Goal: Task Accomplishment & Management: Manage account settings

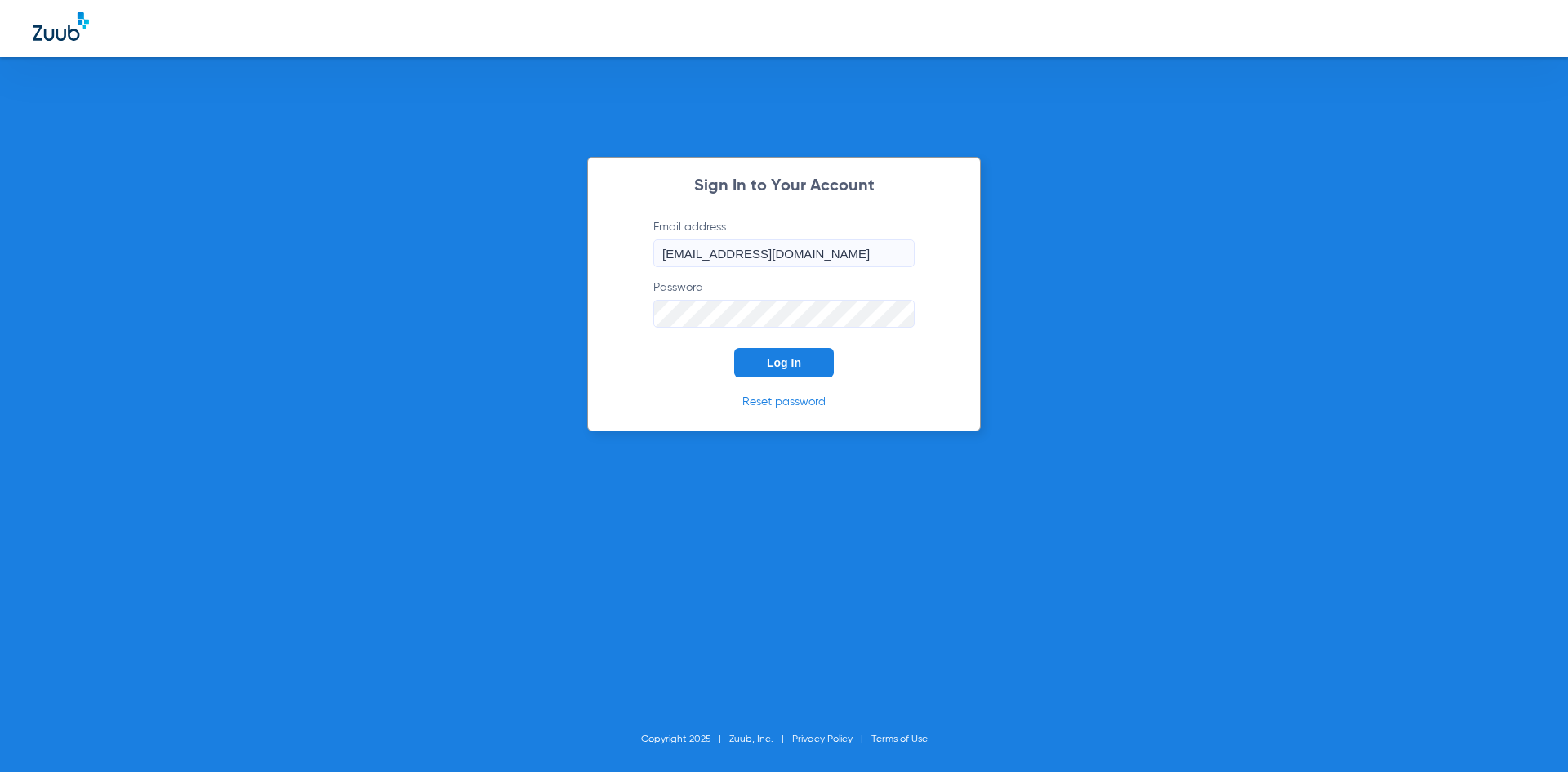
click at [764, 356] on button "Log In" at bounding box center [784, 362] width 100 height 29
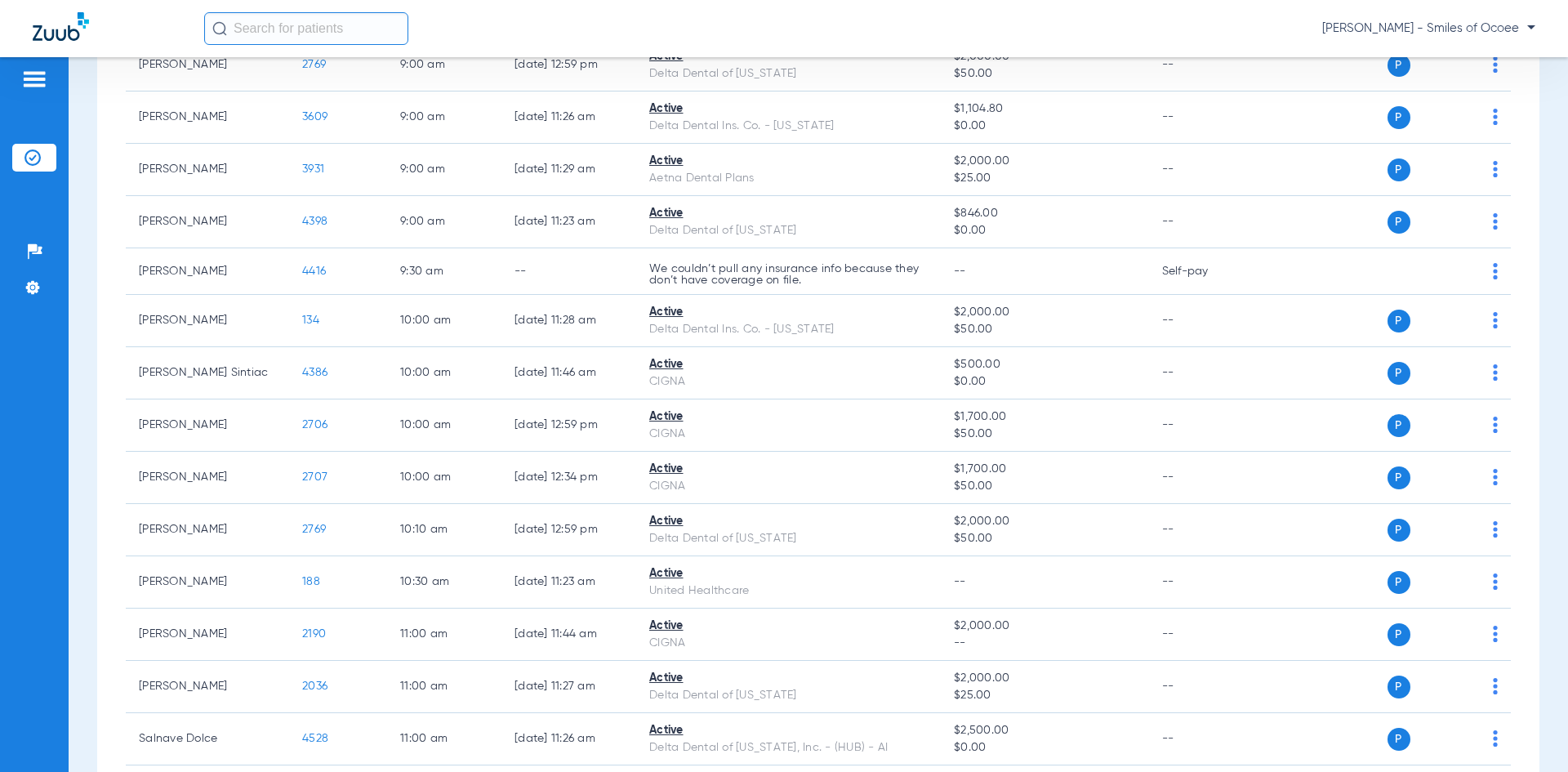
scroll to position [330, 0]
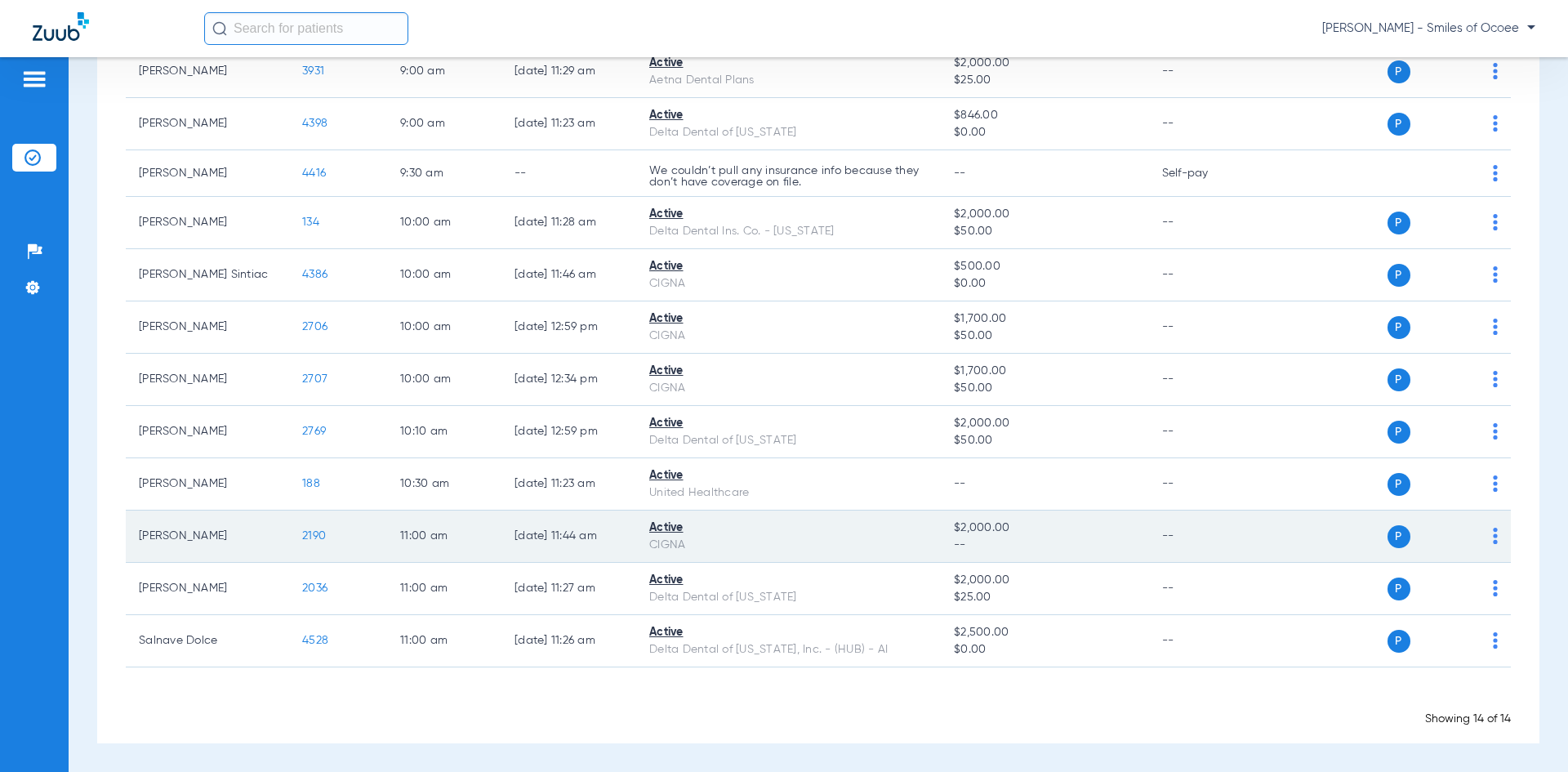
click at [200, 536] on td "[PERSON_NAME]" at bounding box center [208, 536] width 164 height 52
click at [312, 533] on span "2190" at bounding box center [314, 536] width 24 height 11
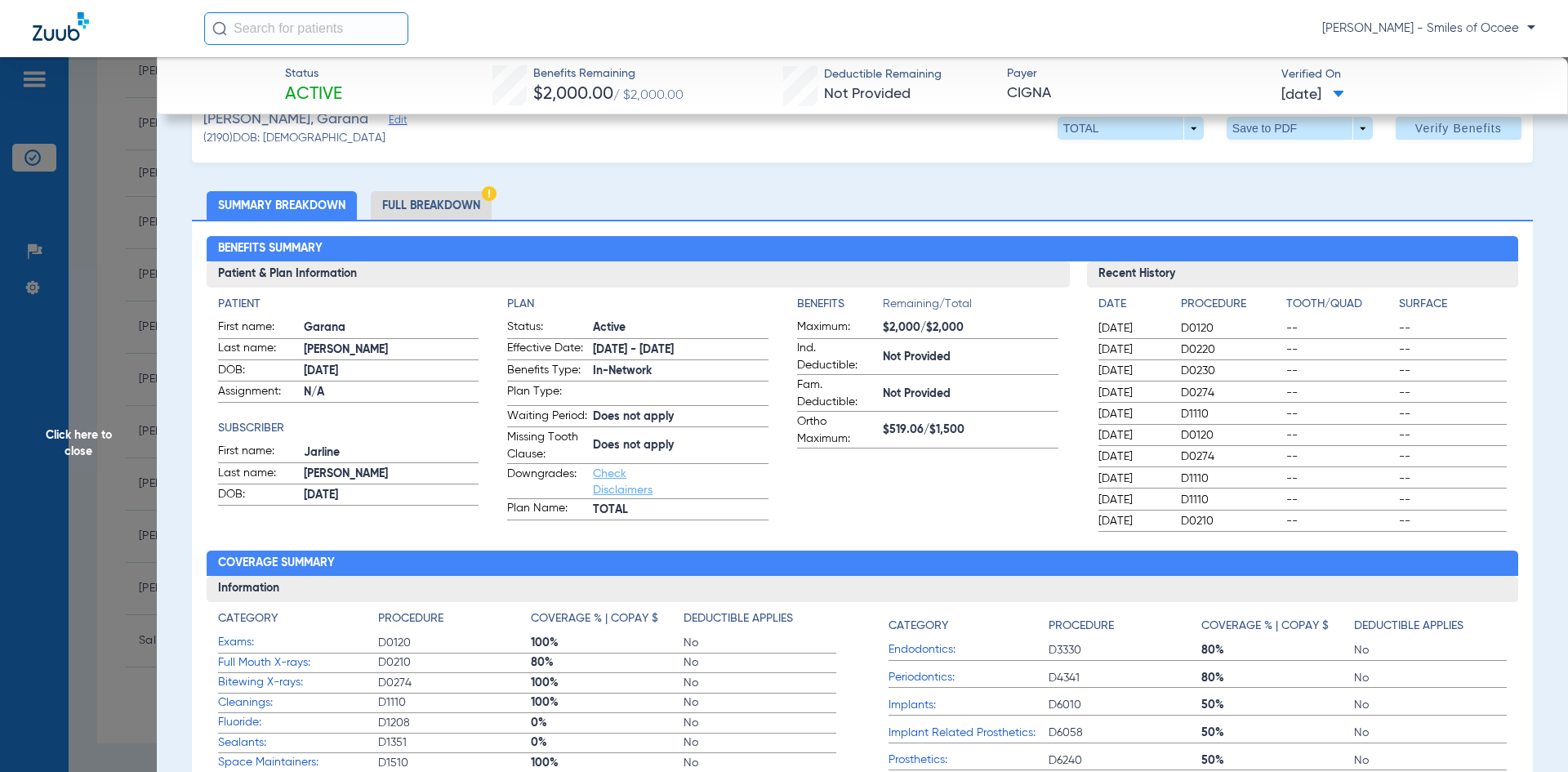
scroll to position [0, 0]
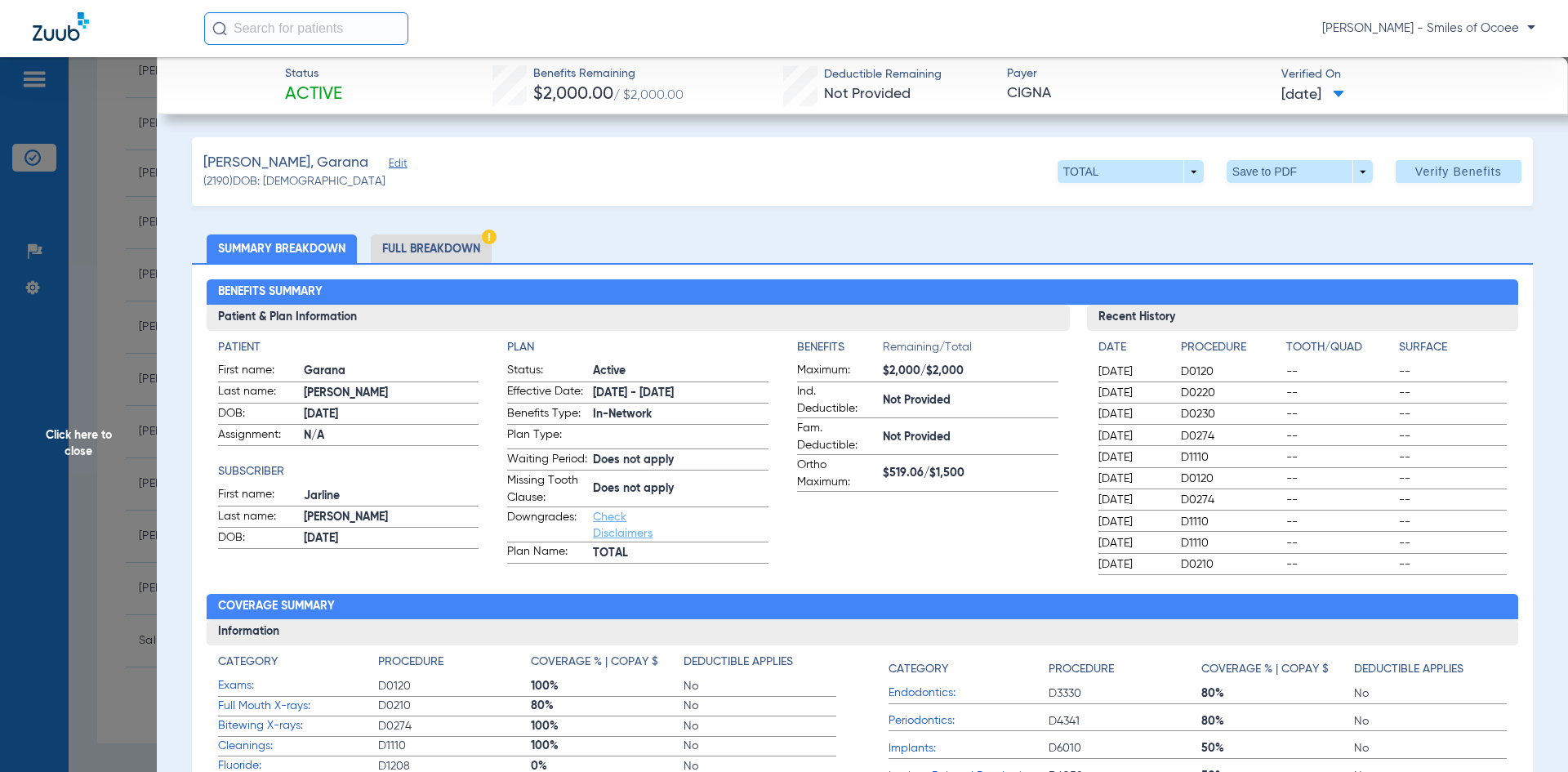
click at [86, 438] on span "Click here to close" at bounding box center [78, 443] width 157 height 772
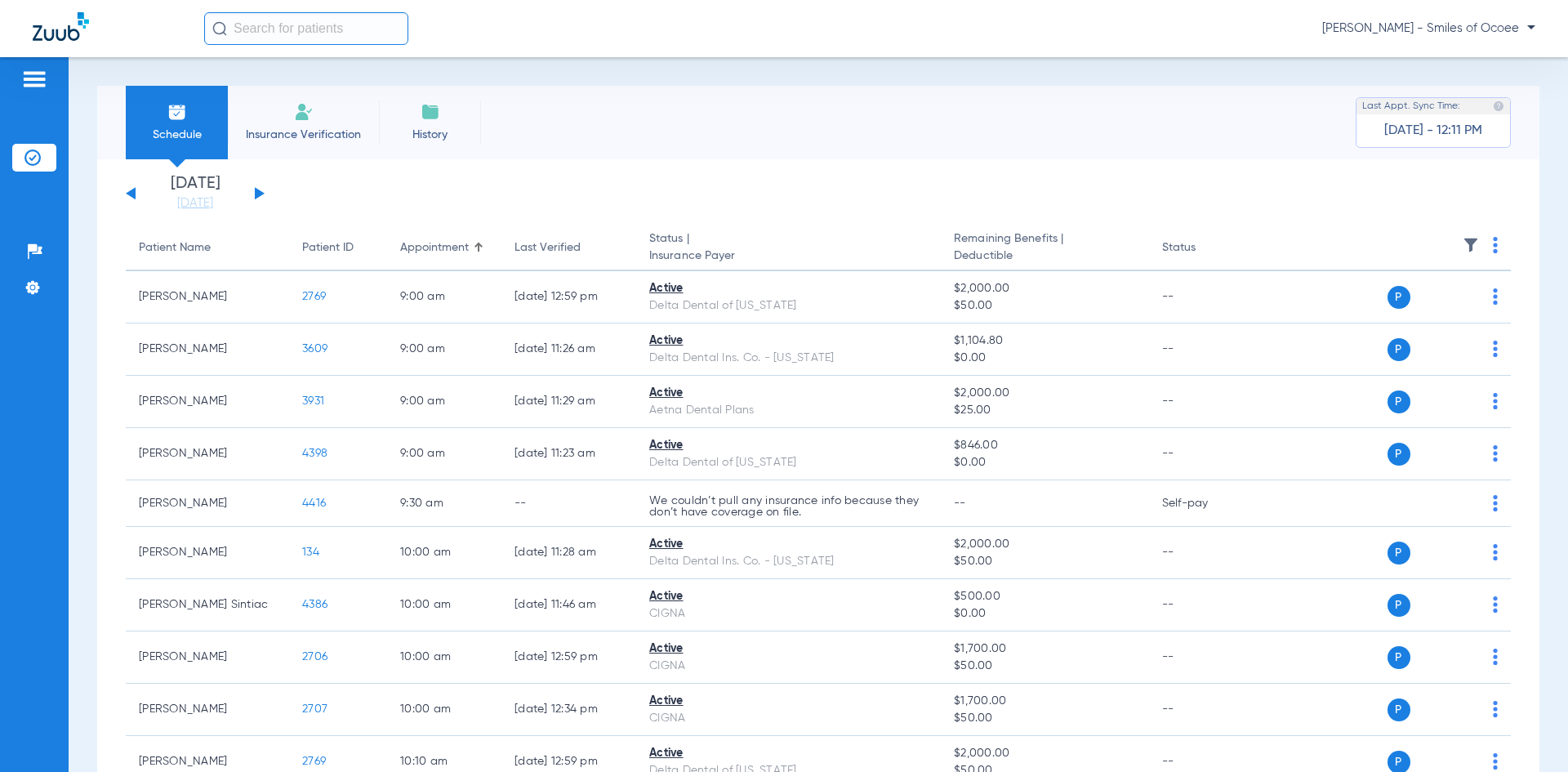
click at [329, 139] on span "Insurance Verification" at bounding box center [303, 135] width 127 height 16
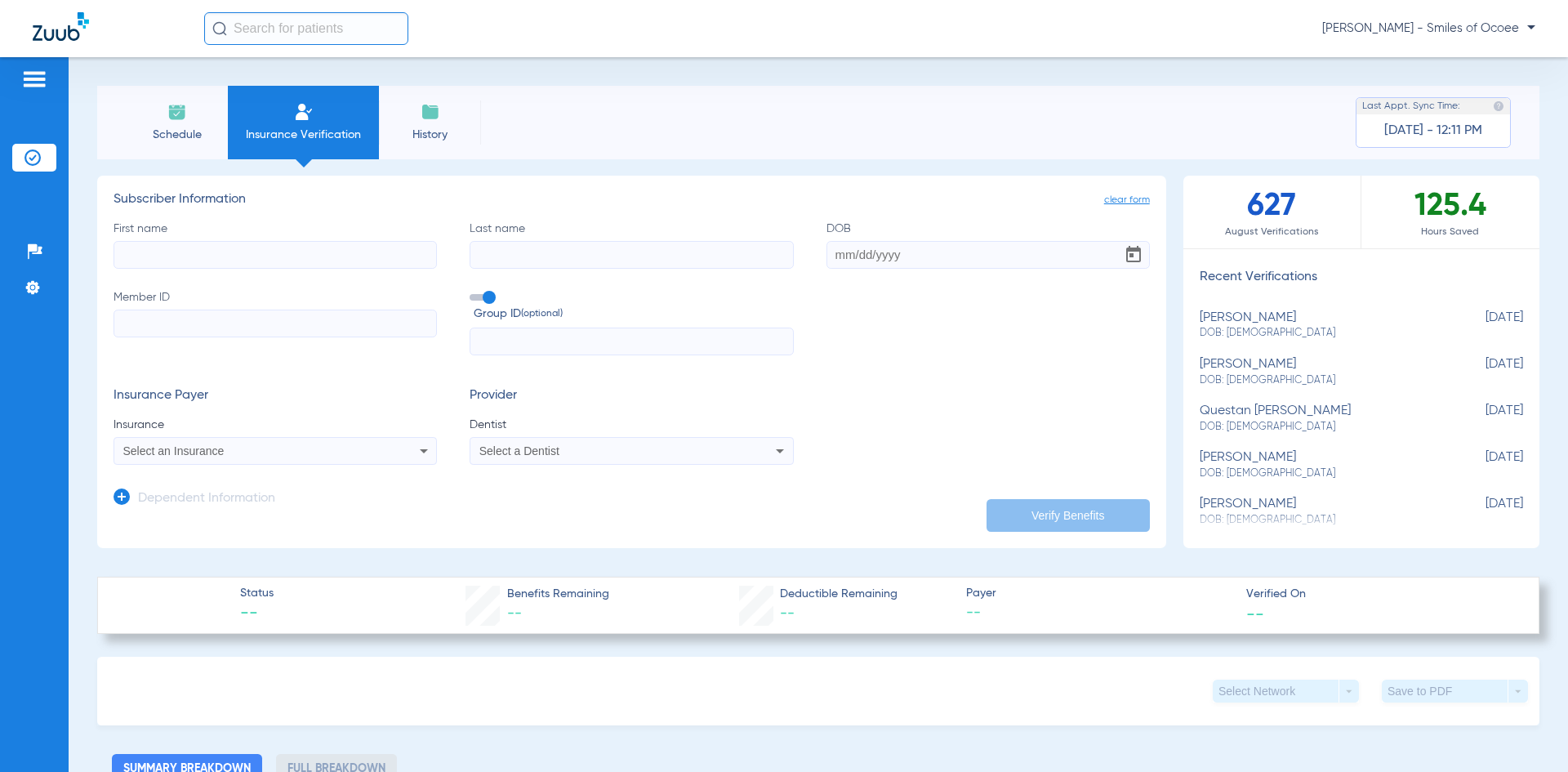
click at [273, 253] on input "First name" at bounding box center [275, 255] width 323 height 28
paste input "[PERSON_NAME]"
drag, startPoint x: 156, startPoint y: 253, endPoint x: 264, endPoint y: 254, distance: 108.0
click at [264, 254] on input "[PERSON_NAME]" at bounding box center [275, 255] width 323 height 28
type input "[PERSON_NAME]"
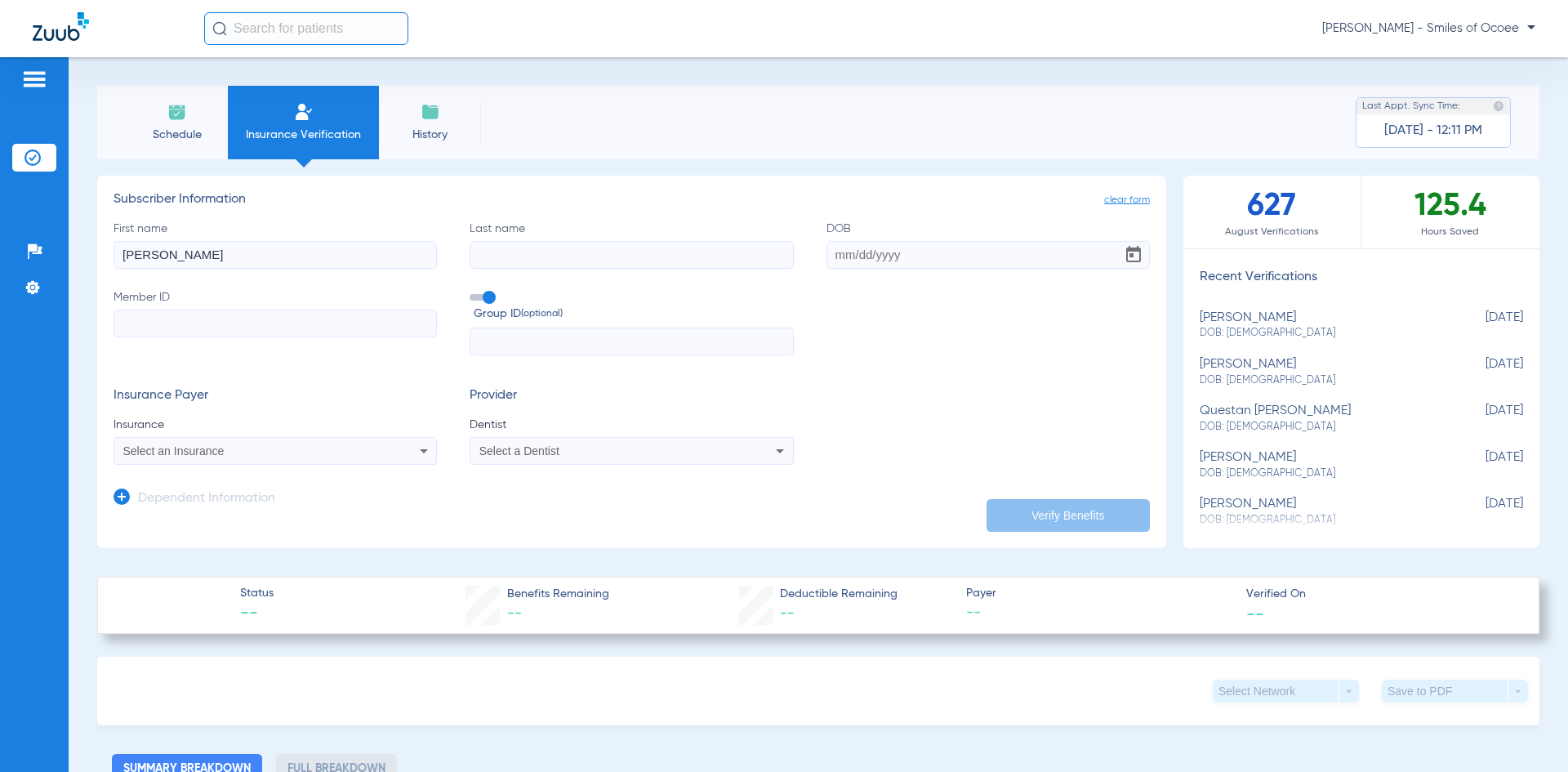
click at [499, 245] on input "Last name" at bounding box center [630, 255] width 323 height 28
paste input "[PERSON_NAME]"
type input "[PERSON_NAME]"
paste input "[DATE]"
type input "[DATE]"
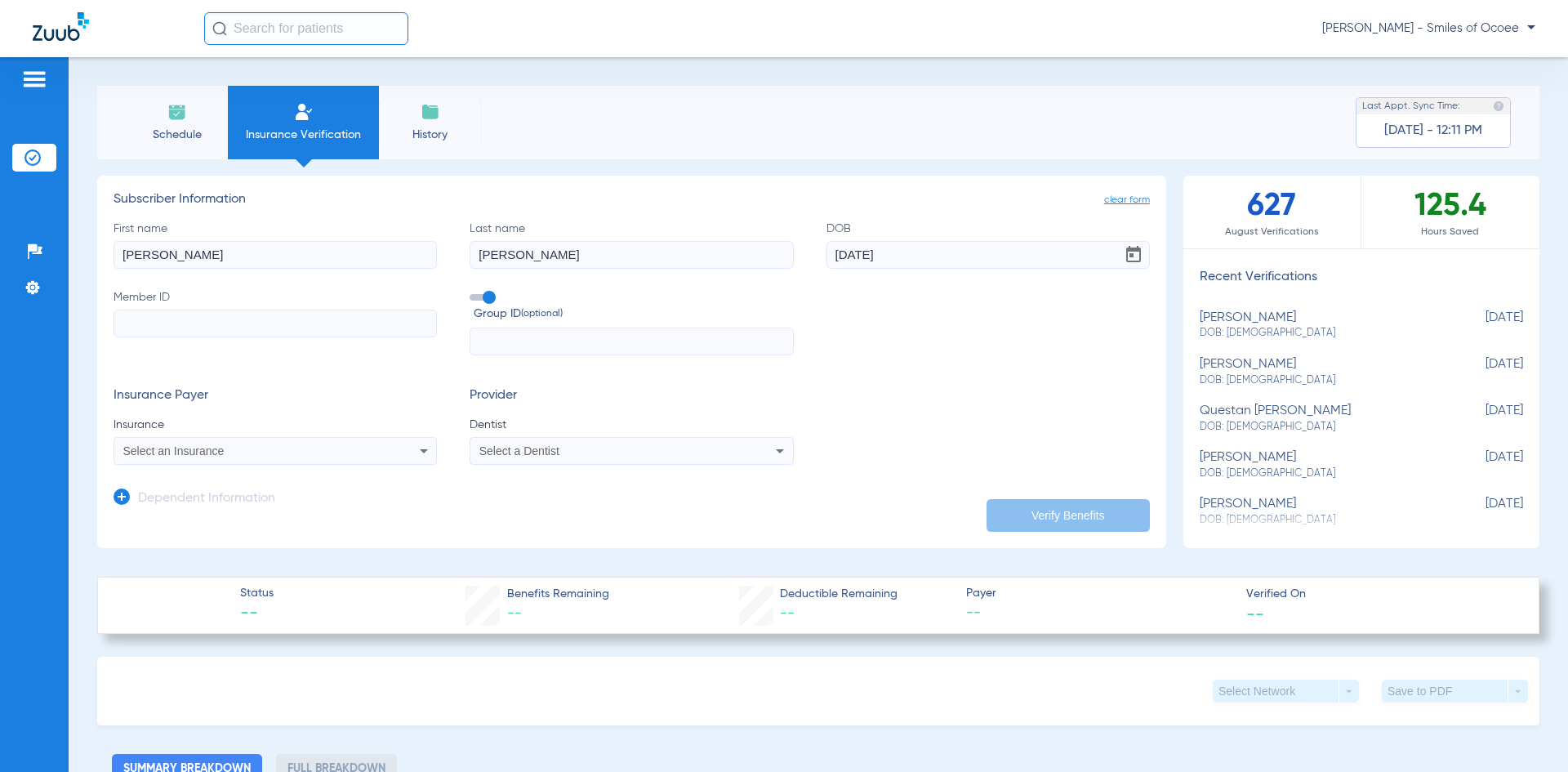
click at [255, 324] on input "Member ID" at bounding box center [275, 324] width 323 height 28
paste input "124098865901"
type input "124098865901"
click at [332, 449] on div "Select an Insurance" at bounding box center [245, 451] width 244 height 11
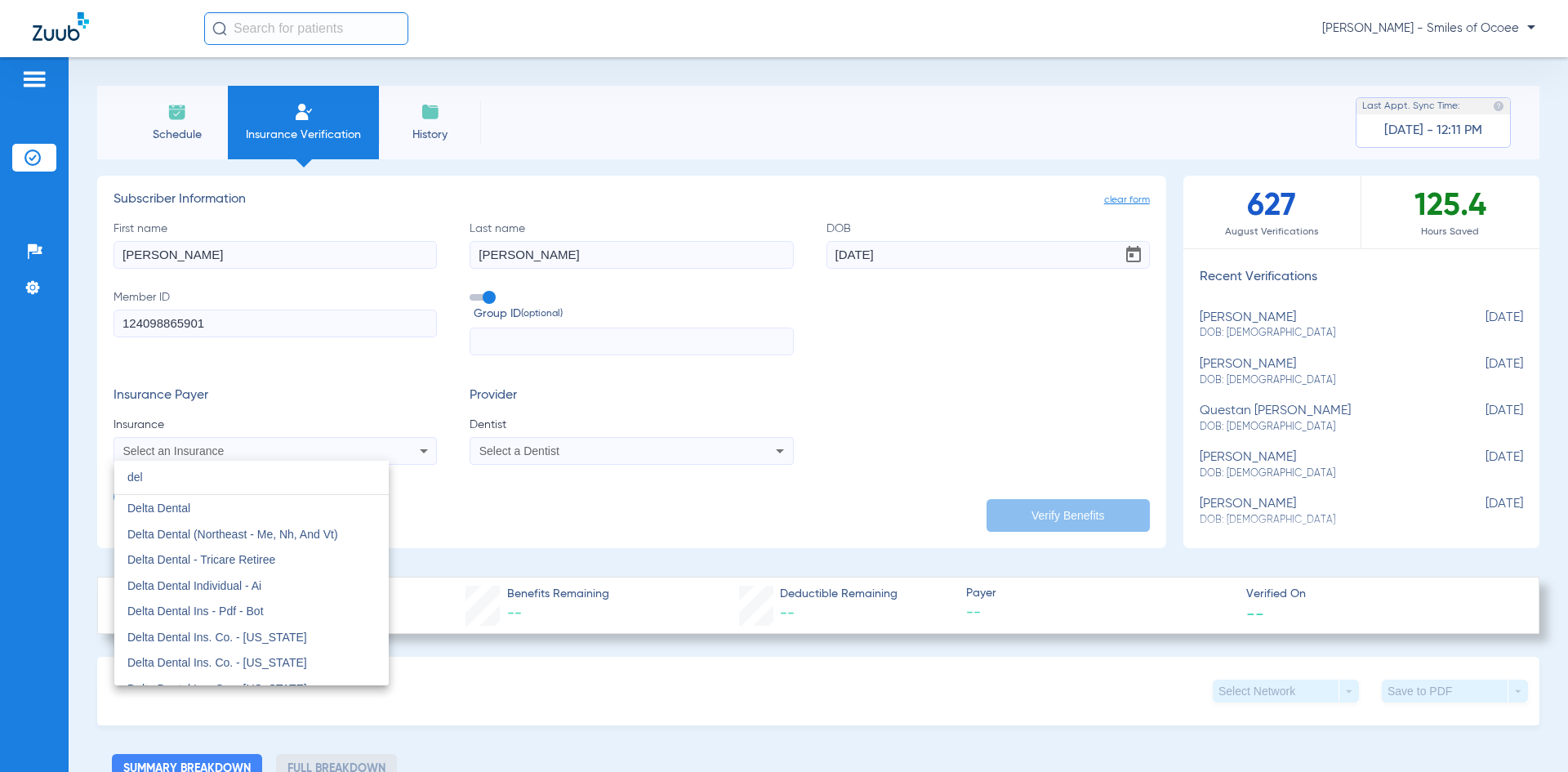
type input "del"
click at [258, 560] on mat-option "Delta Dental Of [US_STATE]" at bounding box center [252, 565] width 275 height 26
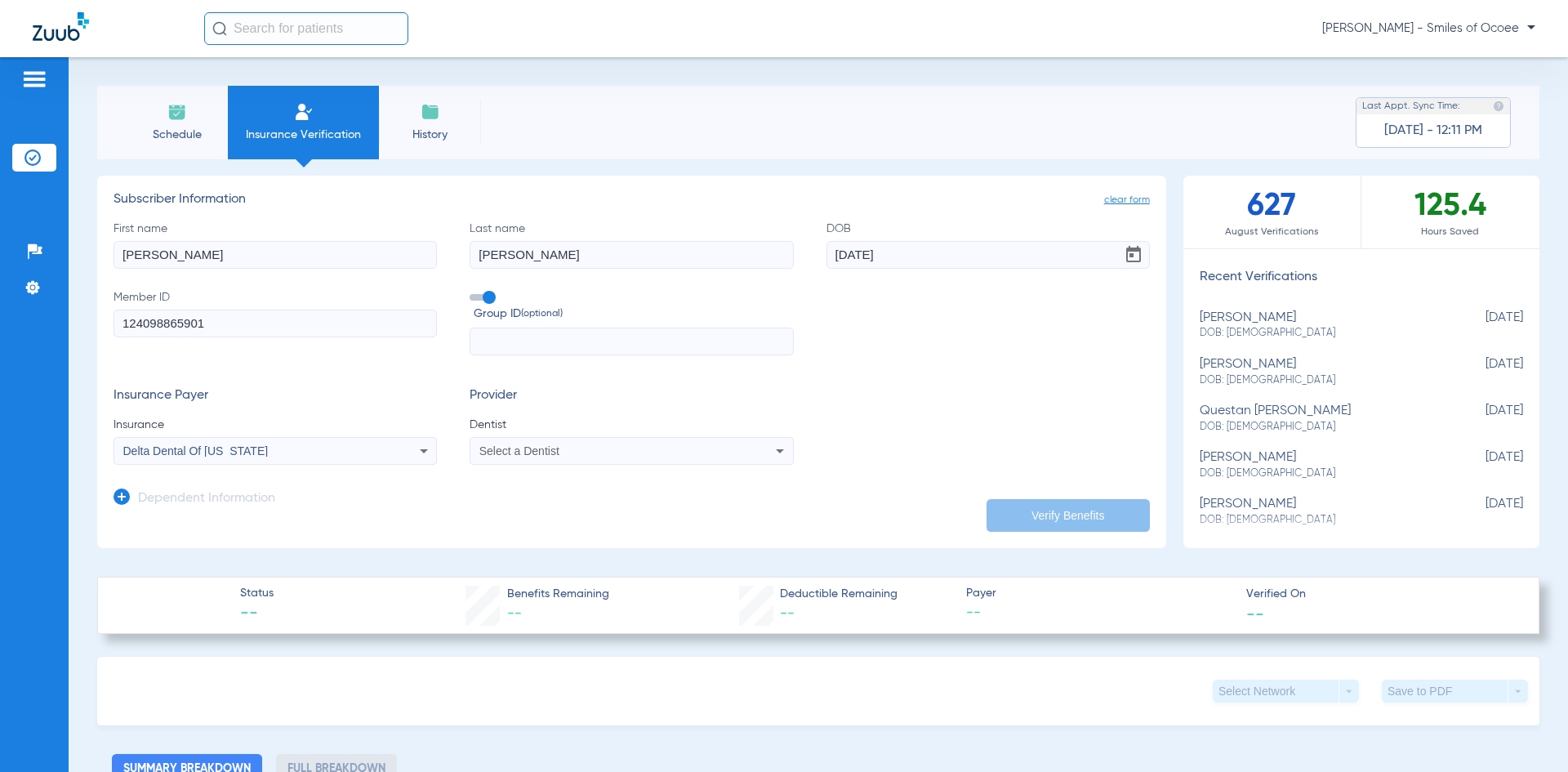
click at [561, 453] on div "Select a Dentist" at bounding box center [601, 451] width 244 height 11
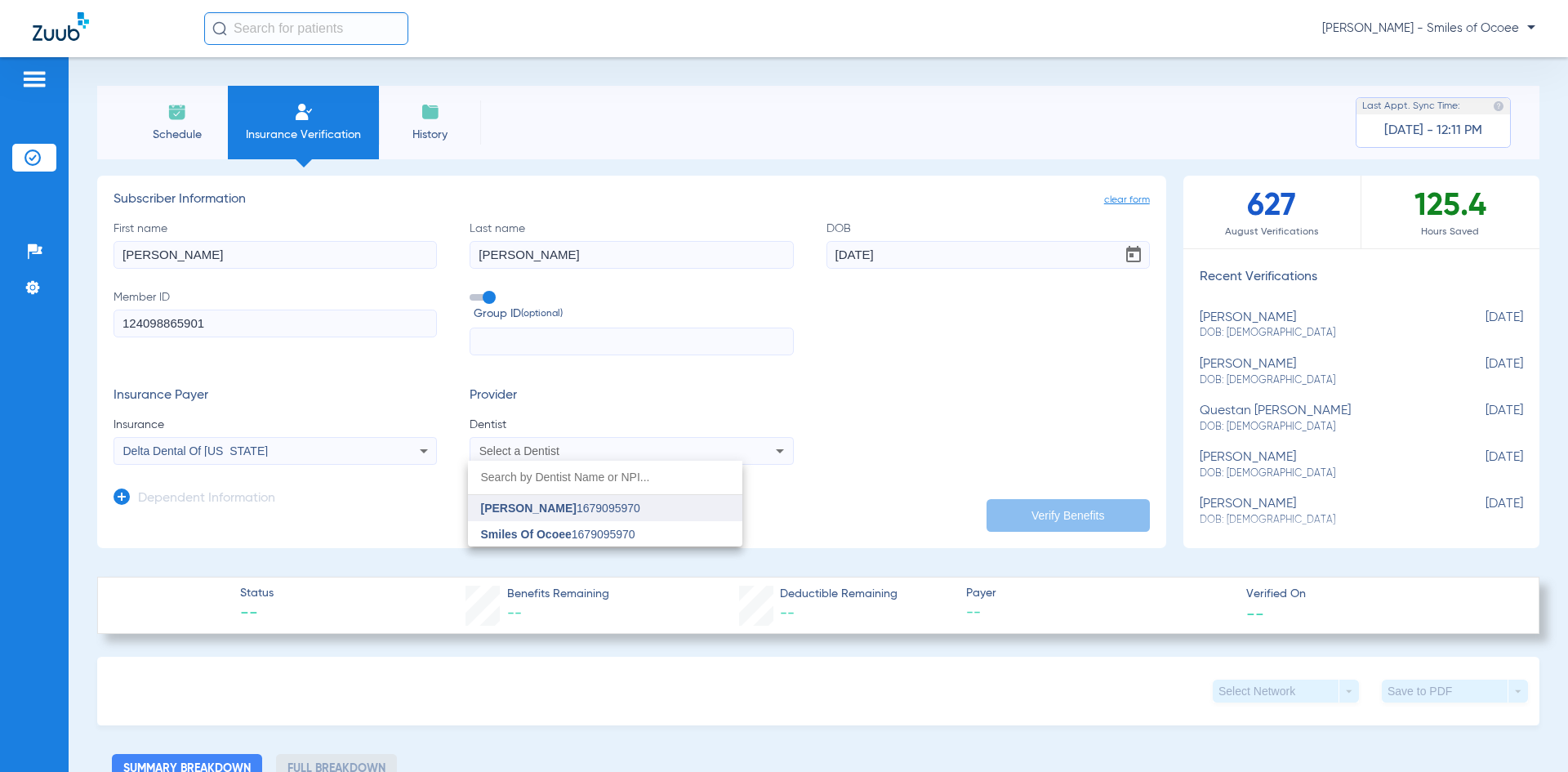
click at [562, 509] on span "[PERSON_NAME]" at bounding box center [528, 508] width 96 height 13
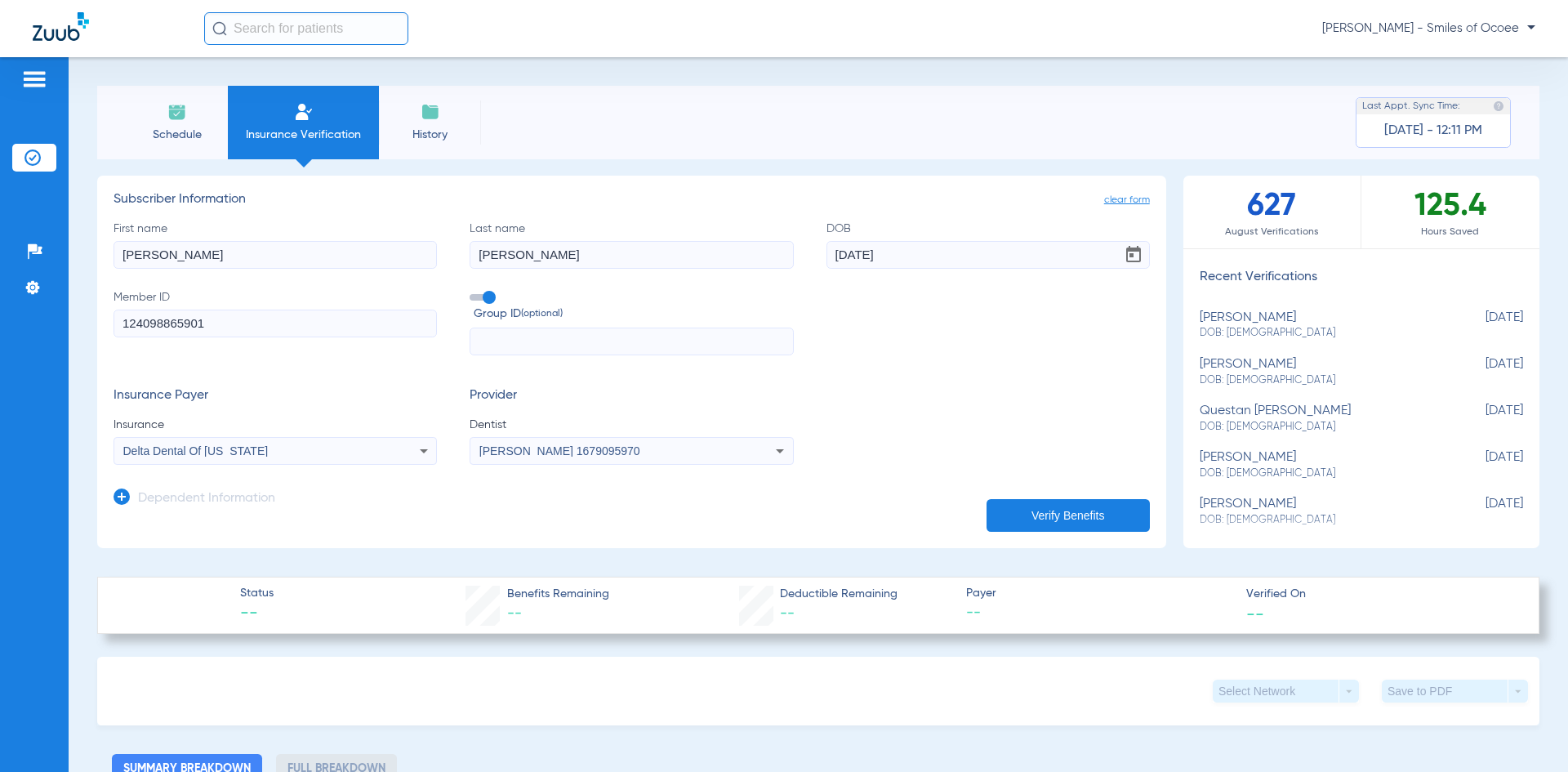
click at [988, 522] on button "Verify Benefits" at bounding box center [1068, 515] width 164 height 33
type input "[PERSON_NAME]"
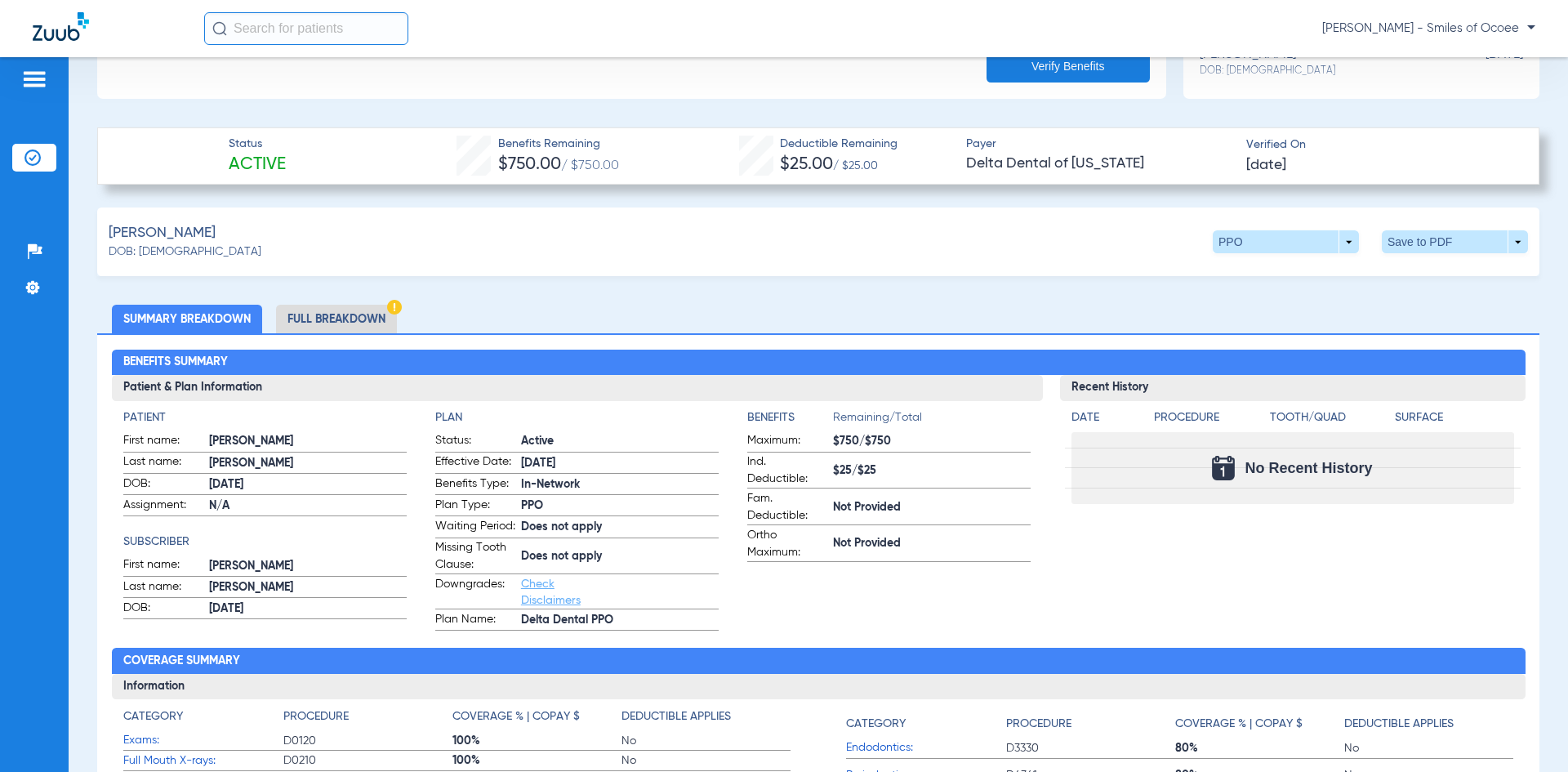
scroll to position [630, 0]
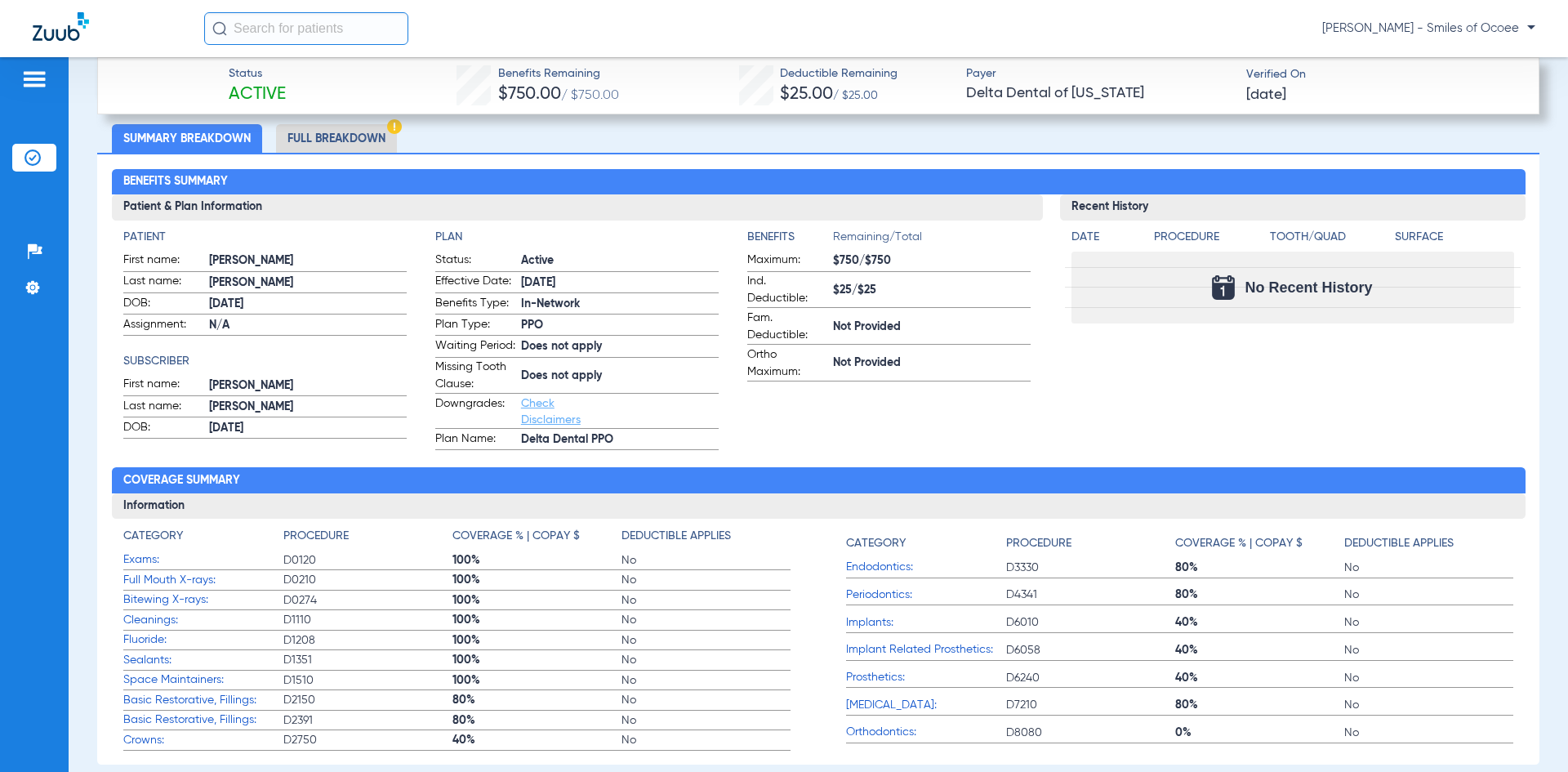
click at [321, 141] on li "Full Breakdown" at bounding box center [337, 138] width 121 height 29
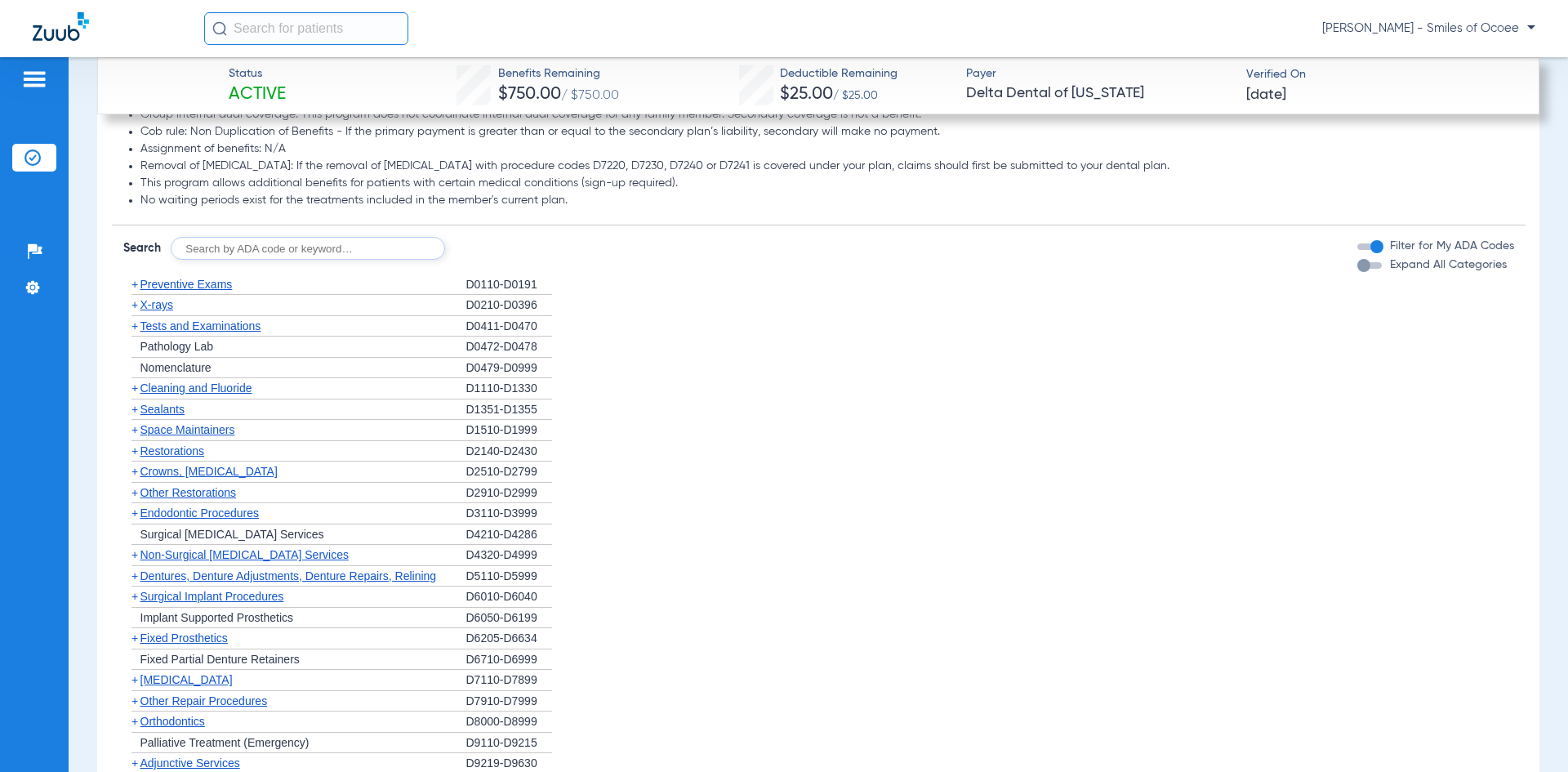
scroll to position [1785, 0]
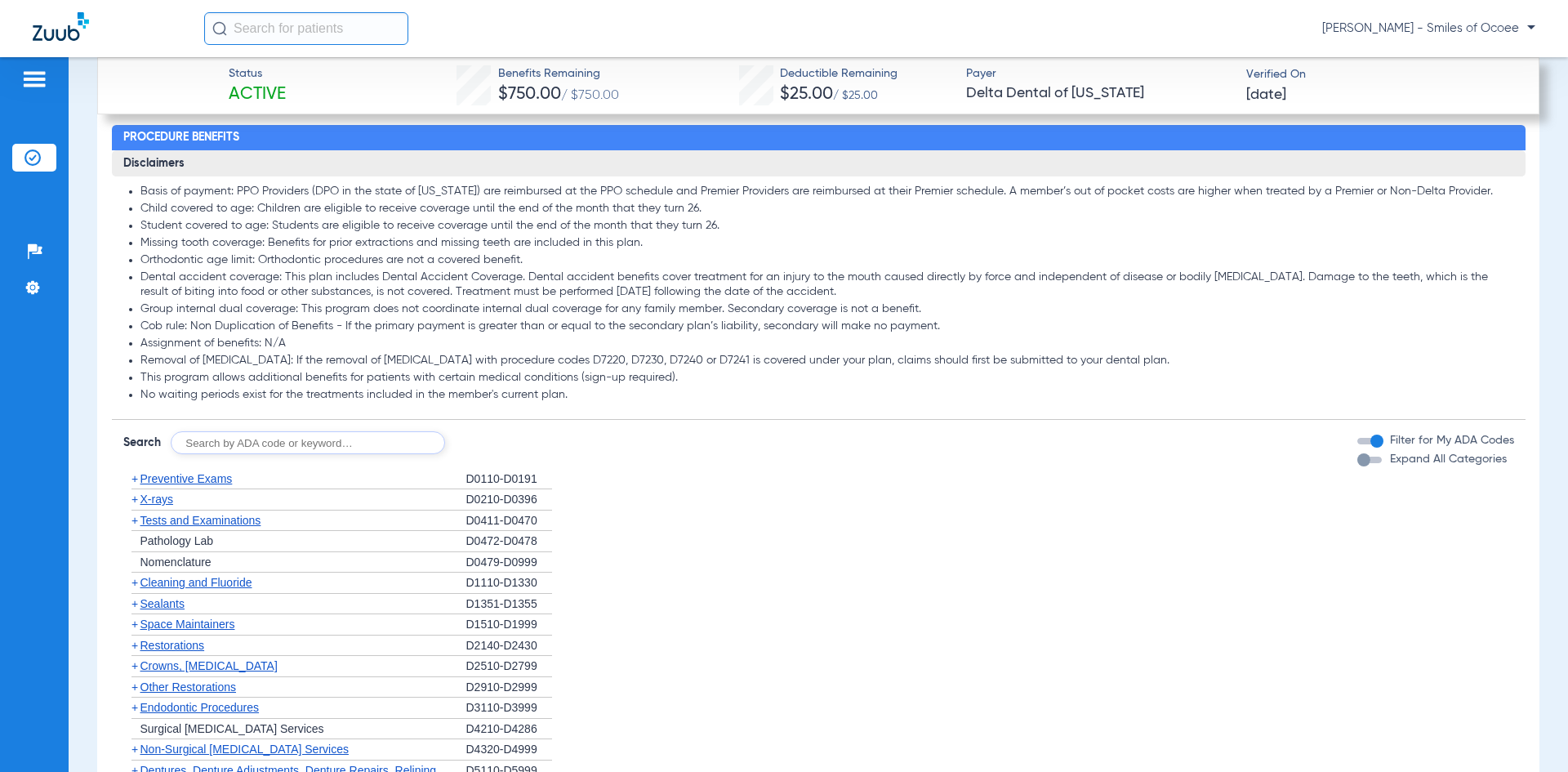
click at [1364, 463] on div "button" at bounding box center [1369, 460] width 25 height 7
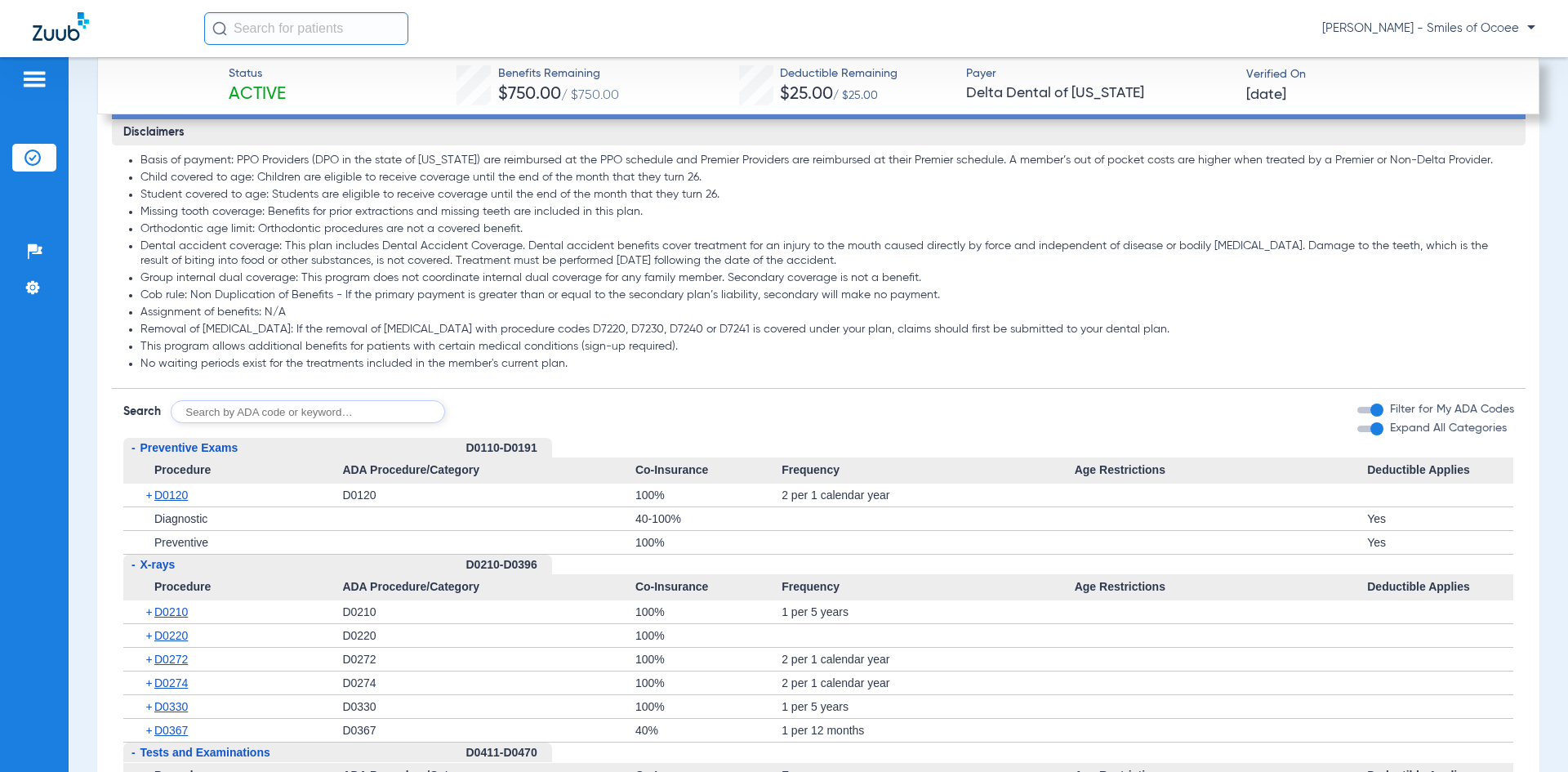
scroll to position [1934, 0]
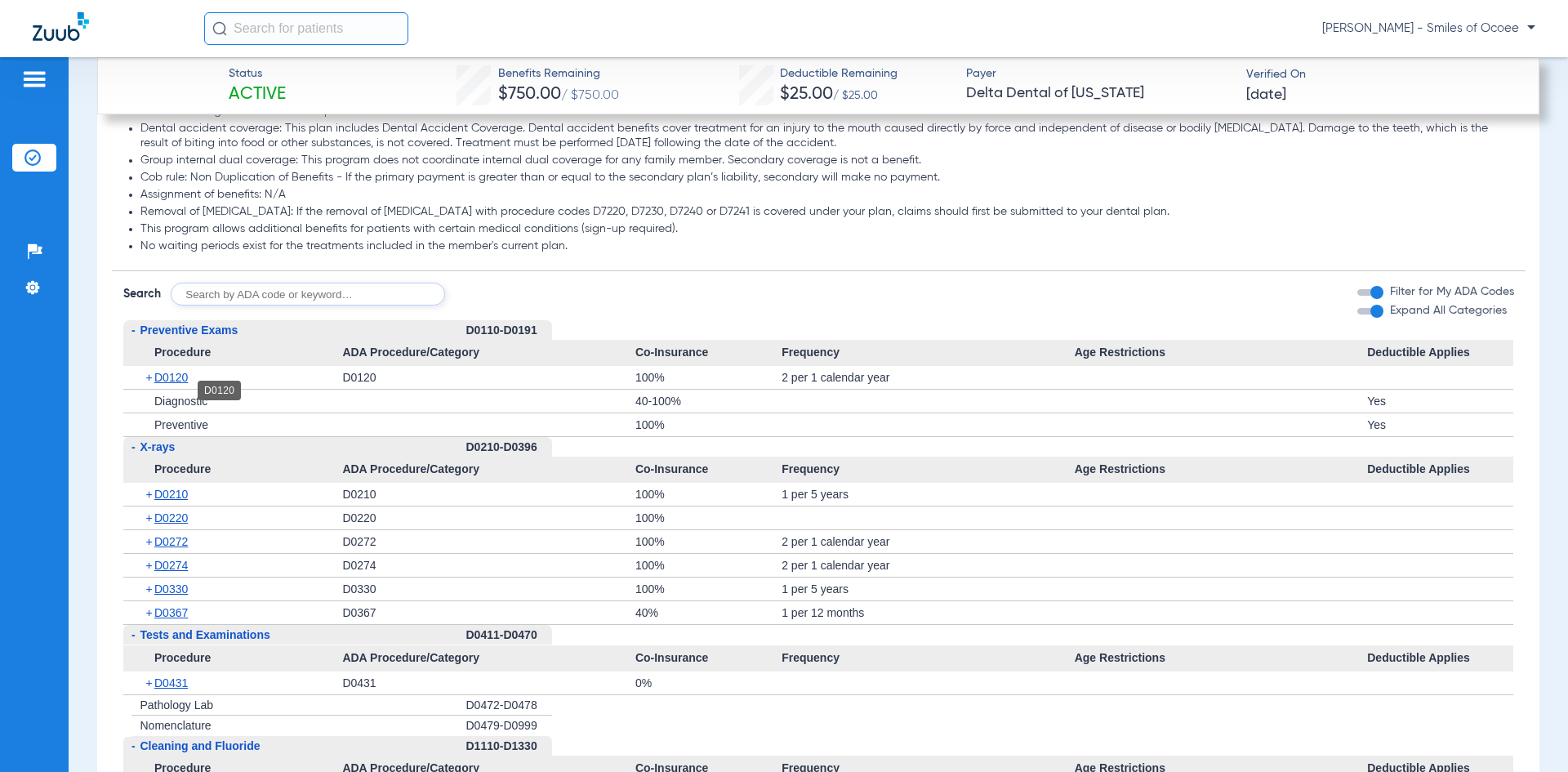
click at [179, 384] on span "D0120" at bounding box center [171, 377] width 34 height 13
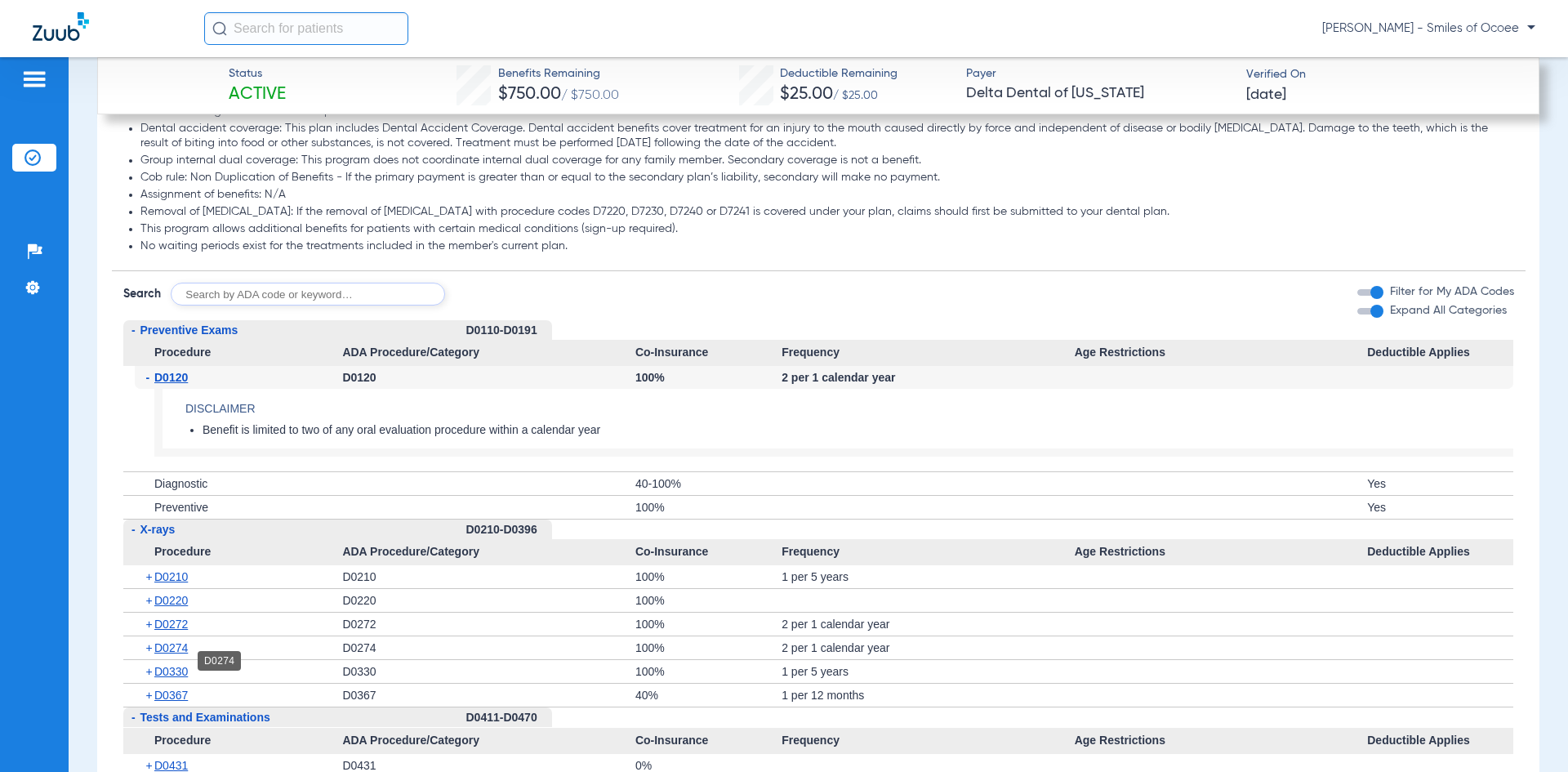
click at [177, 654] on span "D0274" at bounding box center [171, 648] width 34 height 13
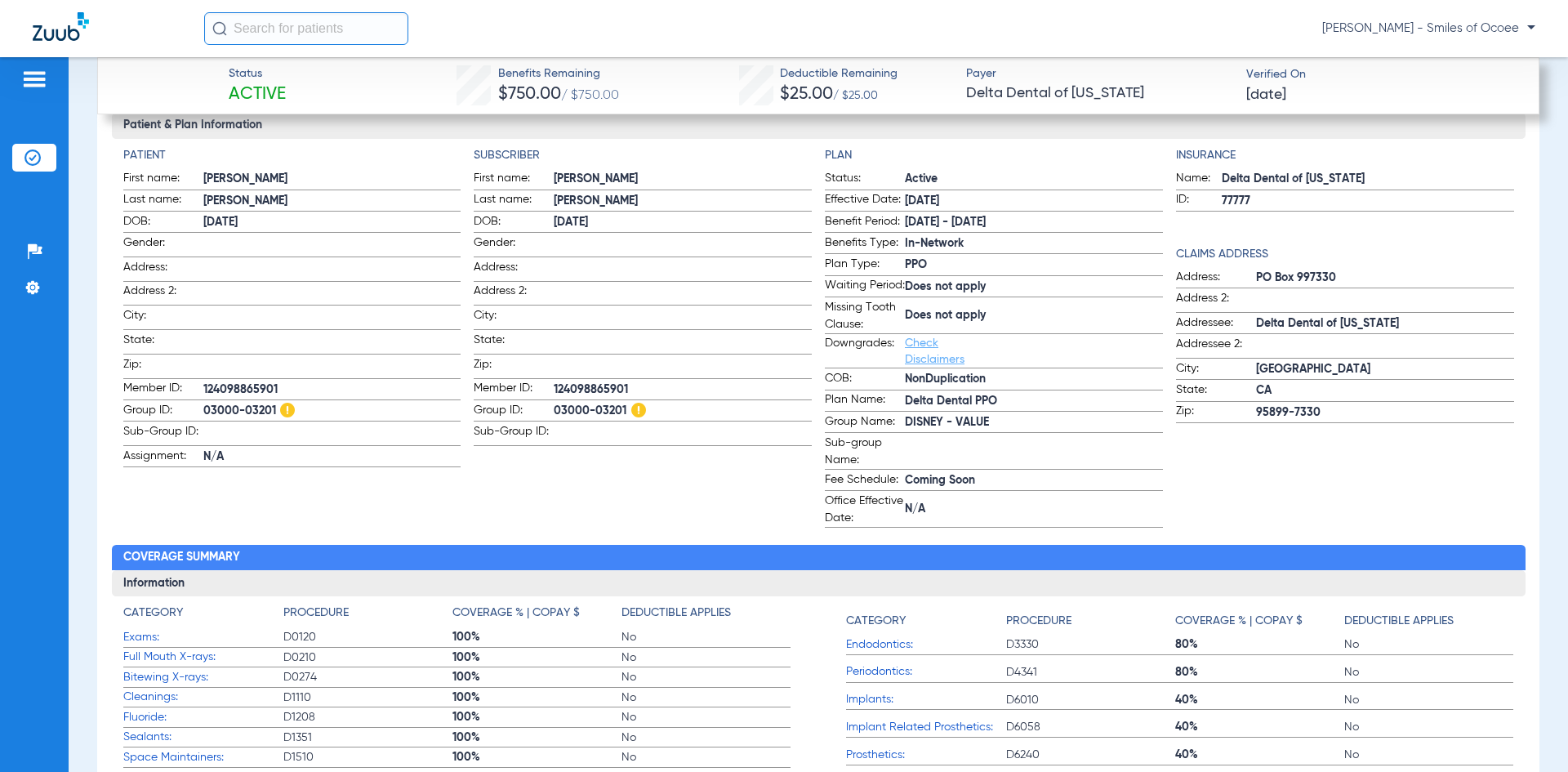
scroll to position [0, 0]
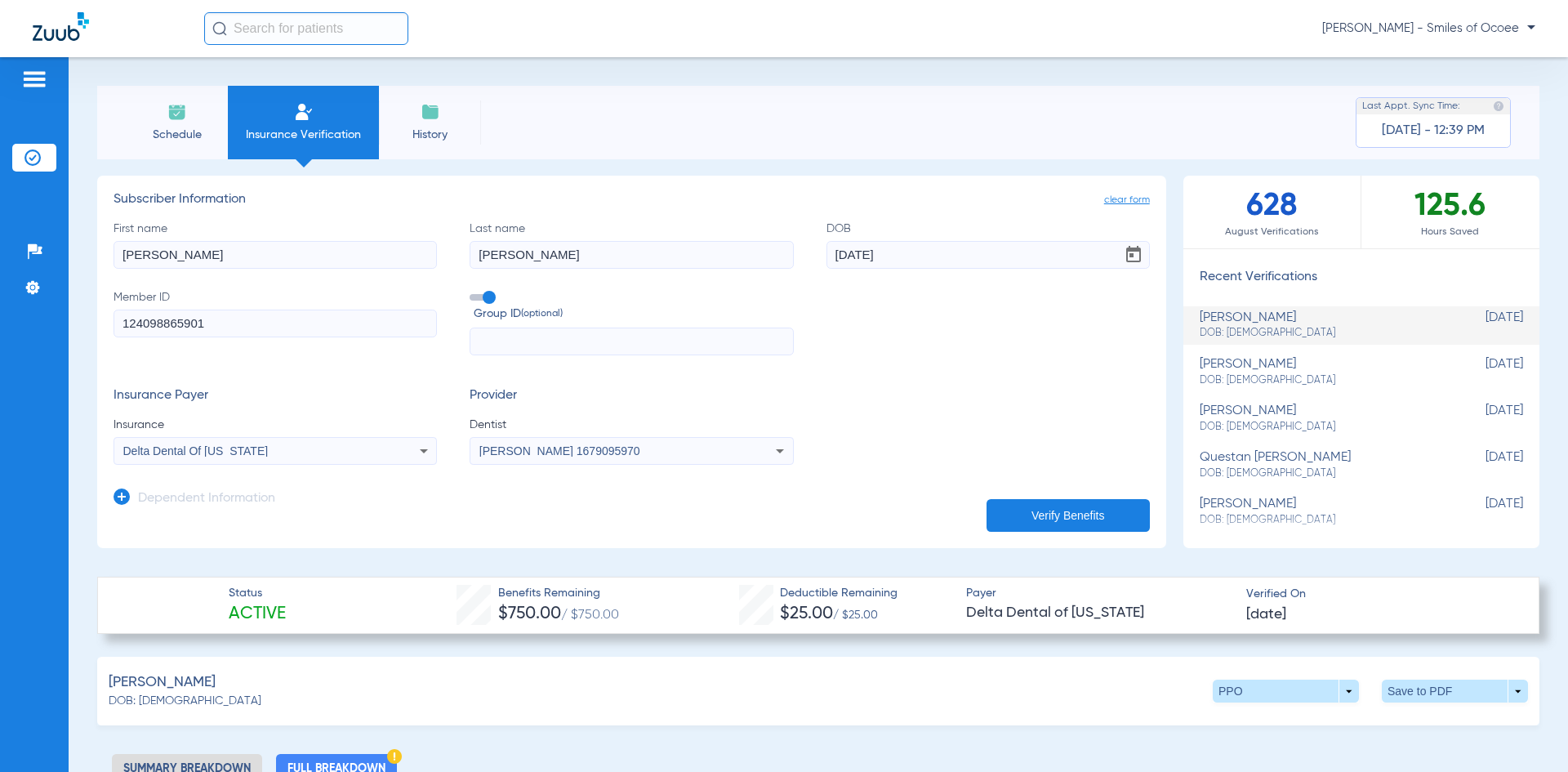
click at [171, 128] on span "Schedule" at bounding box center [177, 135] width 78 height 16
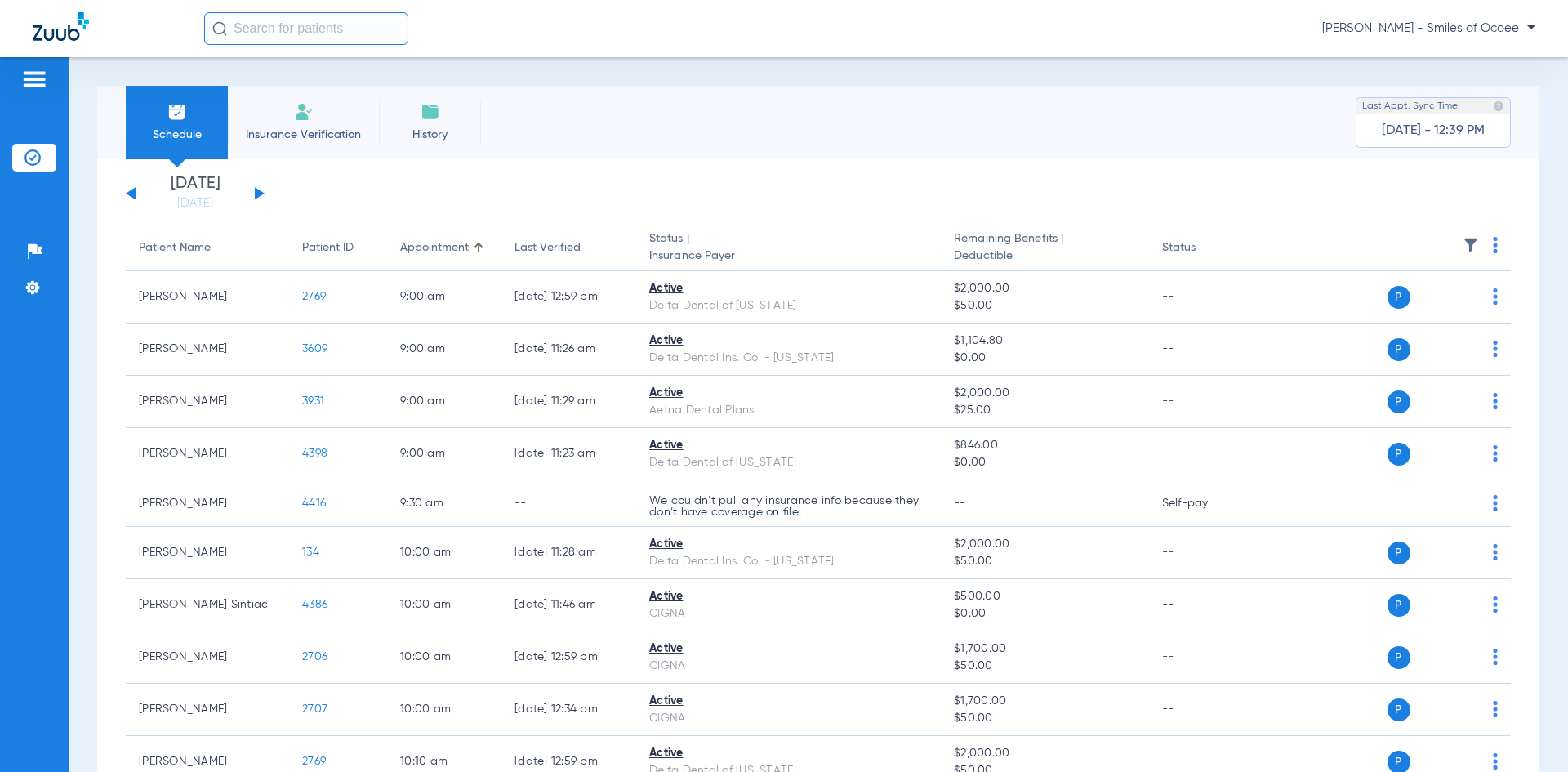
click at [261, 191] on button at bounding box center [260, 193] width 10 height 12
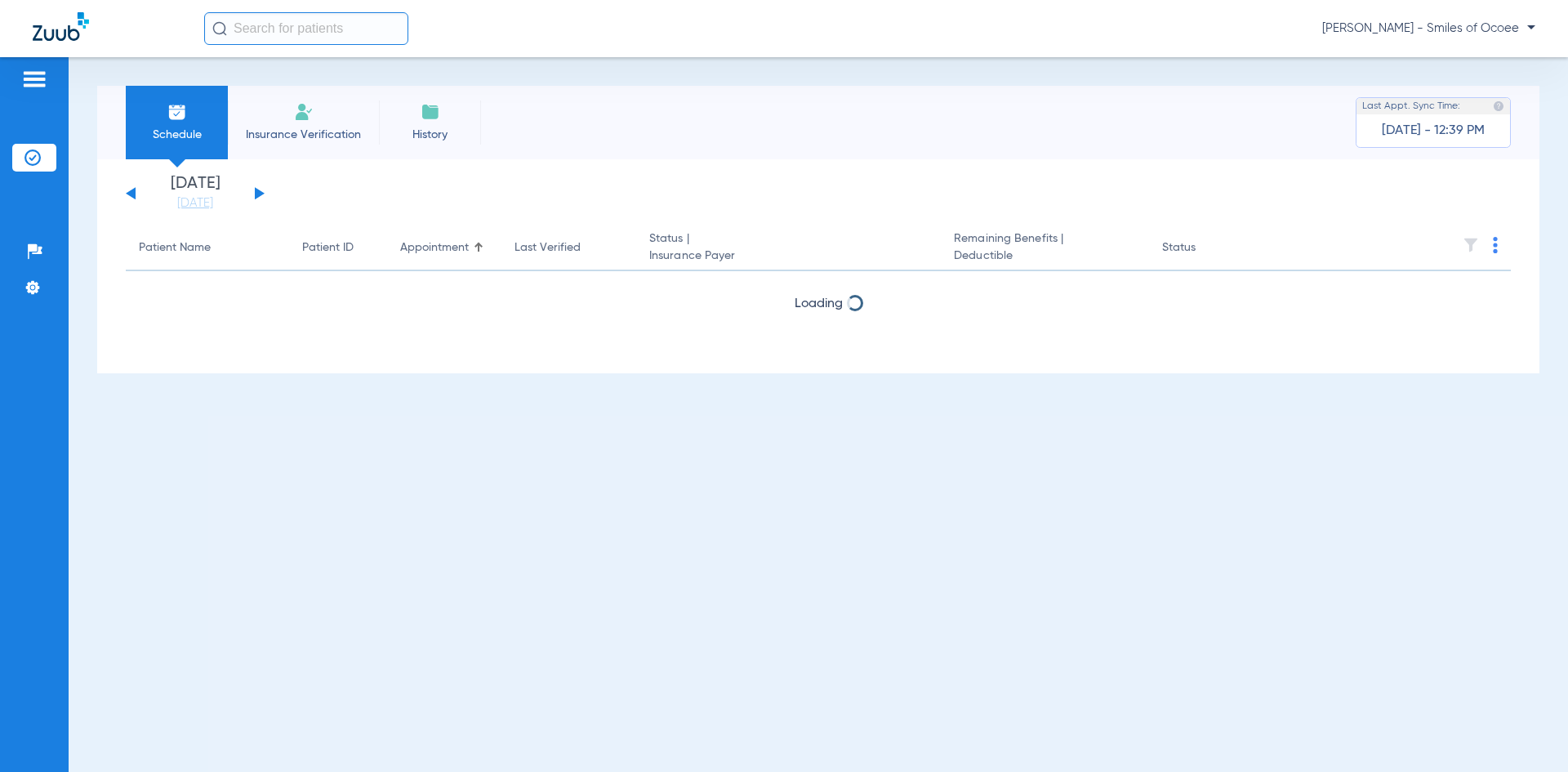
click at [261, 191] on button at bounding box center [260, 193] width 10 height 12
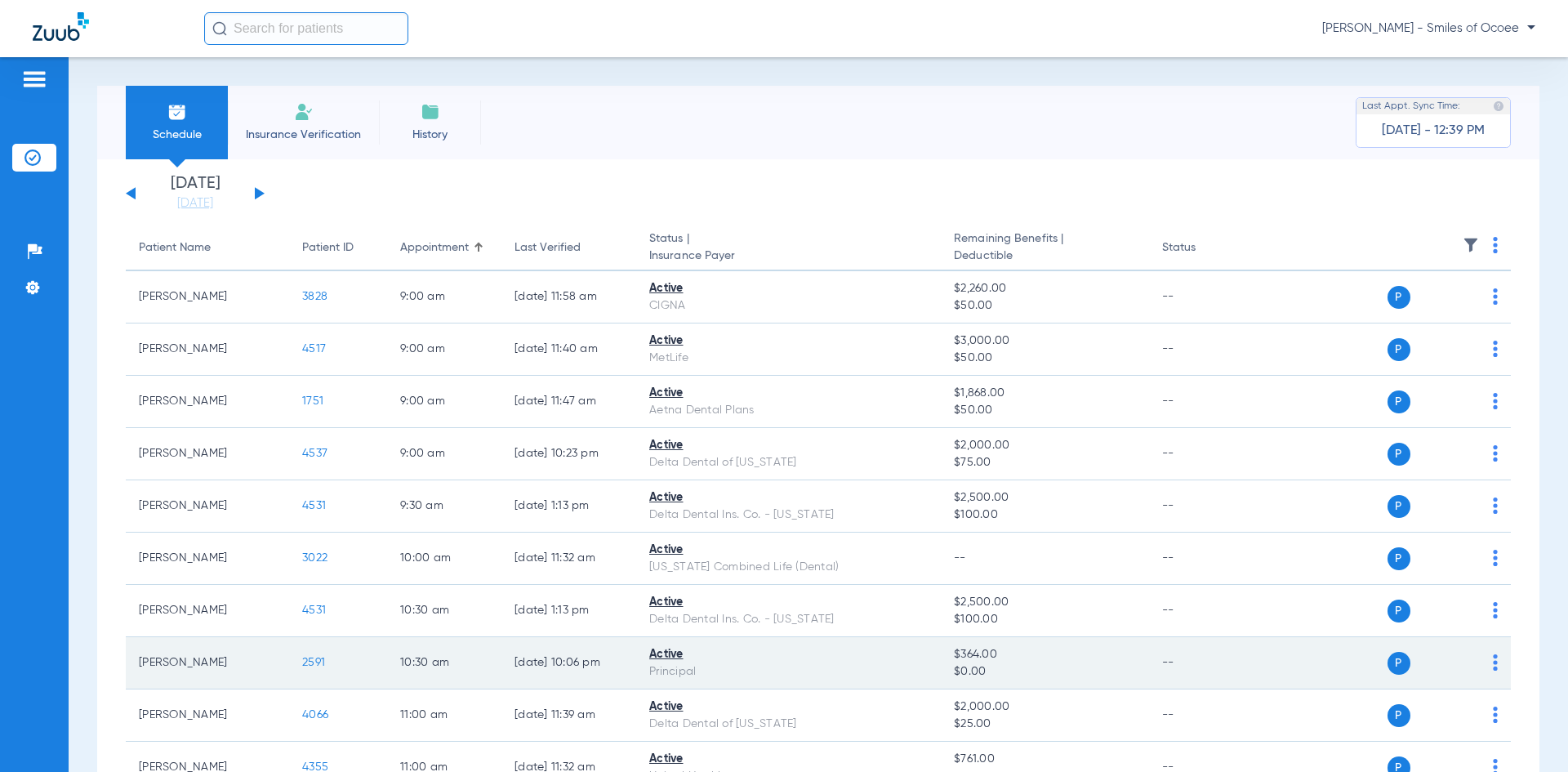
click at [313, 663] on span "2591" at bounding box center [314, 662] width 23 height 11
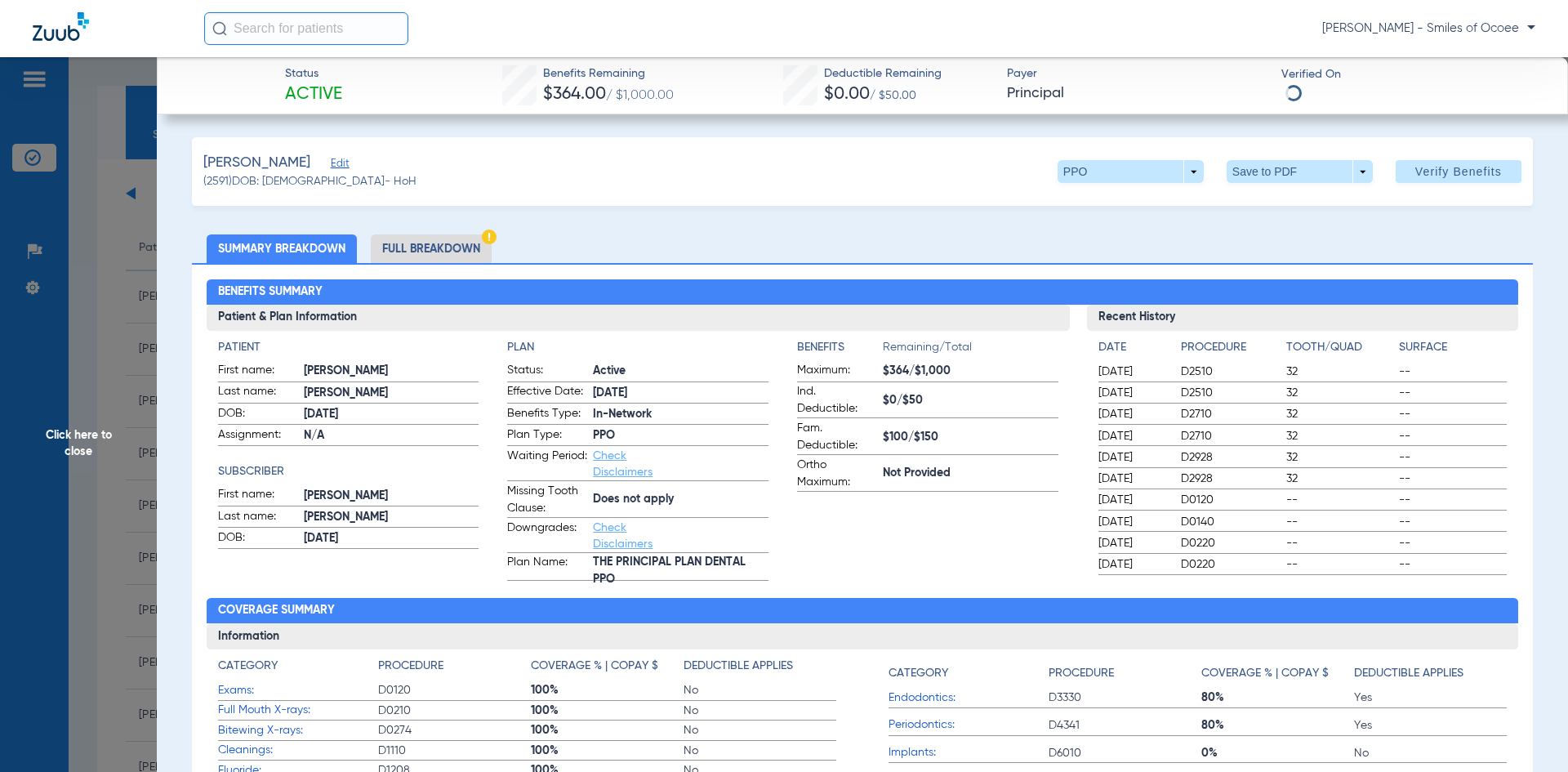
click at [415, 253] on li "Full Breakdown" at bounding box center [431, 249] width 121 height 29
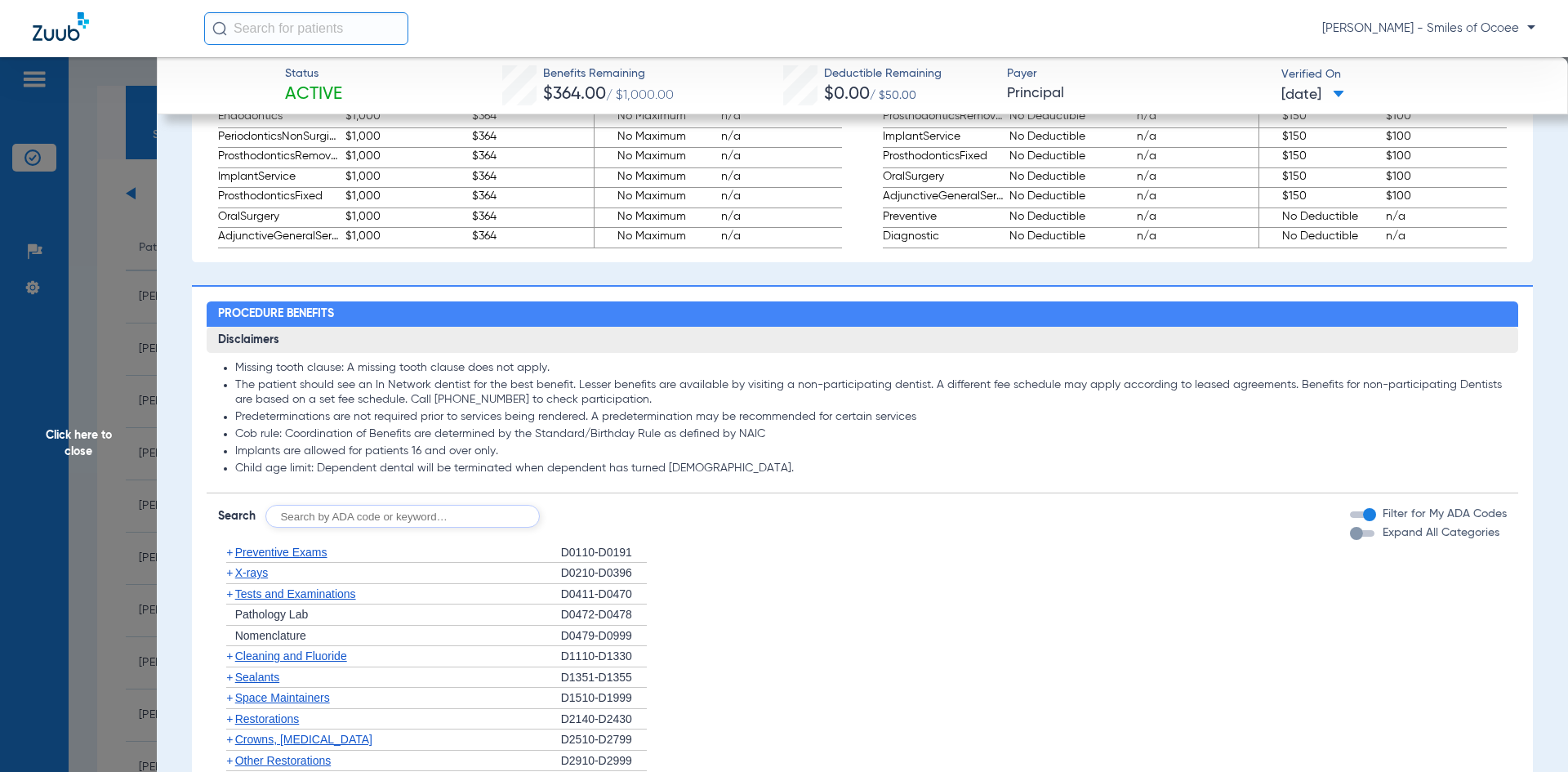
scroll to position [1255, 0]
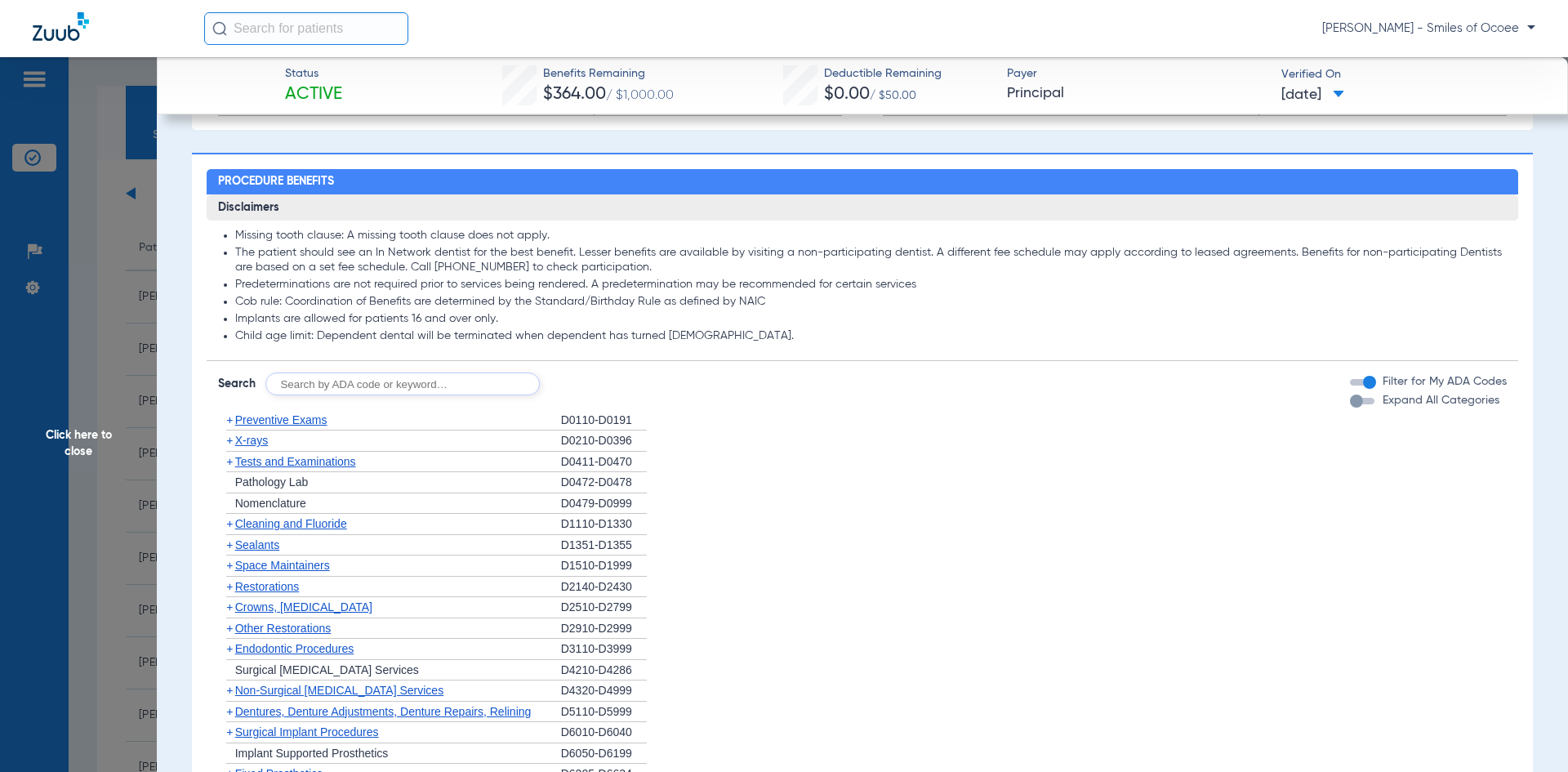
click at [1359, 401] on div "button" at bounding box center [1362, 401] width 25 height 7
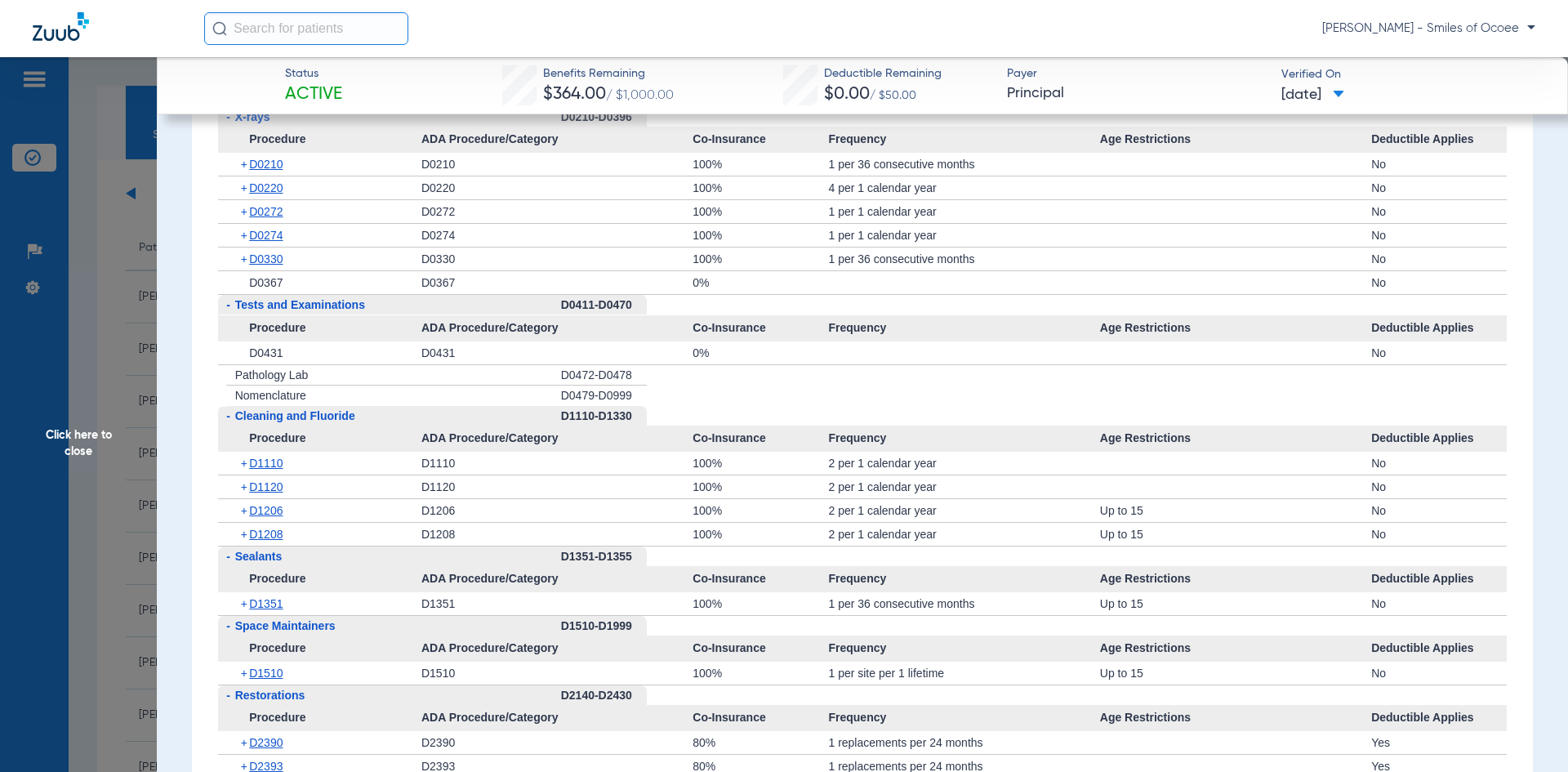
scroll to position [1631, 0]
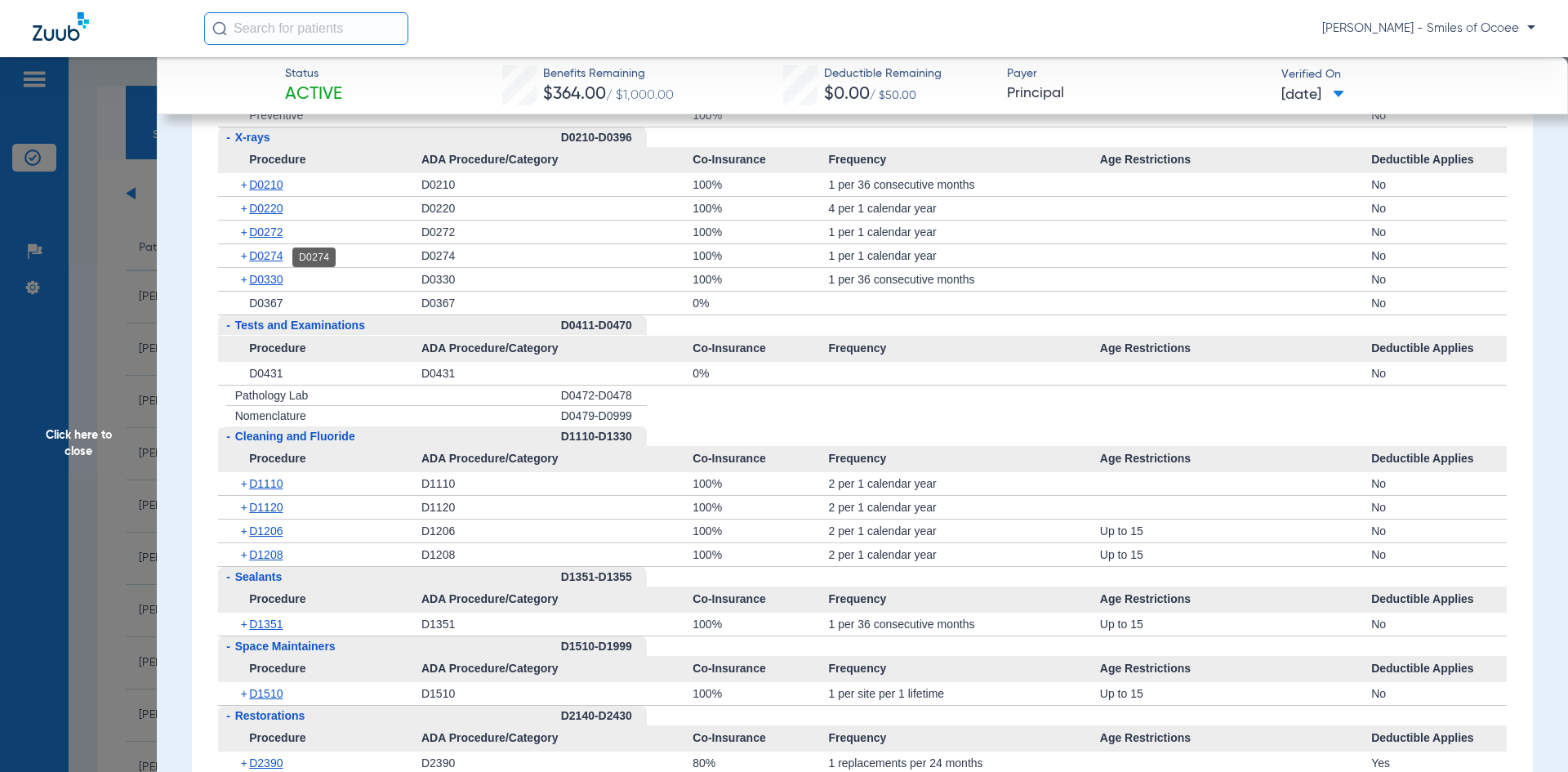
click at [274, 256] on span "D0274" at bounding box center [266, 256] width 34 height 13
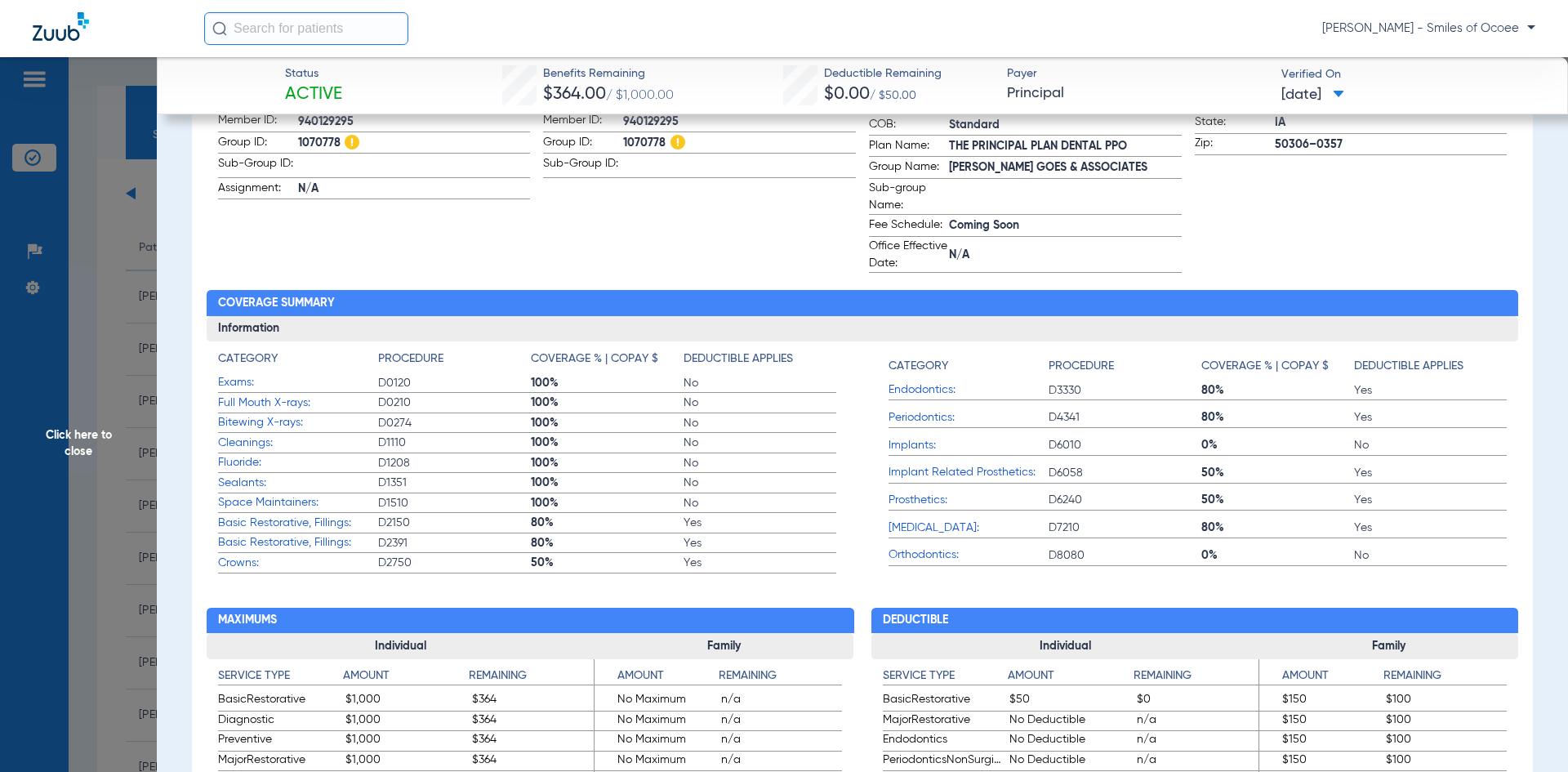
scroll to position [0, 0]
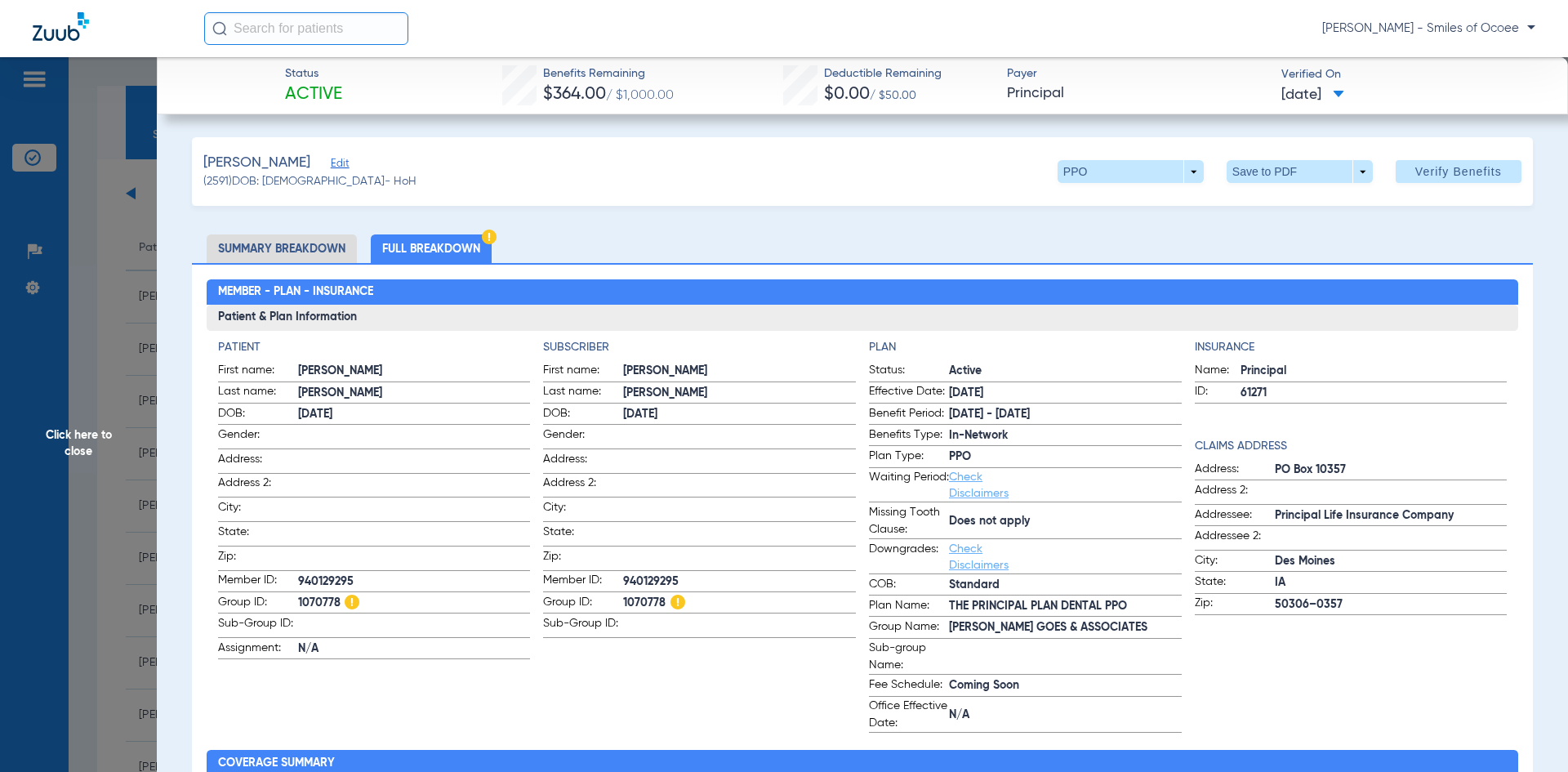
click at [92, 433] on span "Click here to close" at bounding box center [78, 443] width 157 height 772
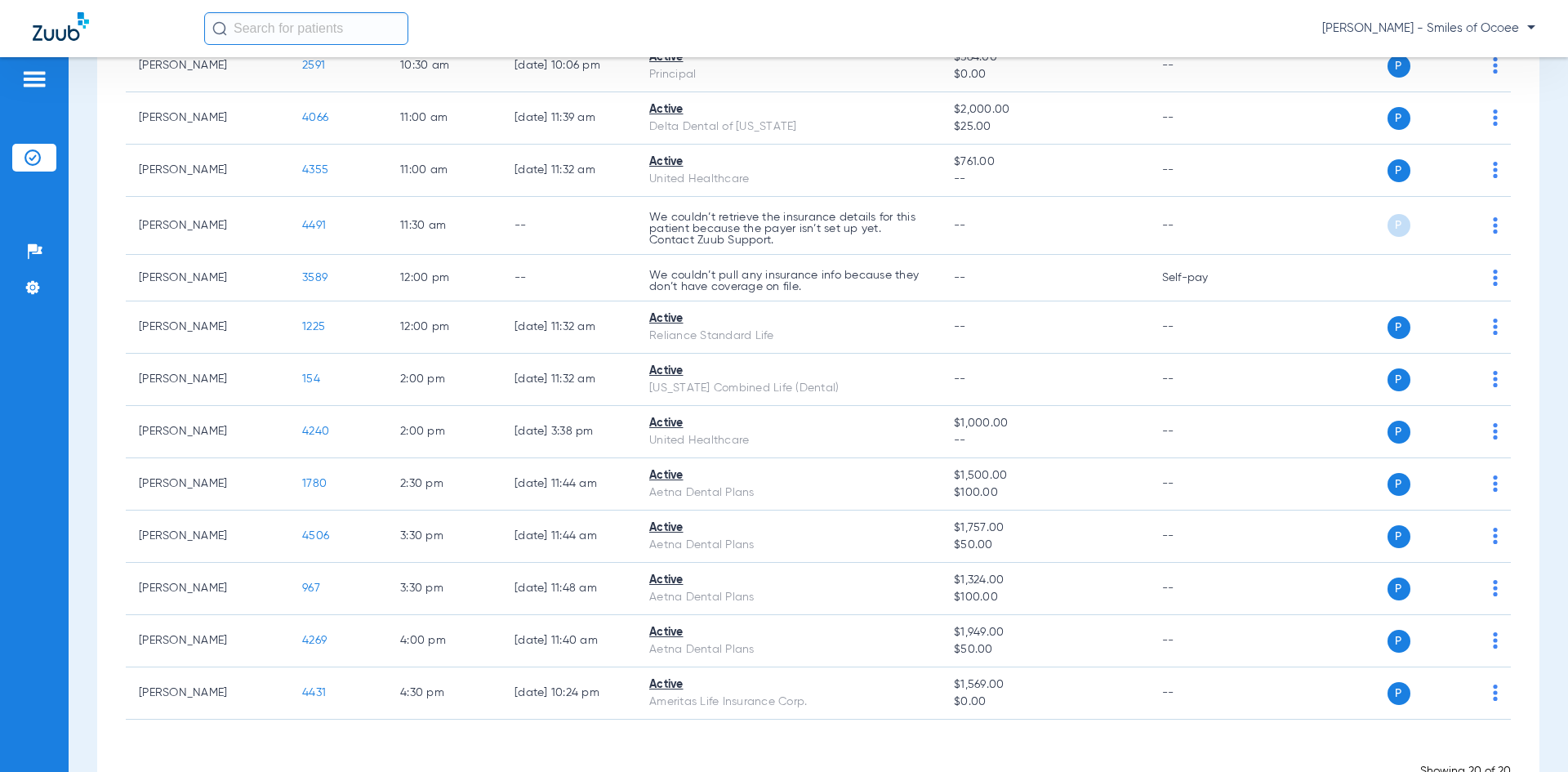
scroll to position [595, 0]
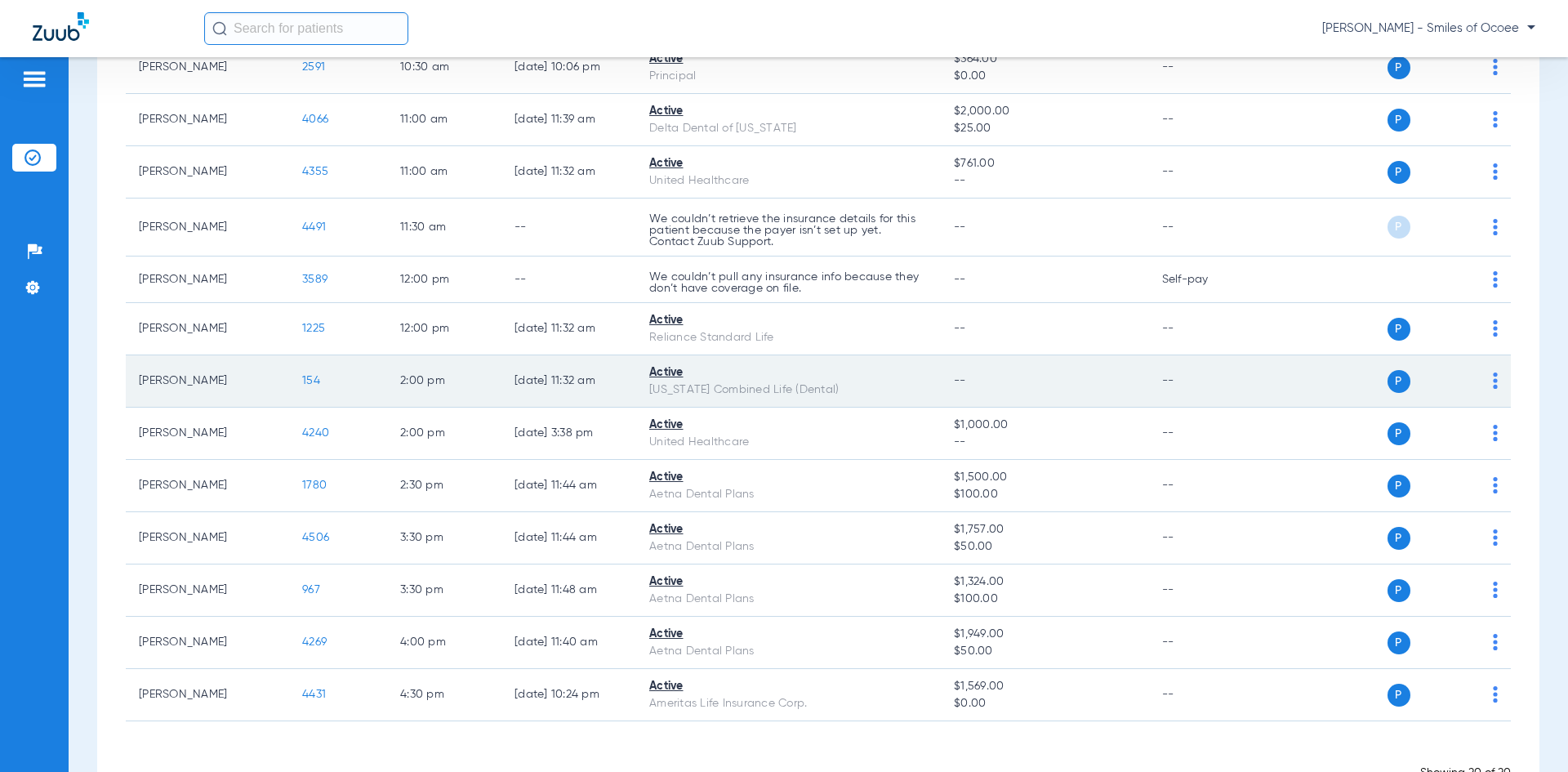
click at [314, 384] on span "154" at bounding box center [311, 380] width 18 height 11
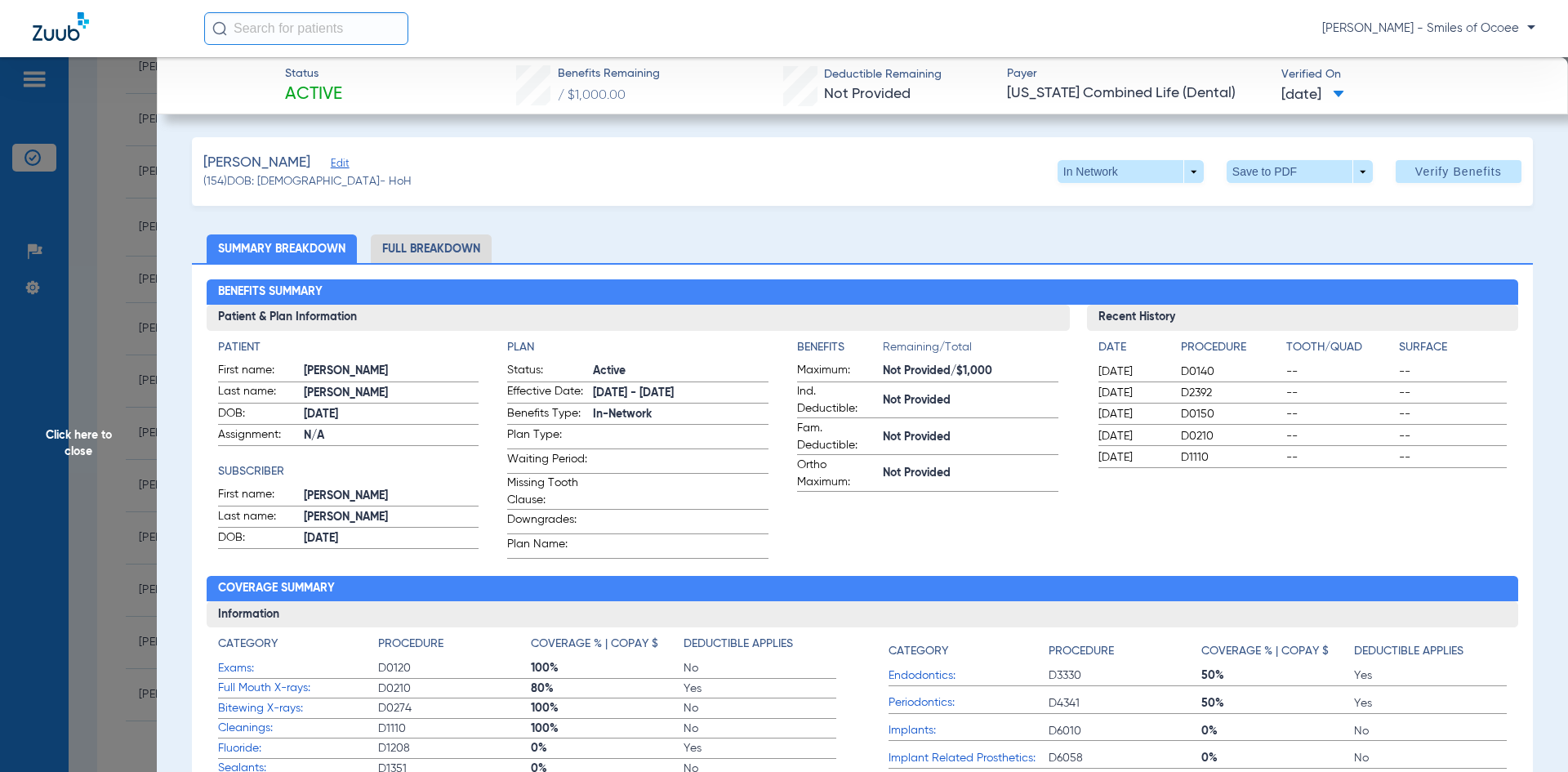
click at [409, 247] on li "Full Breakdown" at bounding box center [431, 249] width 121 height 29
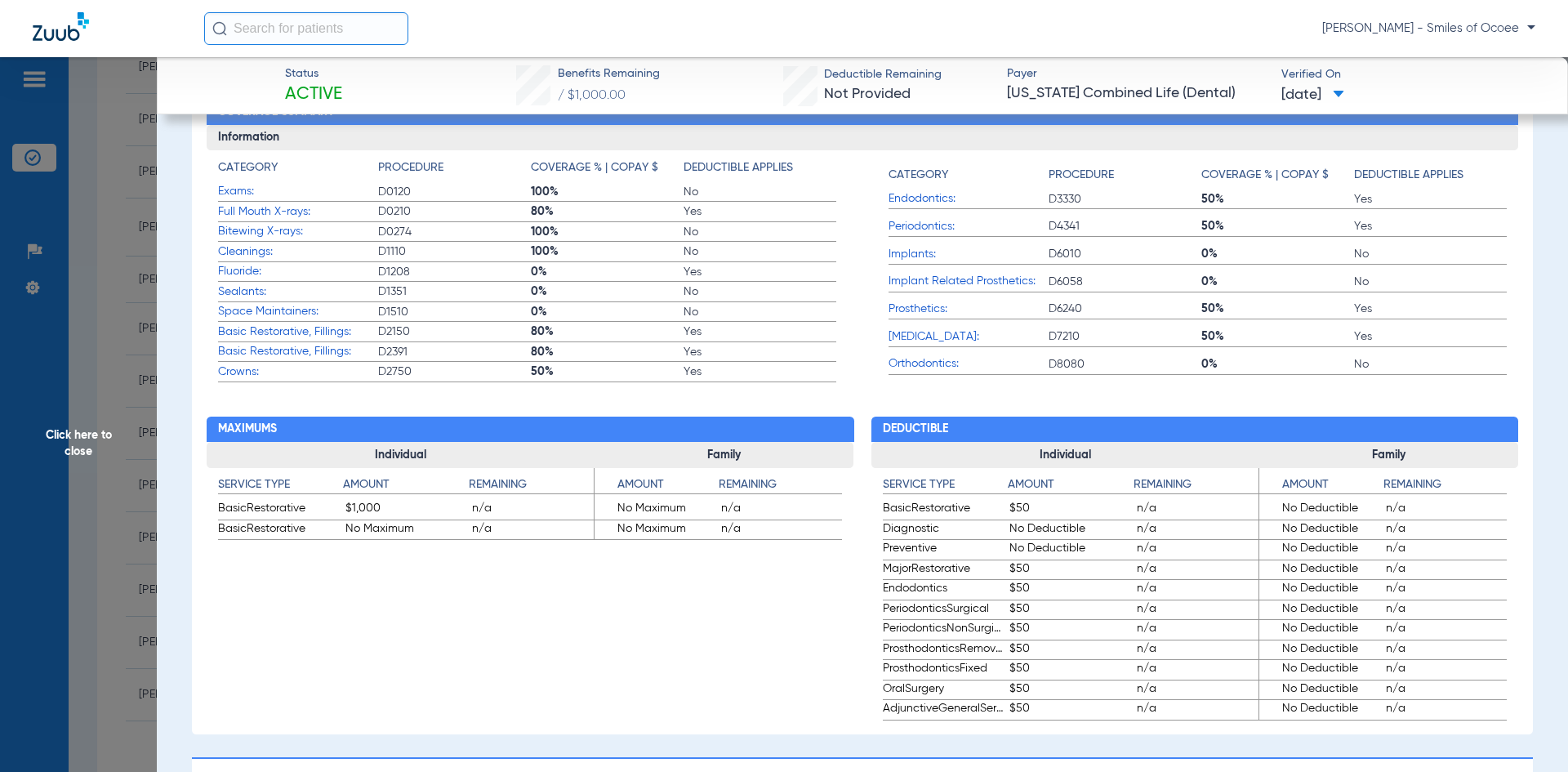
scroll to position [0, 0]
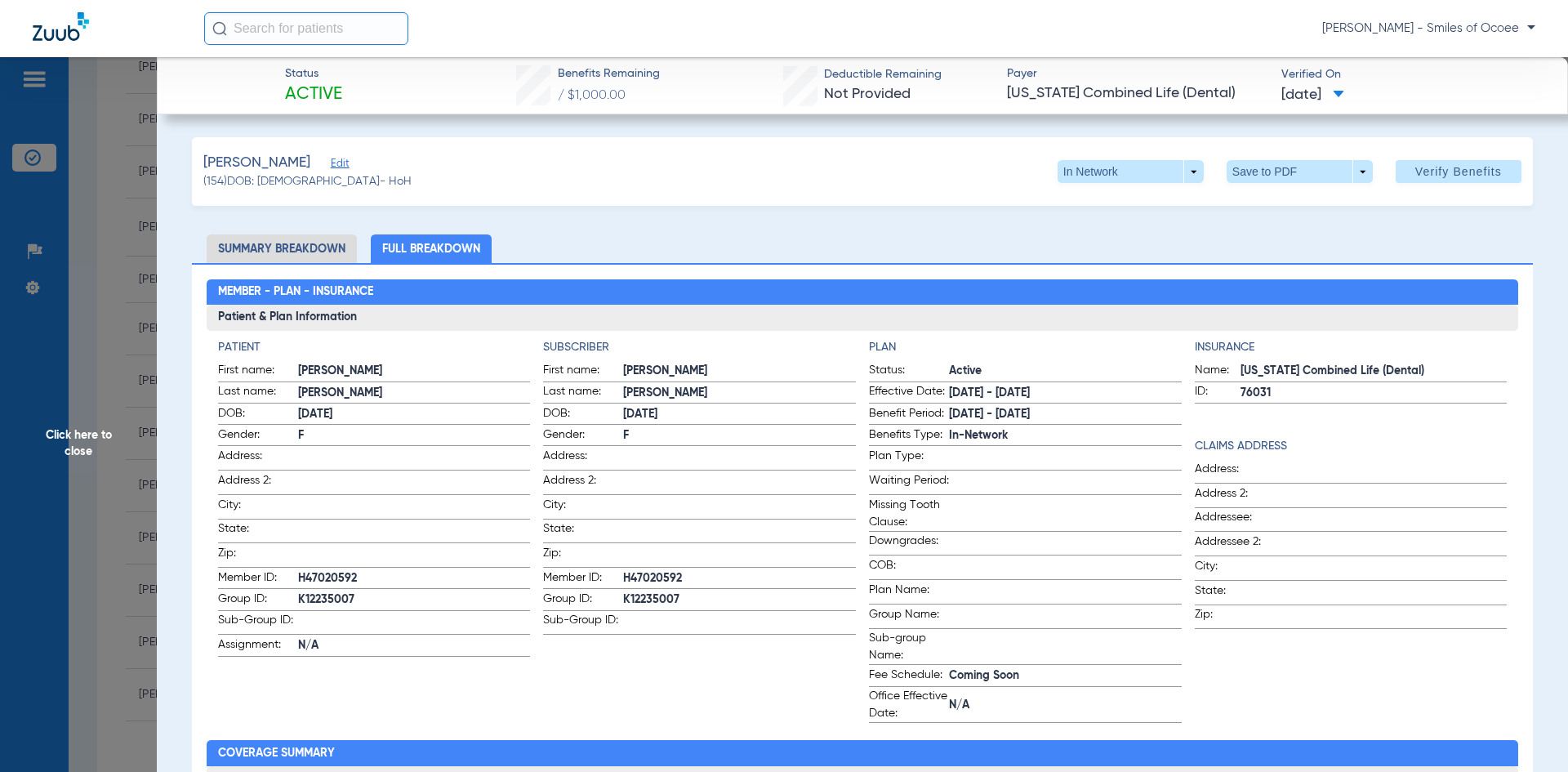
click at [80, 438] on span "Click here to close" at bounding box center [78, 443] width 157 height 772
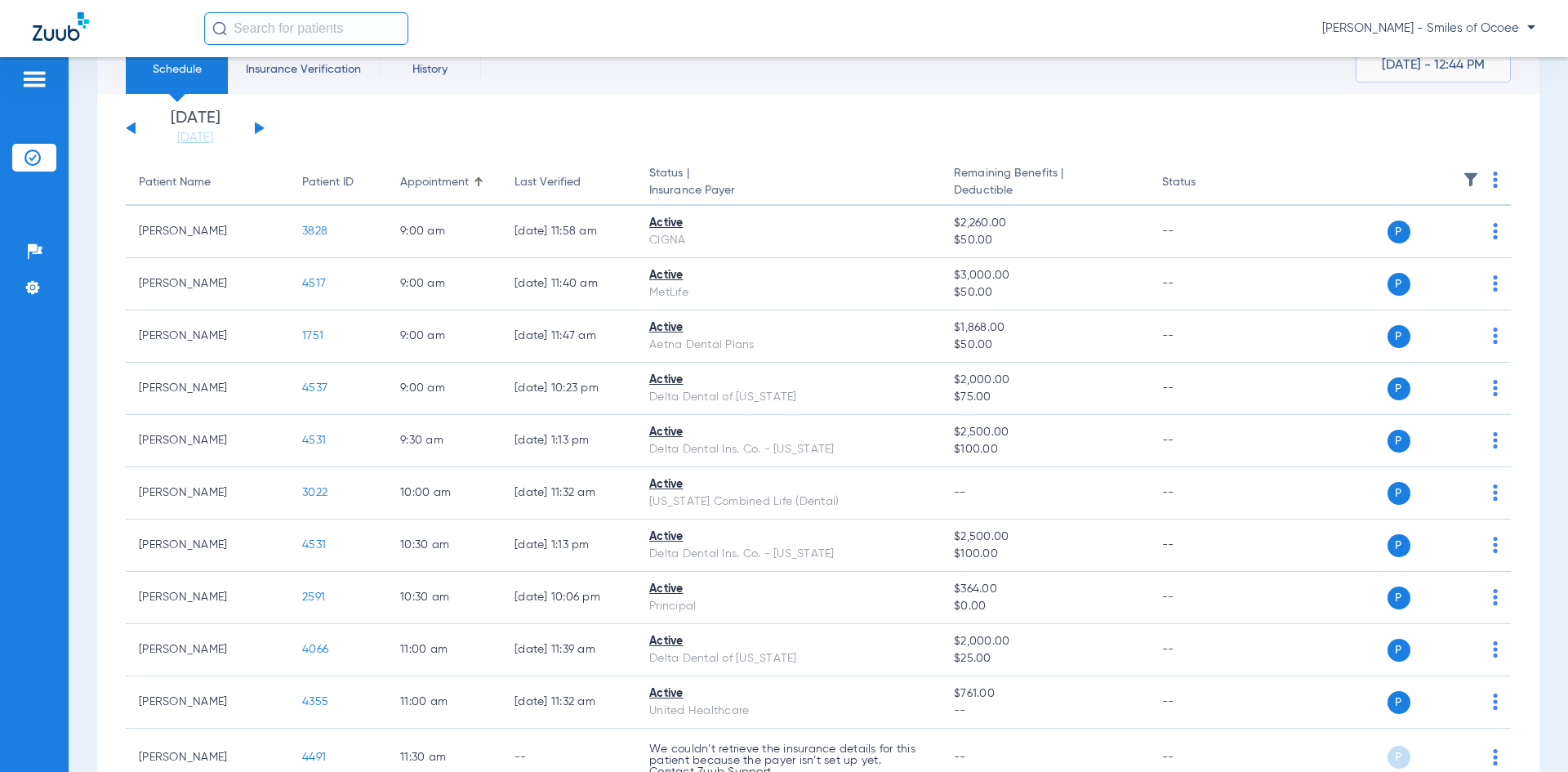
scroll to position [21, 0]
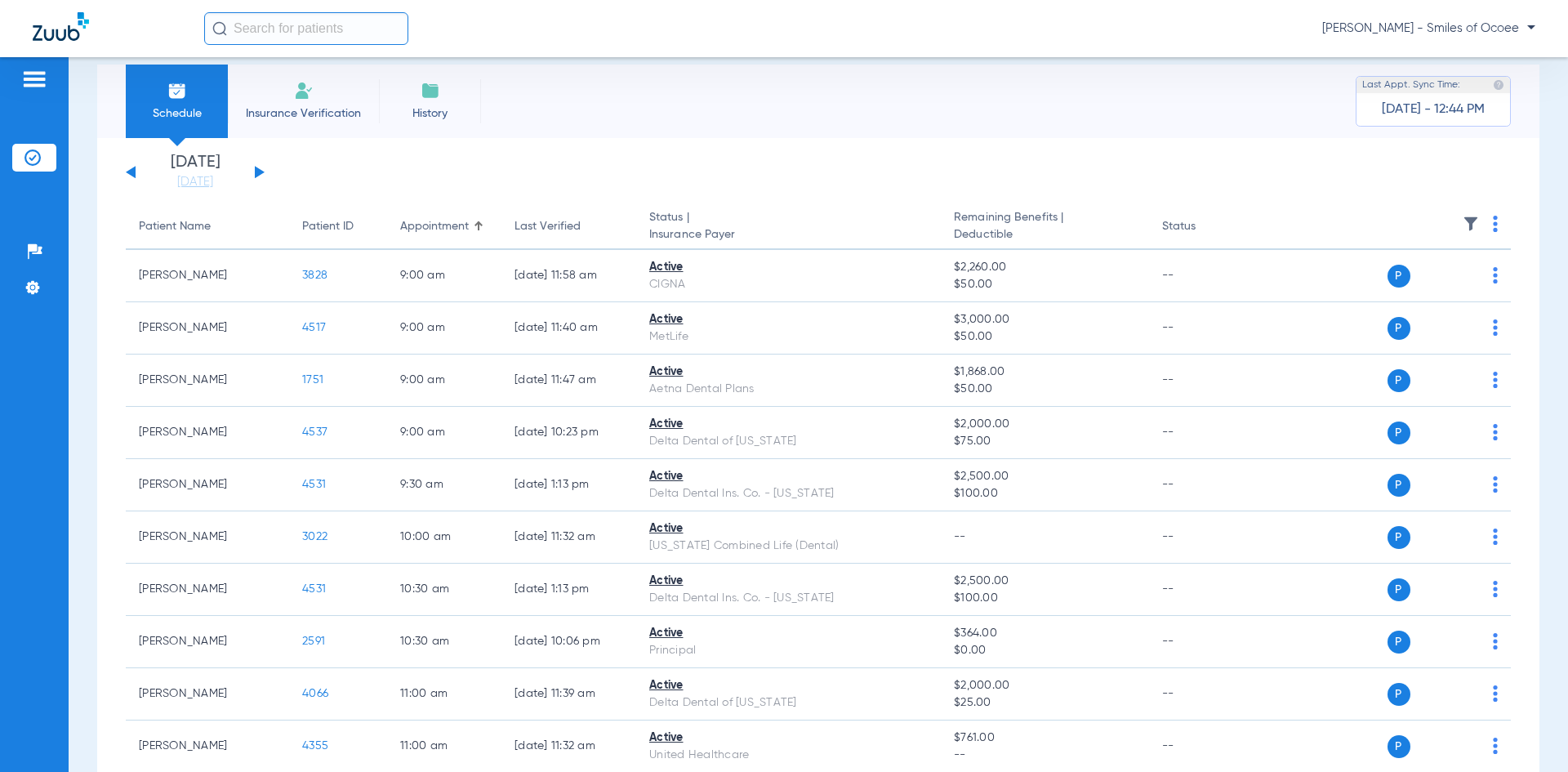
click at [255, 170] on button at bounding box center [260, 172] width 10 height 12
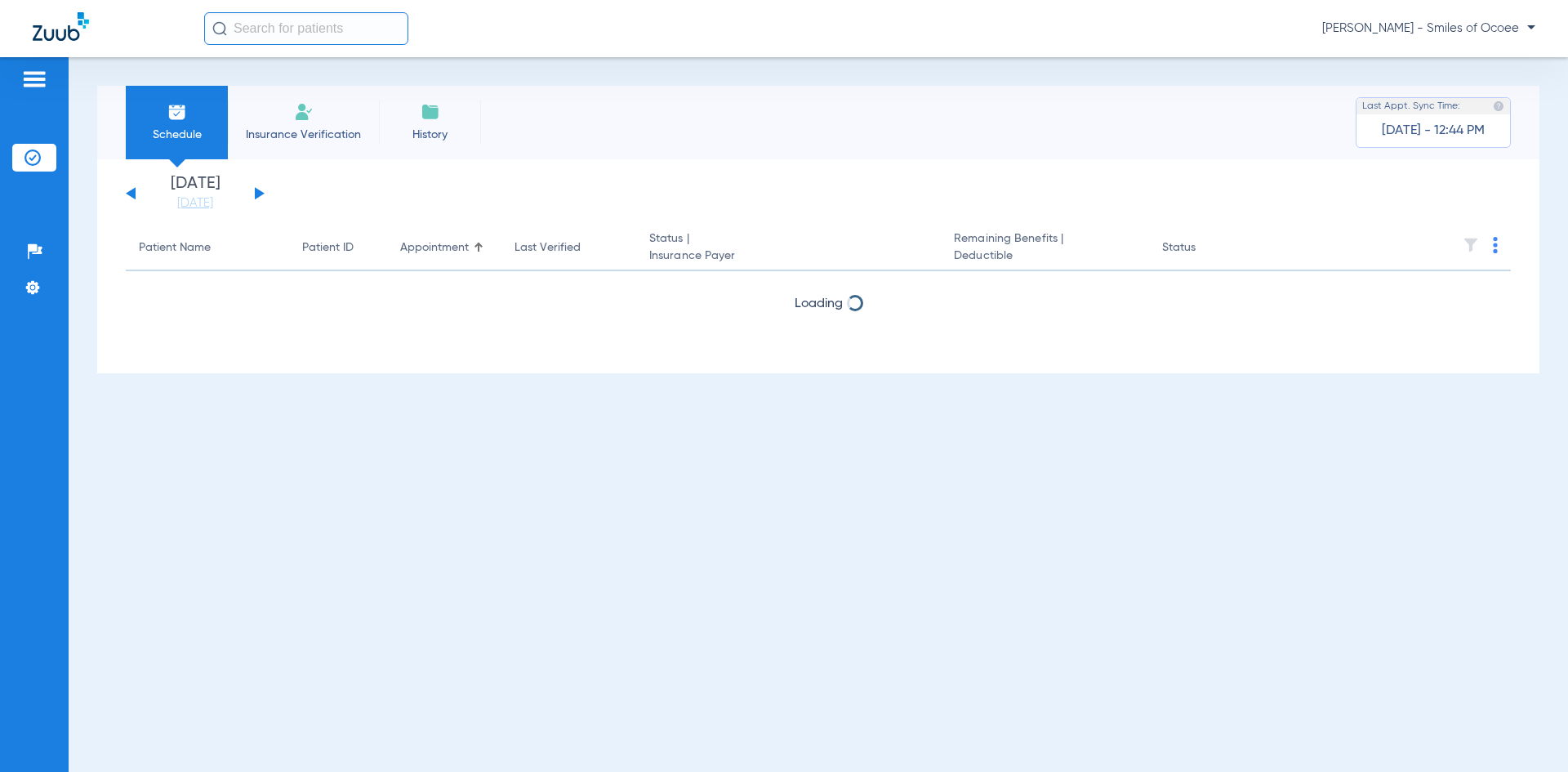
click at [255, 170] on div "[DATE] [DATE] [DATE] [DATE] [DATE] [DATE] [DATE] [DATE] [DATE] [DATE] [DATE] [D…" at bounding box center [818, 267] width 1442 height 214
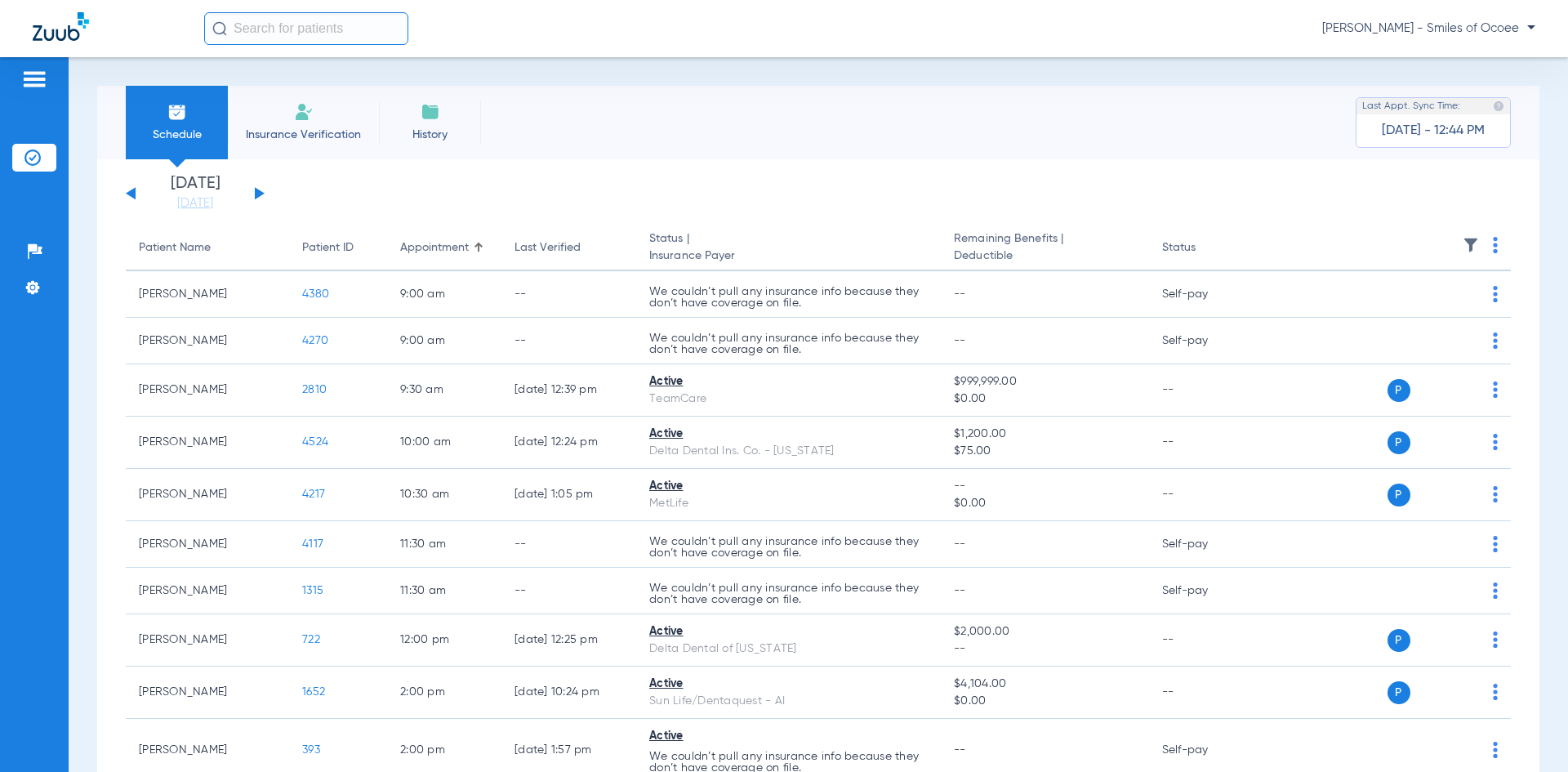
click at [259, 199] on div "[DATE] [DATE] [DATE] [DATE] [DATE] [DATE] [DATE] [DATE] [DATE] [DATE] [DATE] [D…" at bounding box center [195, 194] width 139 height 36
click at [259, 195] on button at bounding box center [260, 193] width 10 height 12
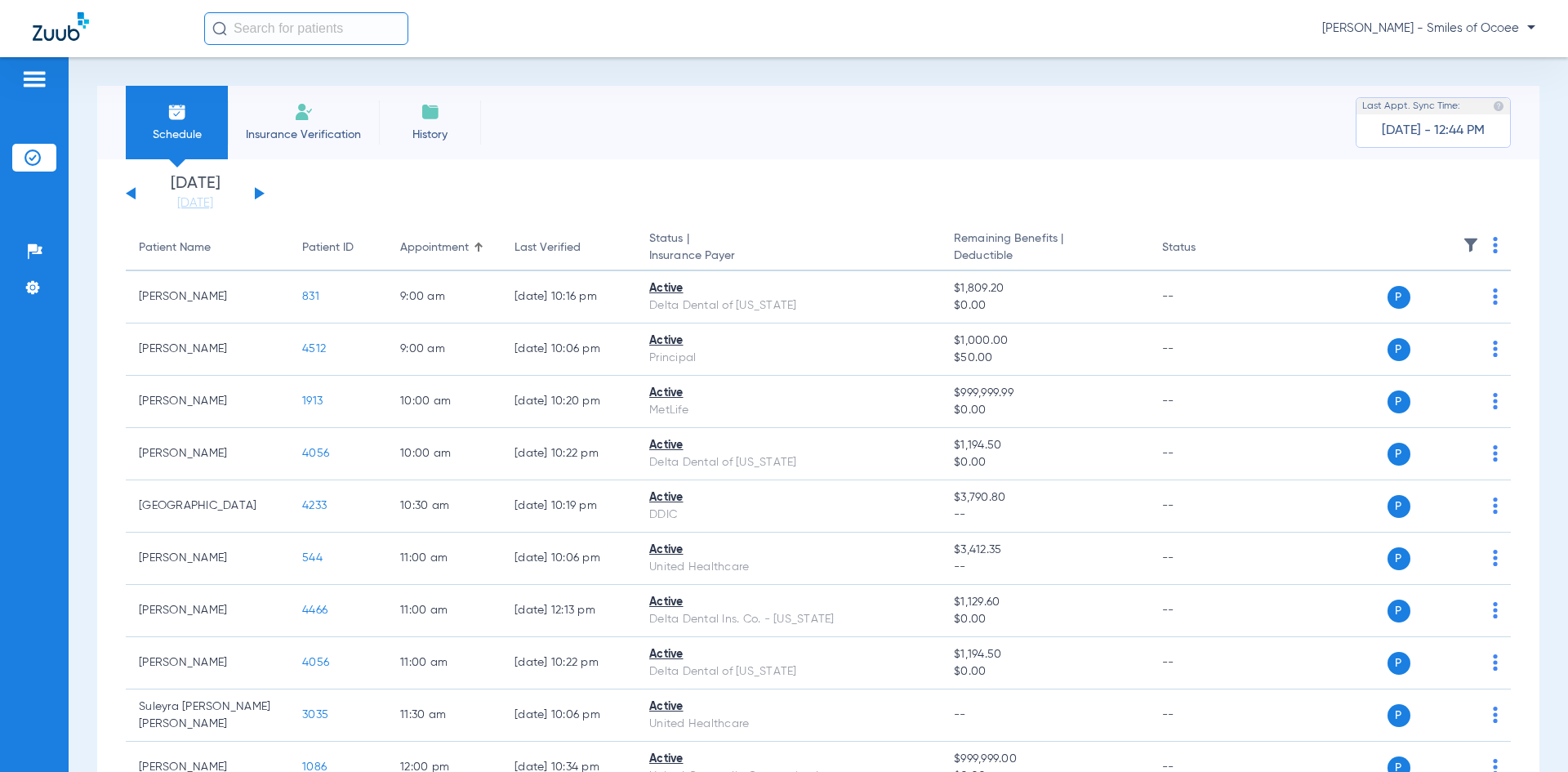
click at [1493, 248] on img at bounding box center [1495, 245] width 5 height 16
click at [1416, 315] on span "Verify All" at bounding box center [1422, 310] width 98 height 11
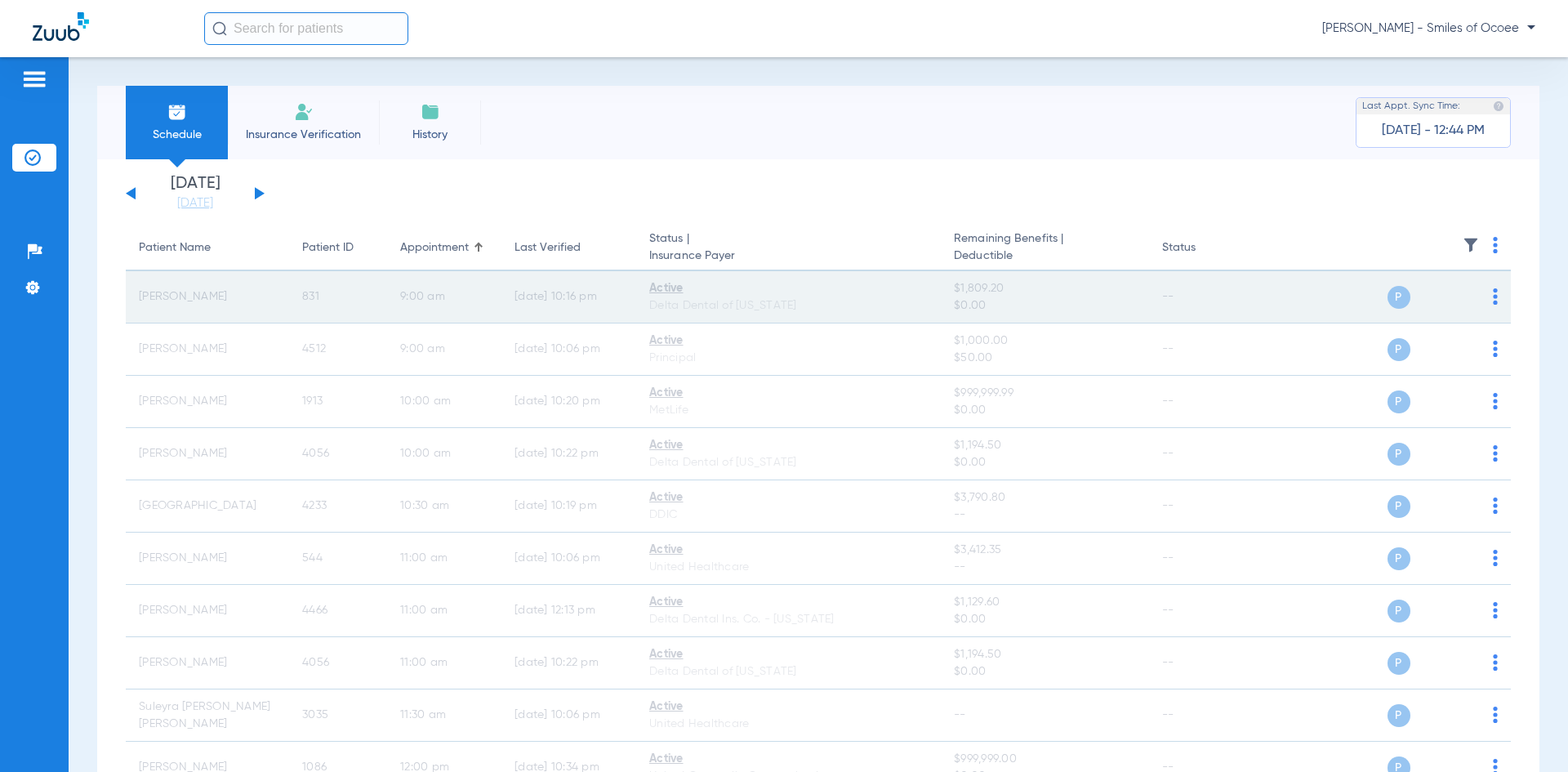
drag, startPoint x: 136, startPoint y: 299, endPoint x: 342, endPoint y: 307, distance: 206.2
click at [342, 307] on tr "[PERSON_NAME] 831 9:00 AM [DATE] 10:16 PM Active Delta Dental of [US_STATE] $1,…" at bounding box center [818, 298] width 1385 height 52
copy tr "[PERSON_NAME] 831"
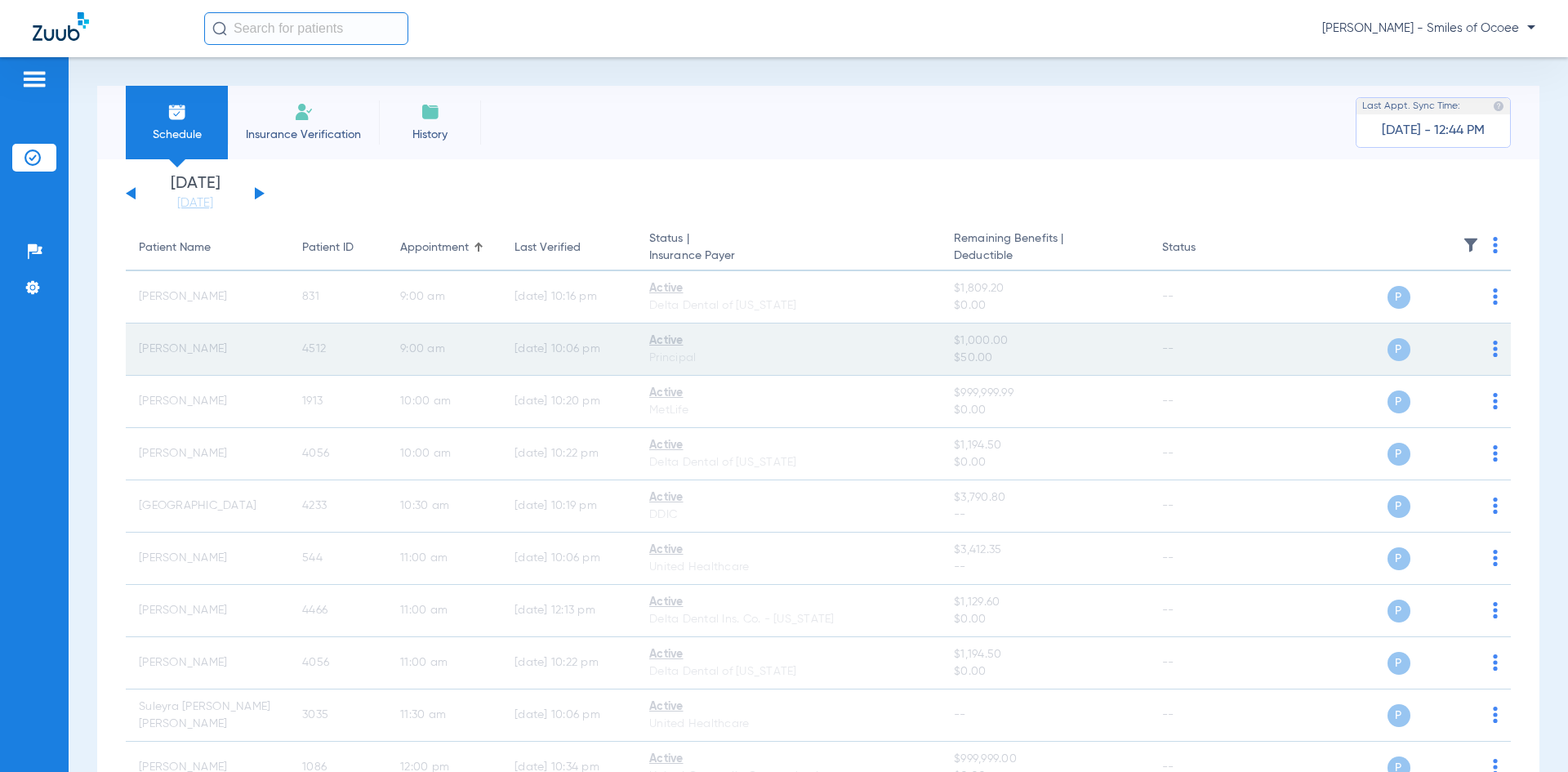
drag, startPoint x: 136, startPoint y: 347, endPoint x: 357, endPoint y: 342, distance: 221.1
click at [357, 342] on tr "[PERSON_NAME] 4512 9:00 AM [DATE] 10:06 PM Active Principal $1,000.00 $50.00 --…" at bounding box center [818, 349] width 1385 height 52
copy tr "[PERSON_NAME] 4512"
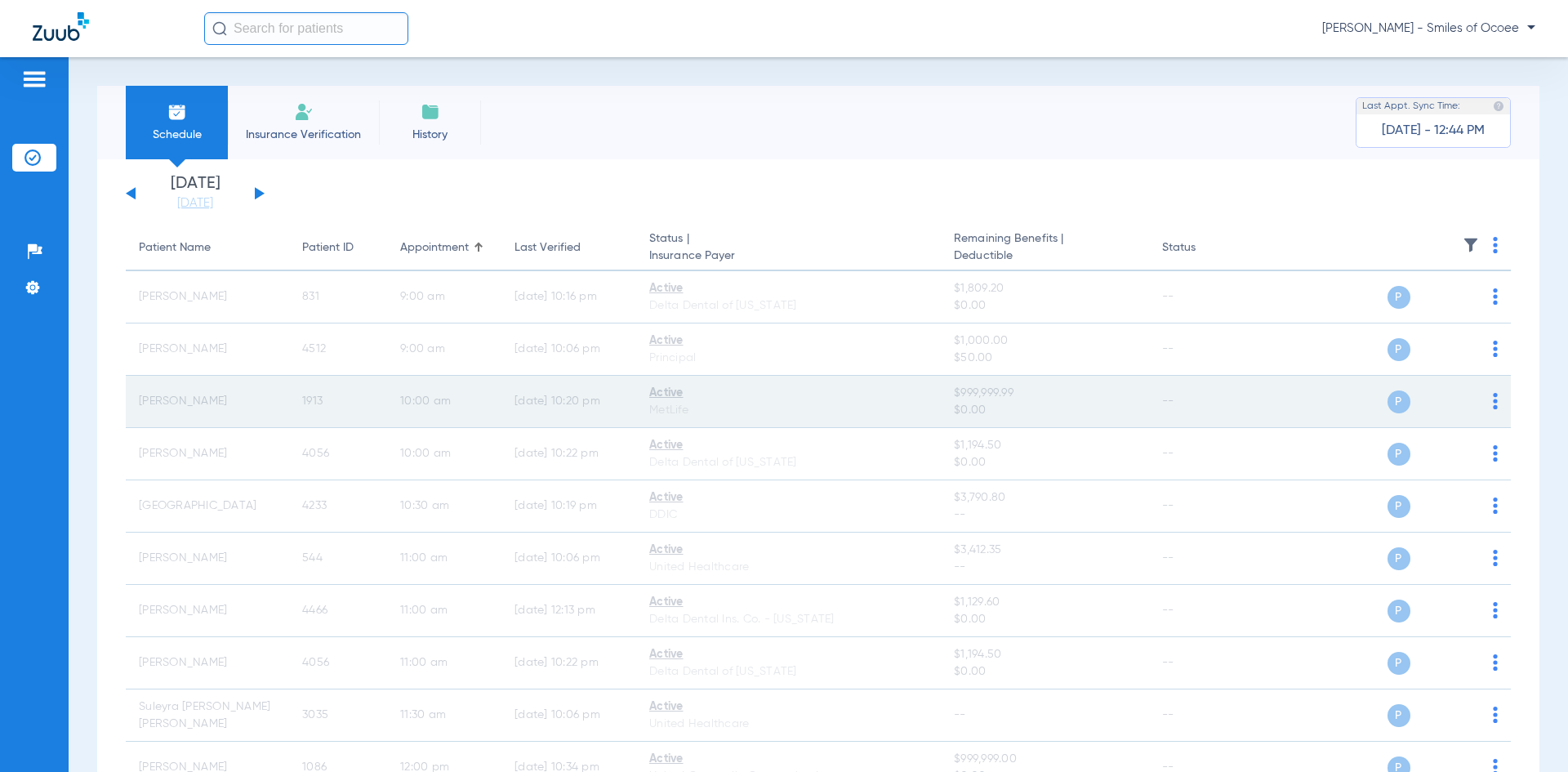
drag, startPoint x: 173, startPoint y: 402, endPoint x: 334, endPoint y: 402, distance: 161.0
click at [334, 402] on tr "[PERSON_NAME] 1913 10:00 AM [DATE] 10:20 PM Active MetLife $999,999.99 $0.00 --…" at bounding box center [818, 402] width 1385 height 52
copy tr "[PERSON_NAME] 1913"
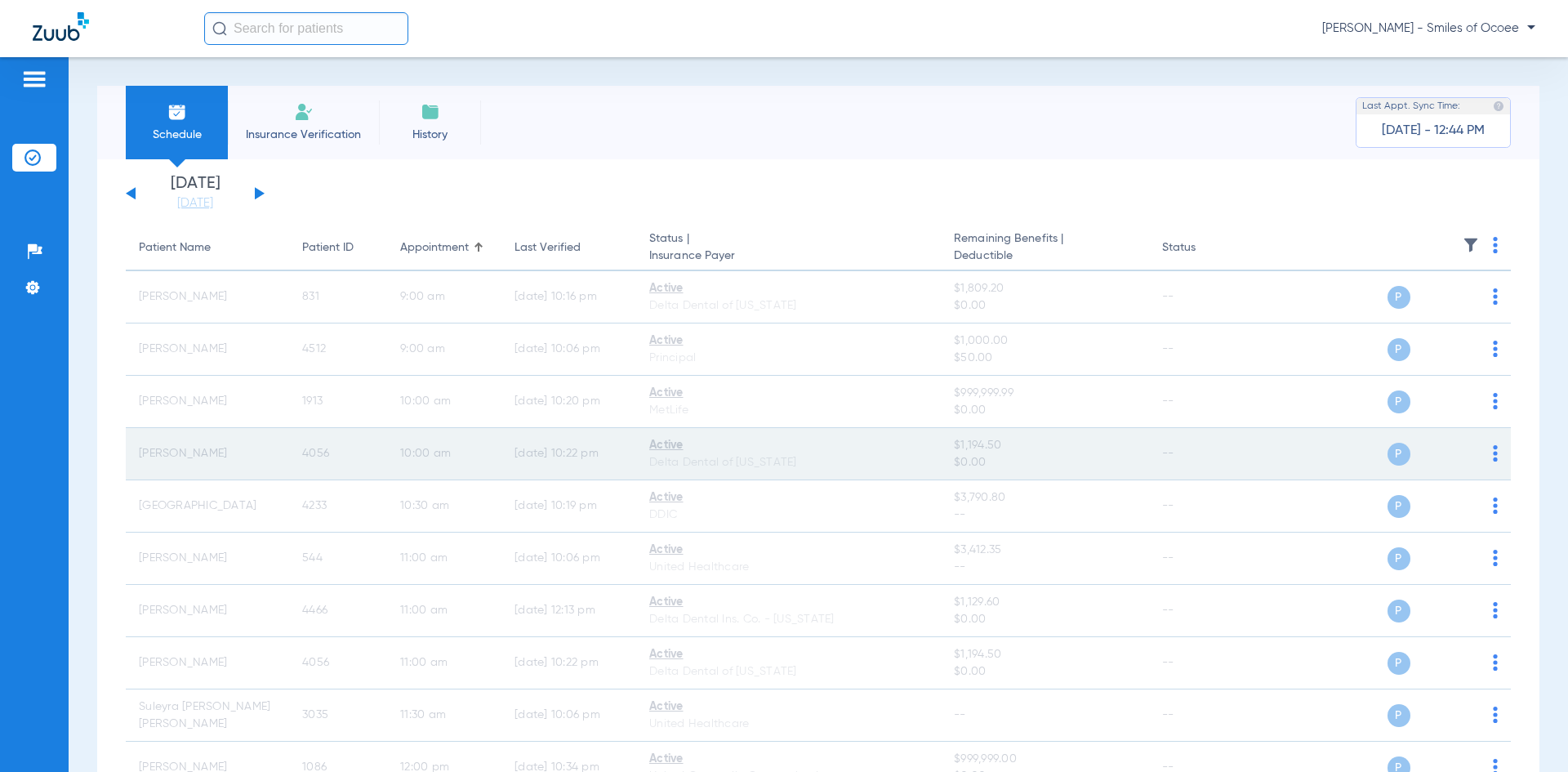
drag, startPoint x: 158, startPoint y: 454, endPoint x: 345, endPoint y: 444, distance: 187.3
click at [345, 444] on tr "[PERSON_NAME] 4056 10:00 AM [DATE] 10:22 PM Active Delta Dental of [US_STATE] $…" at bounding box center [818, 454] width 1385 height 52
copy tr "[PERSON_NAME] 4056"
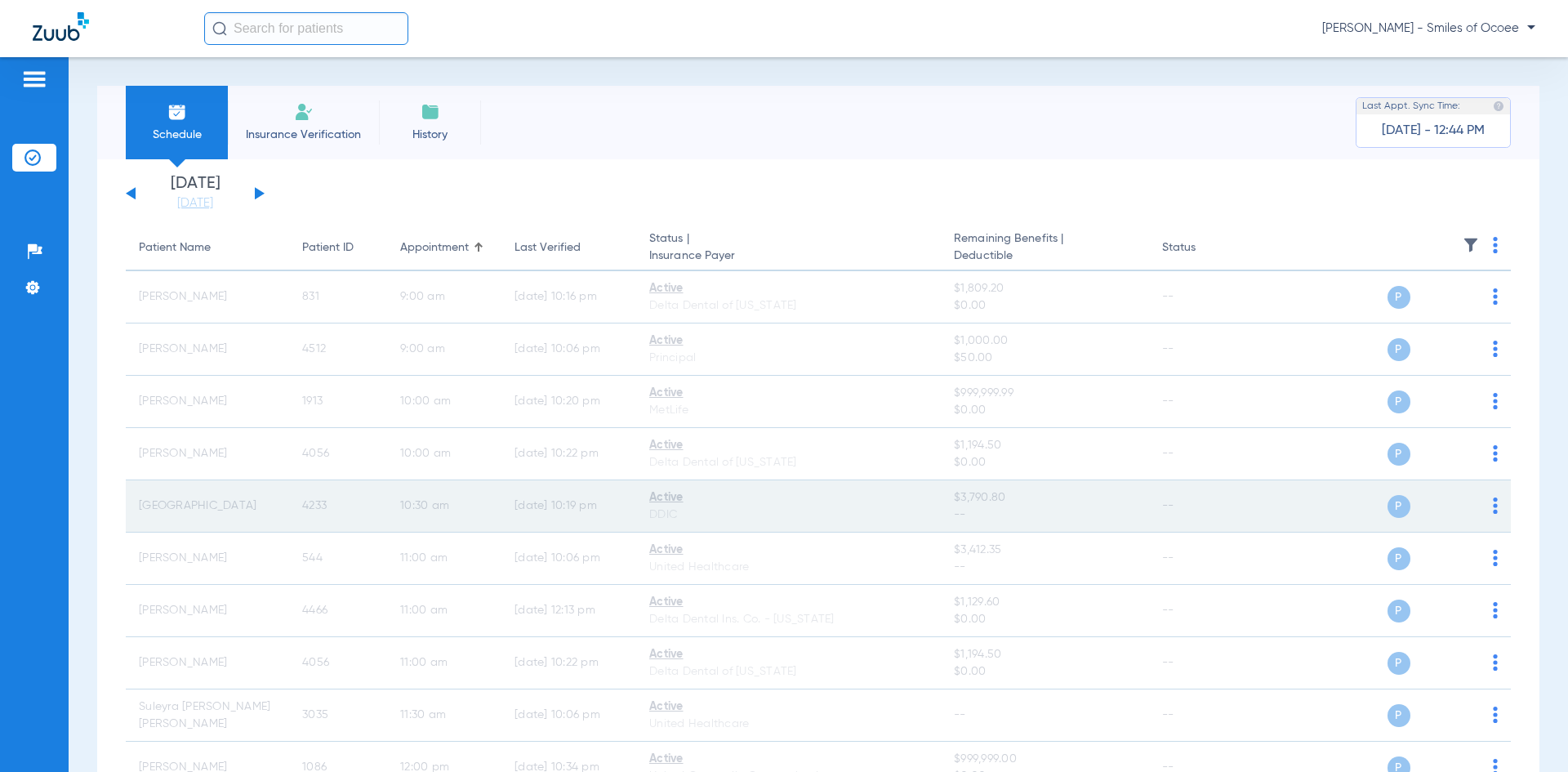
drag, startPoint x: 185, startPoint y: 506, endPoint x: 358, endPoint y: 506, distance: 173.0
click at [358, 506] on tr "[GEOGRAPHIC_DATA] 4233 10:30 AM [DATE] 10:19 PM Active DDIC $3,790.80 -- -- P S" at bounding box center [818, 506] width 1385 height 52
copy tr "[STREET_ADDRESS]"
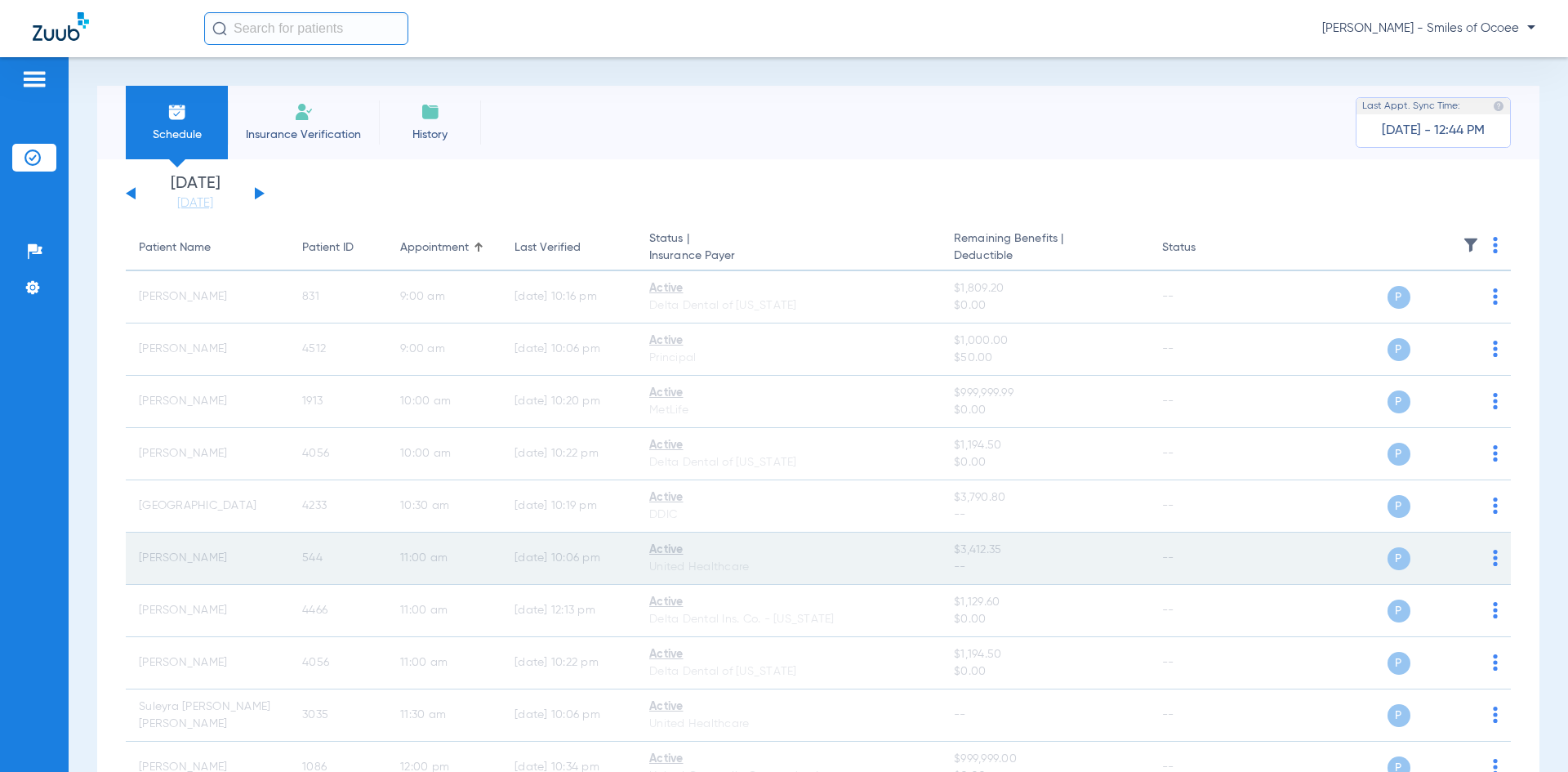
drag, startPoint x: 140, startPoint y: 562, endPoint x: 342, endPoint y: 561, distance: 202.0
click at [342, 561] on tr "[PERSON_NAME] 544 11:00 AM [DATE] 10:06 PM Active United Healthcare $3,412.35 -…" at bounding box center [818, 559] width 1385 height 52
copy tr "[PERSON_NAME] 544"
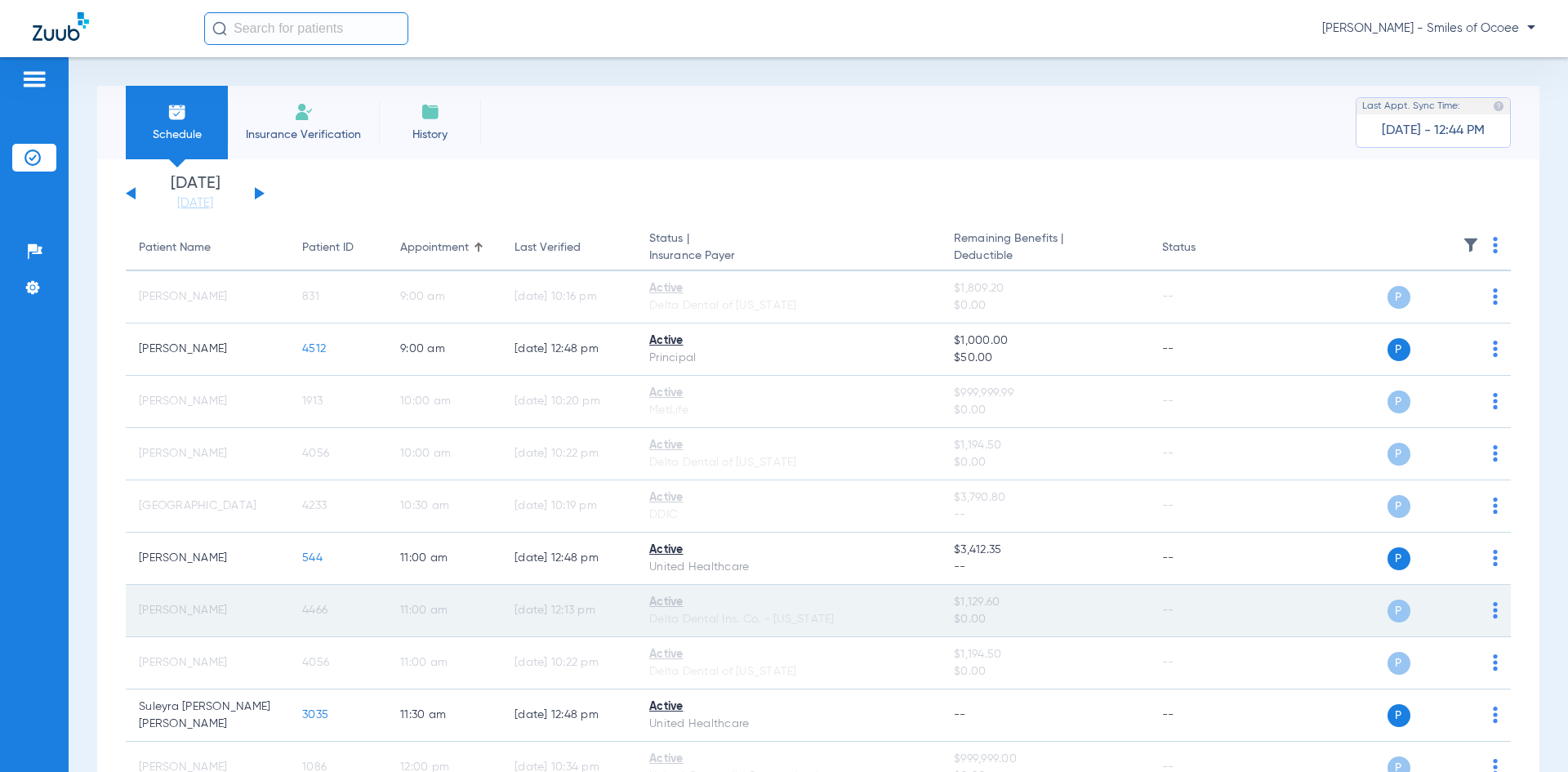
drag, startPoint x: 139, startPoint y: 612, endPoint x: 339, endPoint y: 611, distance: 200.0
click at [339, 611] on tr "[PERSON_NAME] 4466 11:00 AM [DATE] 12:13 PM Active Delta Dental Ins. Co. - [US_…" at bounding box center [818, 611] width 1385 height 52
copy tr "[PERSON_NAME] 4466"
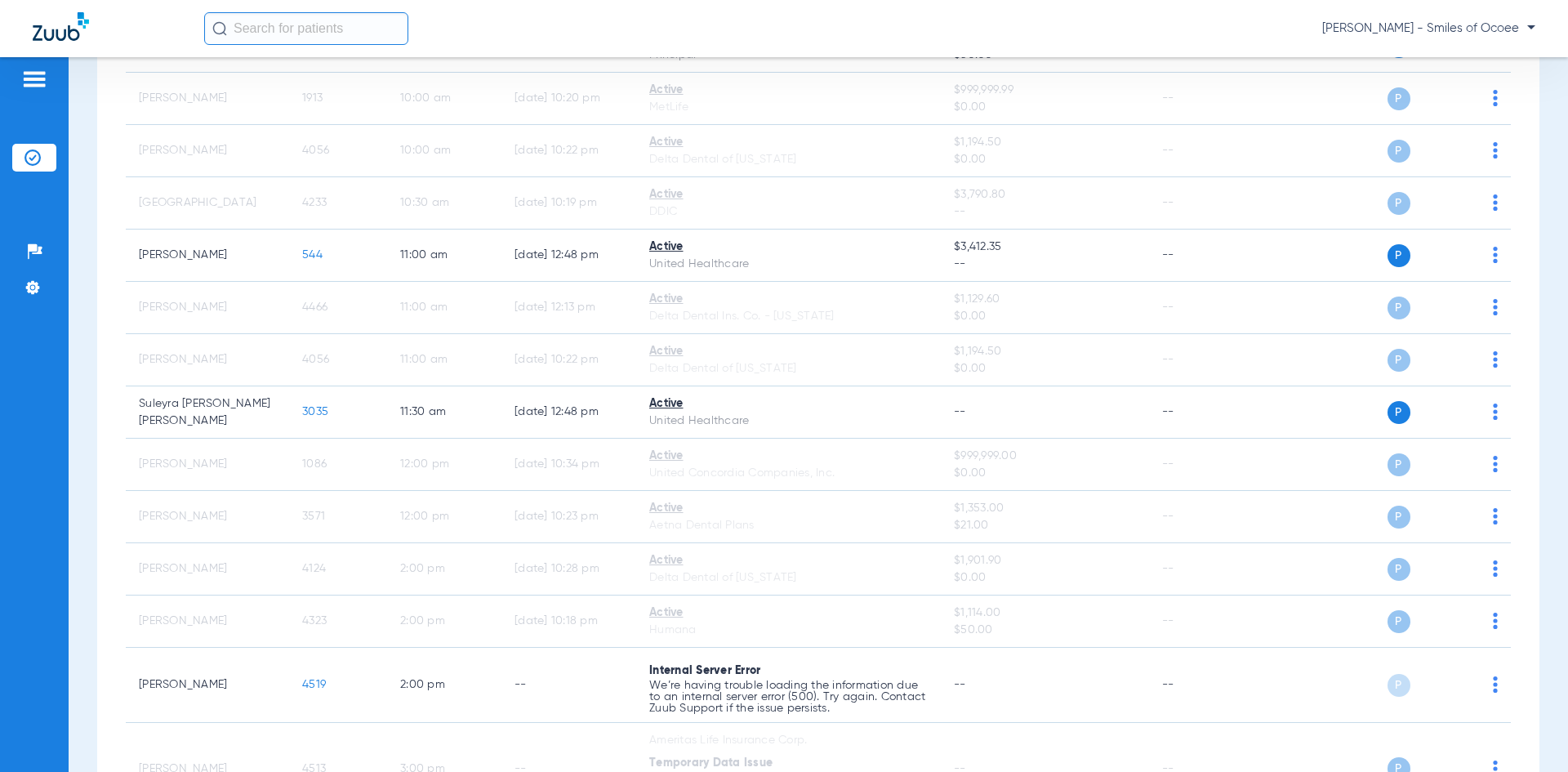
scroll to position [361, 0]
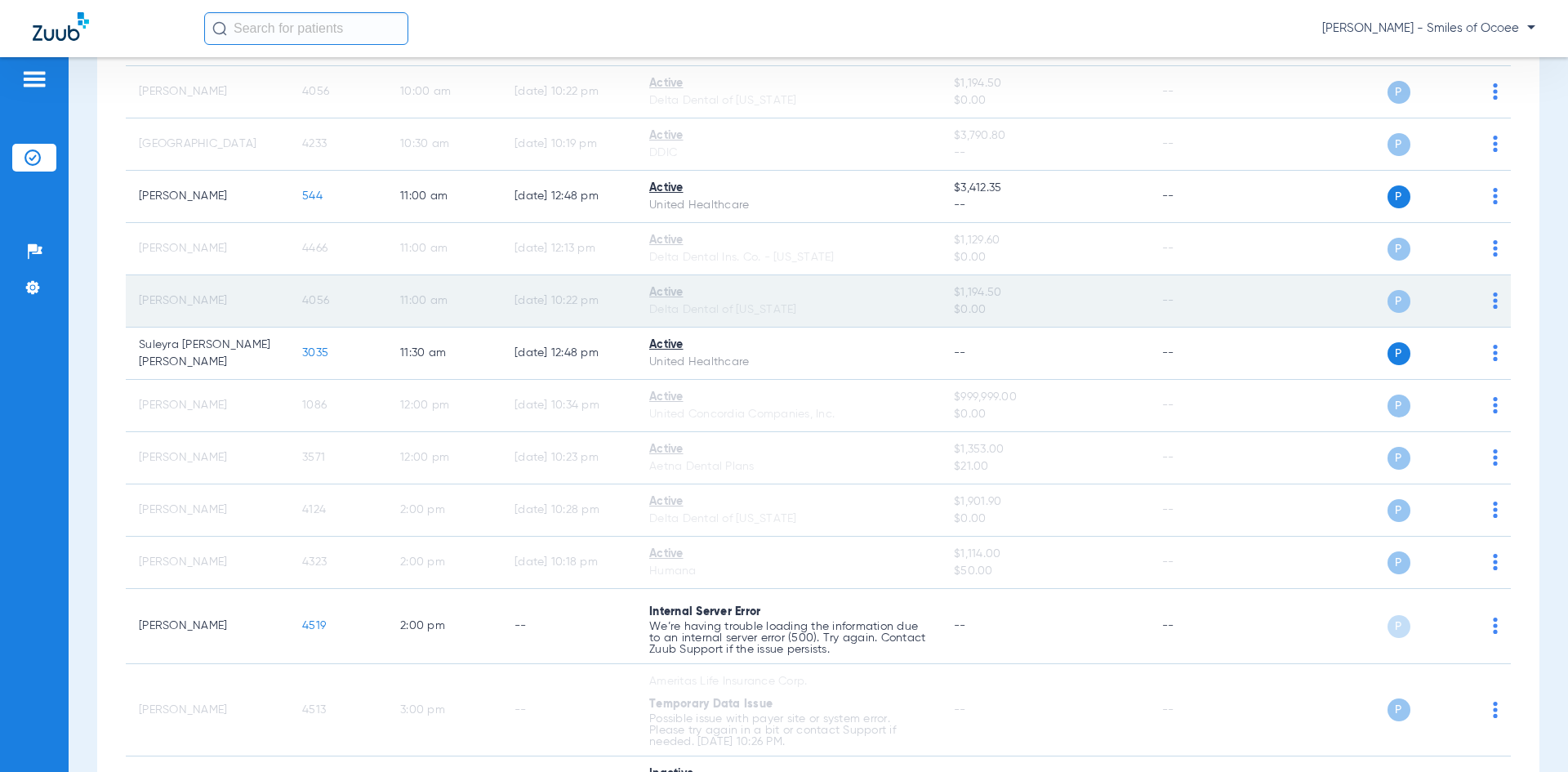
drag, startPoint x: 132, startPoint y: 300, endPoint x: 335, endPoint y: 305, distance: 203.1
click at [335, 305] on tr "[PERSON_NAME] 4056 11:00 AM [DATE] 10:22 PM Active Delta Dental of [US_STATE] $…" at bounding box center [818, 302] width 1385 height 52
copy tr "[PERSON_NAME] 4056"
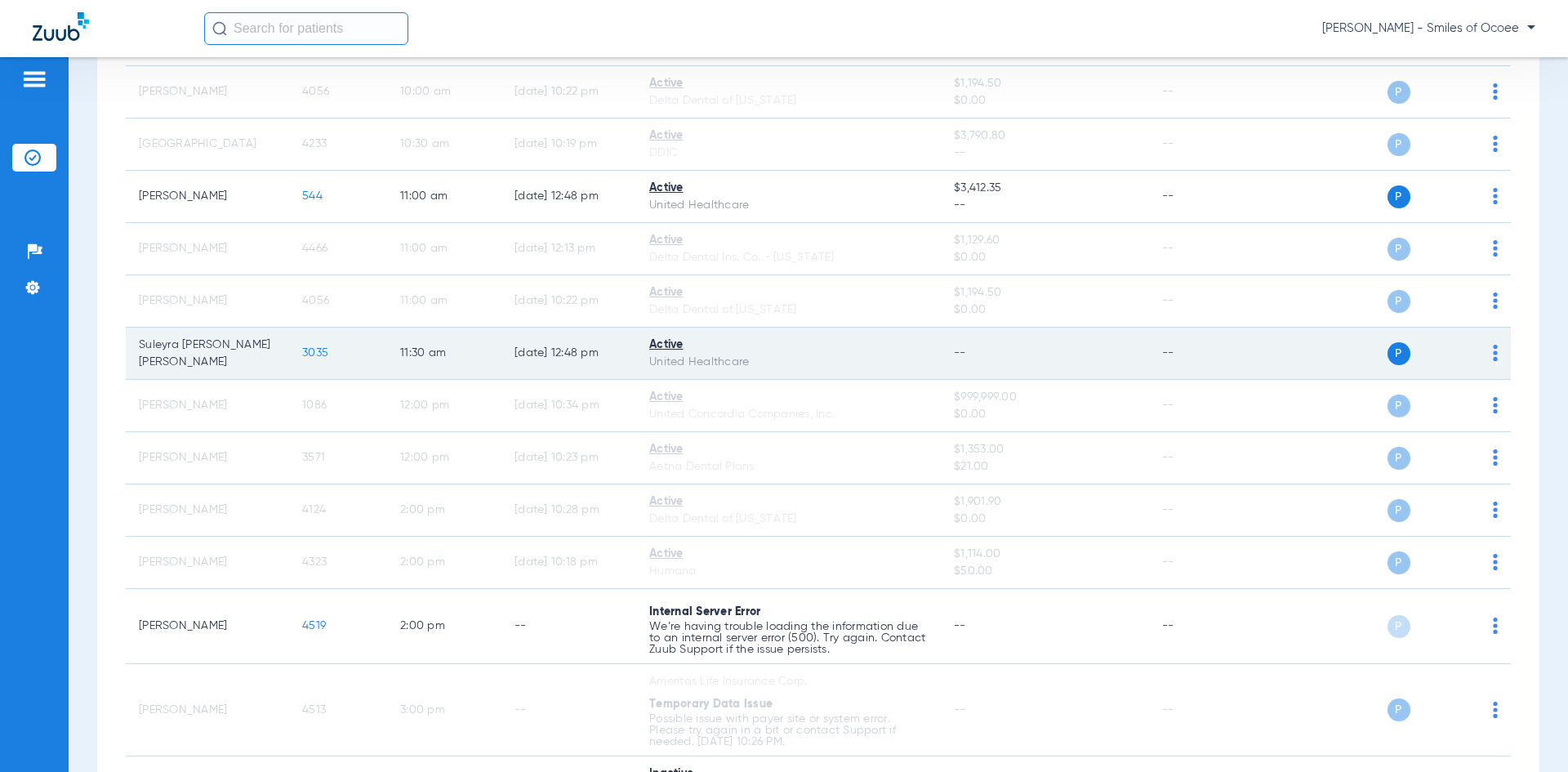
drag, startPoint x: 133, startPoint y: 347, endPoint x: 356, endPoint y: 354, distance: 223.1
click at [356, 354] on tr "Suleyra [PERSON_NAME] [PERSON_NAME] 3035 11:30 AM [DATE] 12:48 PM Active United…" at bounding box center [818, 353] width 1385 height 52
copy tr "Suleyra [PERSON_NAME] [PERSON_NAME] 3035"
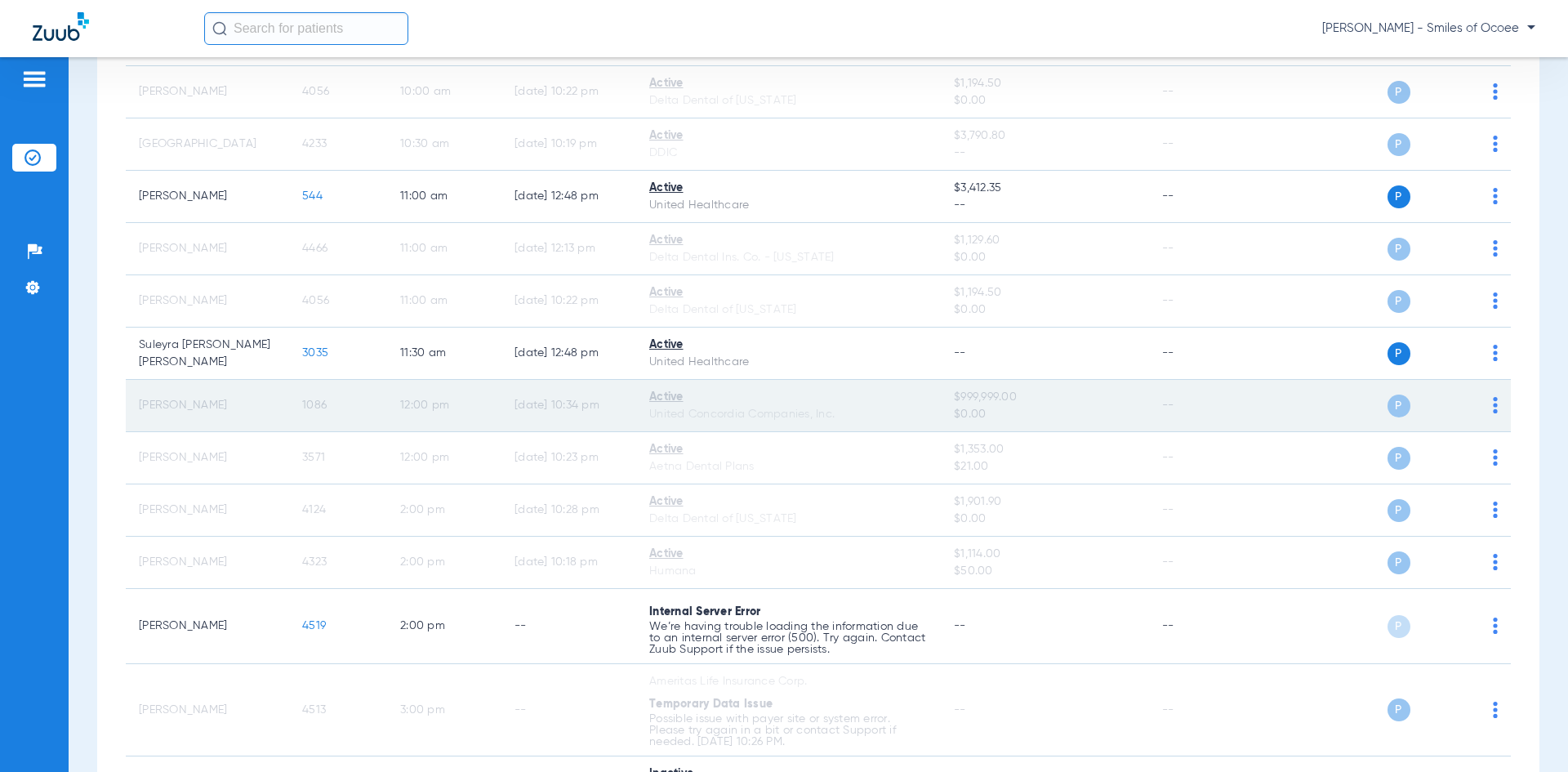
drag, startPoint x: 137, startPoint y: 405, endPoint x: 335, endPoint y: 408, distance: 198.0
click at [335, 408] on tr "[PERSON_NAME] 1086 12:00 PM [DATE] 10:34 PM Active United Concordia Companies, …" at bounding box center [818, 406] width 1385 height 52
copy tr "[PERSON_NAME] 1086"
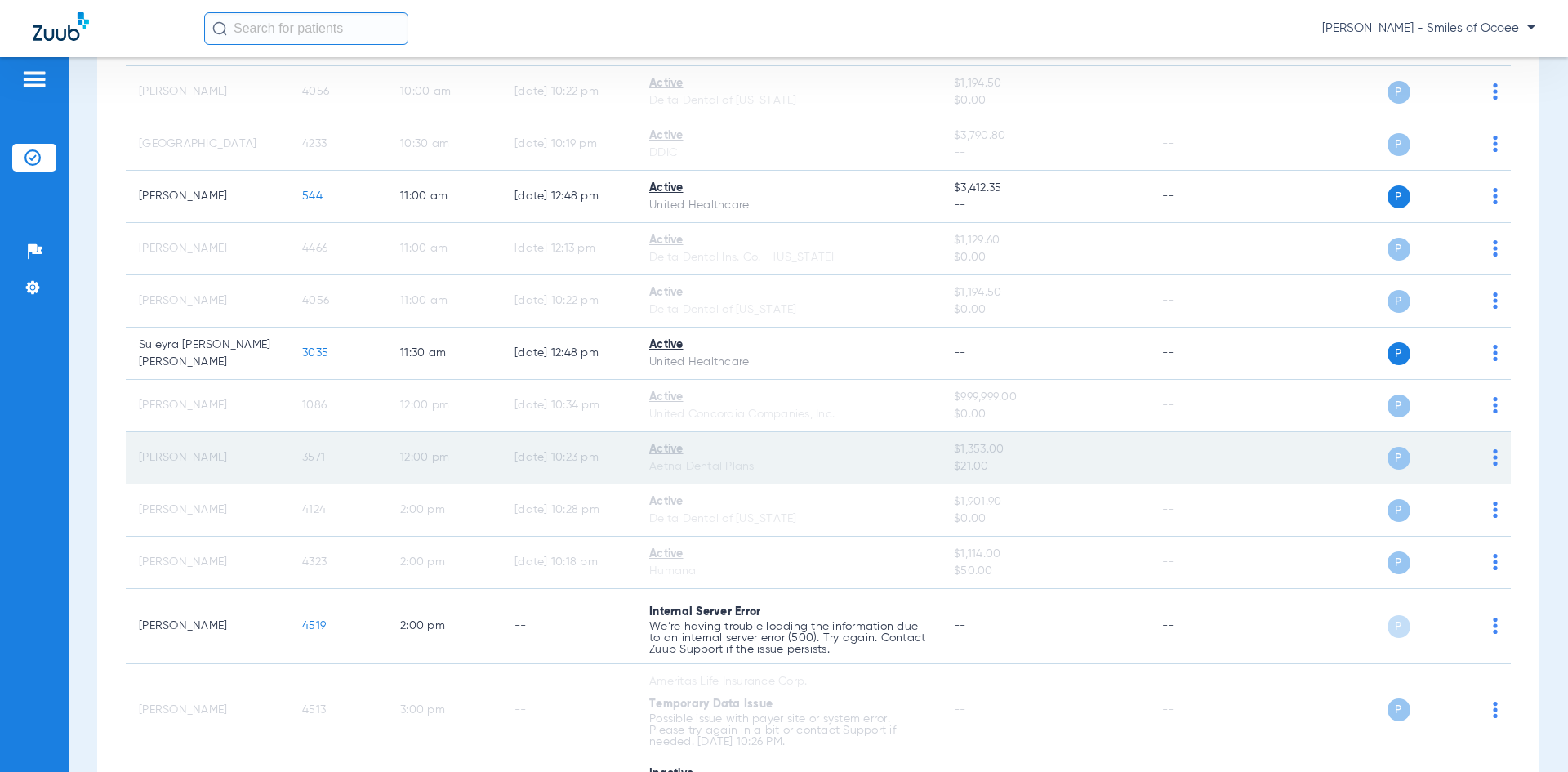
drag, startPoint x: 139, startPoint y: 456, endPoint x: 339, endPoint y: 461, distance: 200.1
click at [339, 461] on tr "[PERSON_NAME] 3571 12:00 PM [DATE] 10:23 PM Active Aetna Dental Plans $1,353.00…" at bounding box center [818, 458] width 1385 height 52
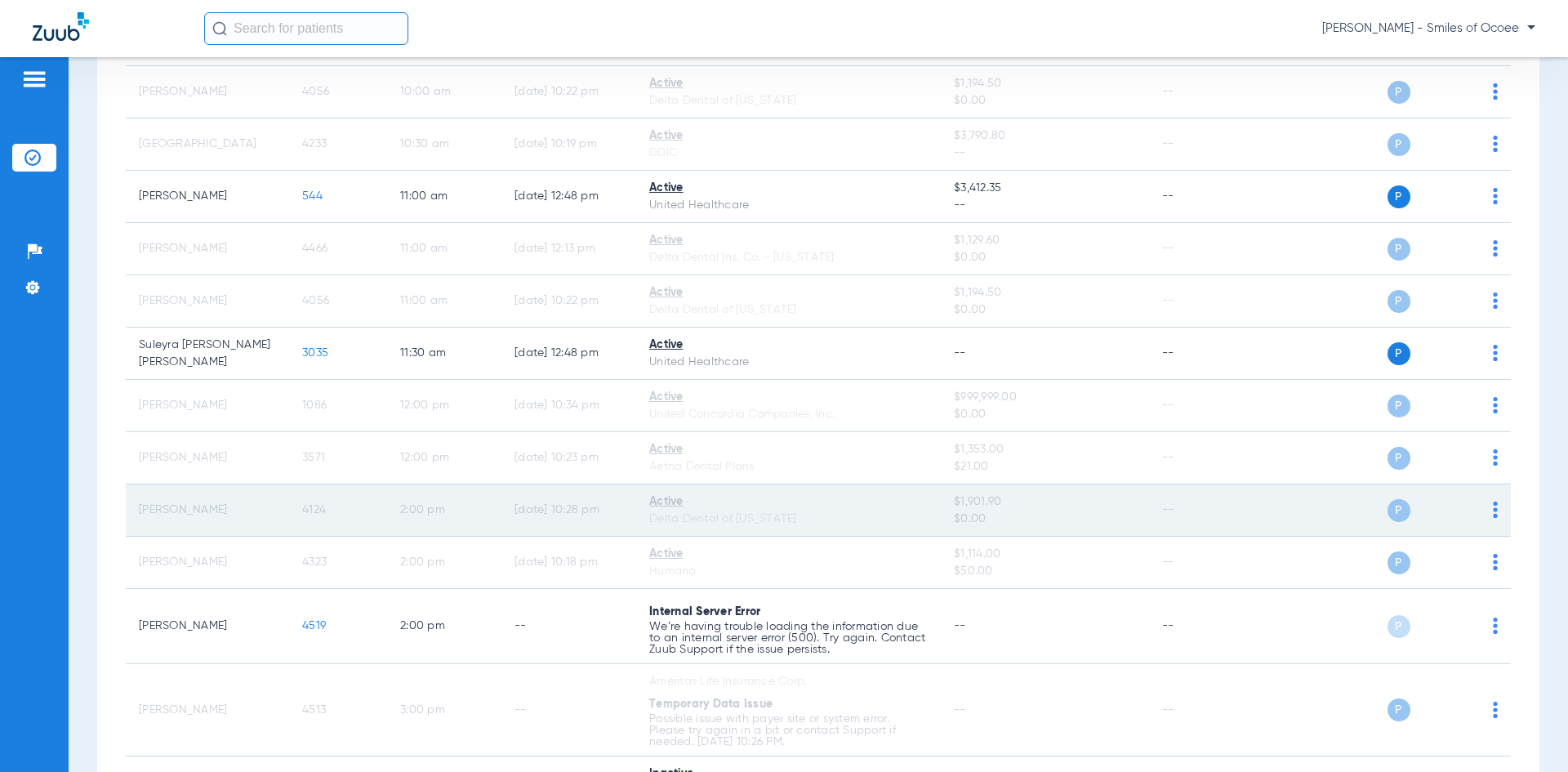
drag, startPoint x: 138, startPoint y: 512, endPoint x: 347, endPoint y: 527, distance: 209.5
click at [347, 527] on tr "[PERSON_NAME] 4124 2:00 PM [DATE] 10:28 PM Active Delta Dental of [US_STATE] $1…" at bounding box center [818, 510] width 1385 height 52
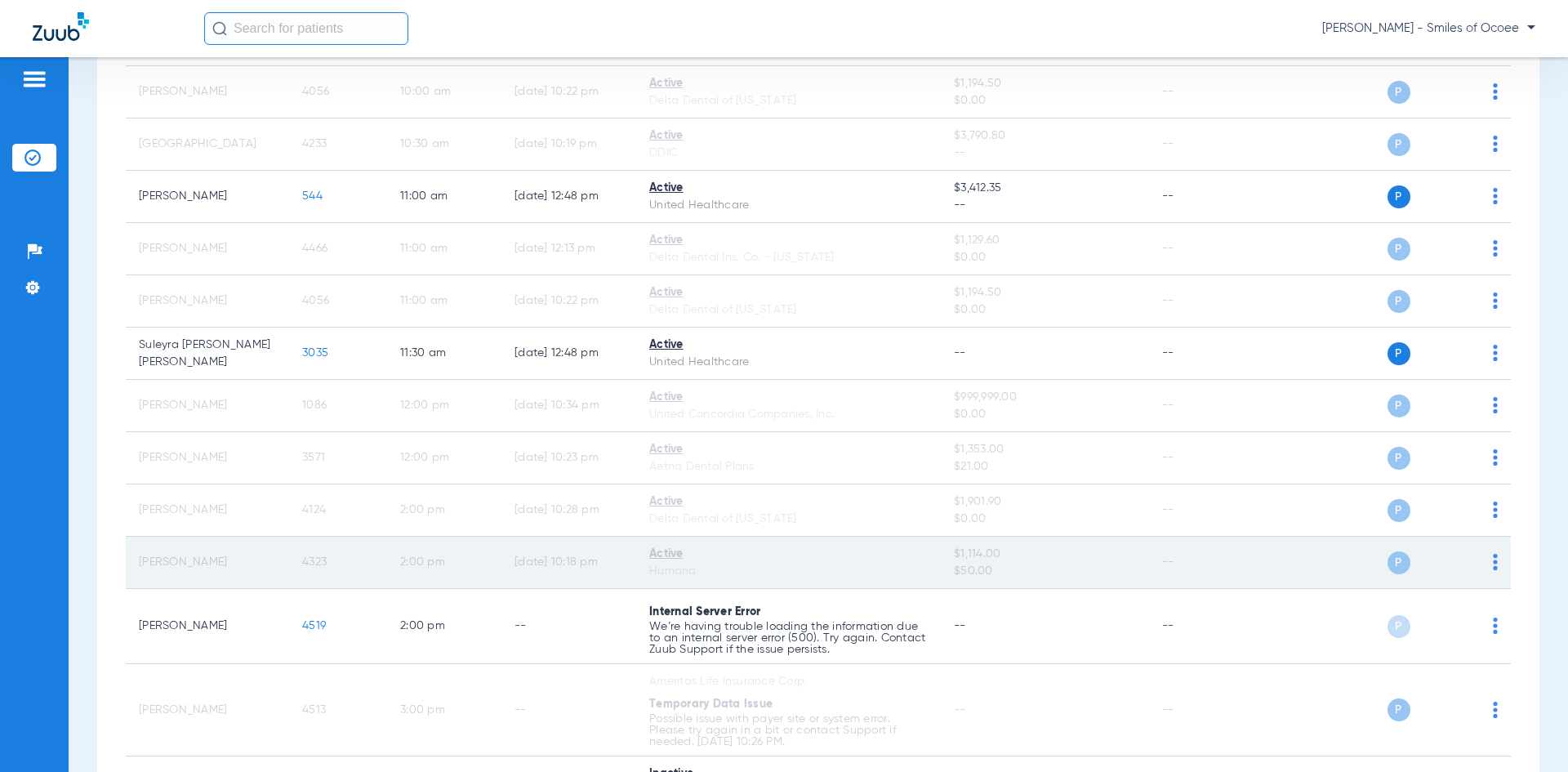
drag, startPoint x: 137, startPoint y: 563, endPoint x: 363, endPoint y: 568, distance: 226.1
click at [363, 568] on tr "[PERSON_NAME] 4323 2:00 PM [DATE] 10:18 PM Active Humana $1,114.00 $50.00 -- P S" at bounding box center [818, 563] width 1385 height 52
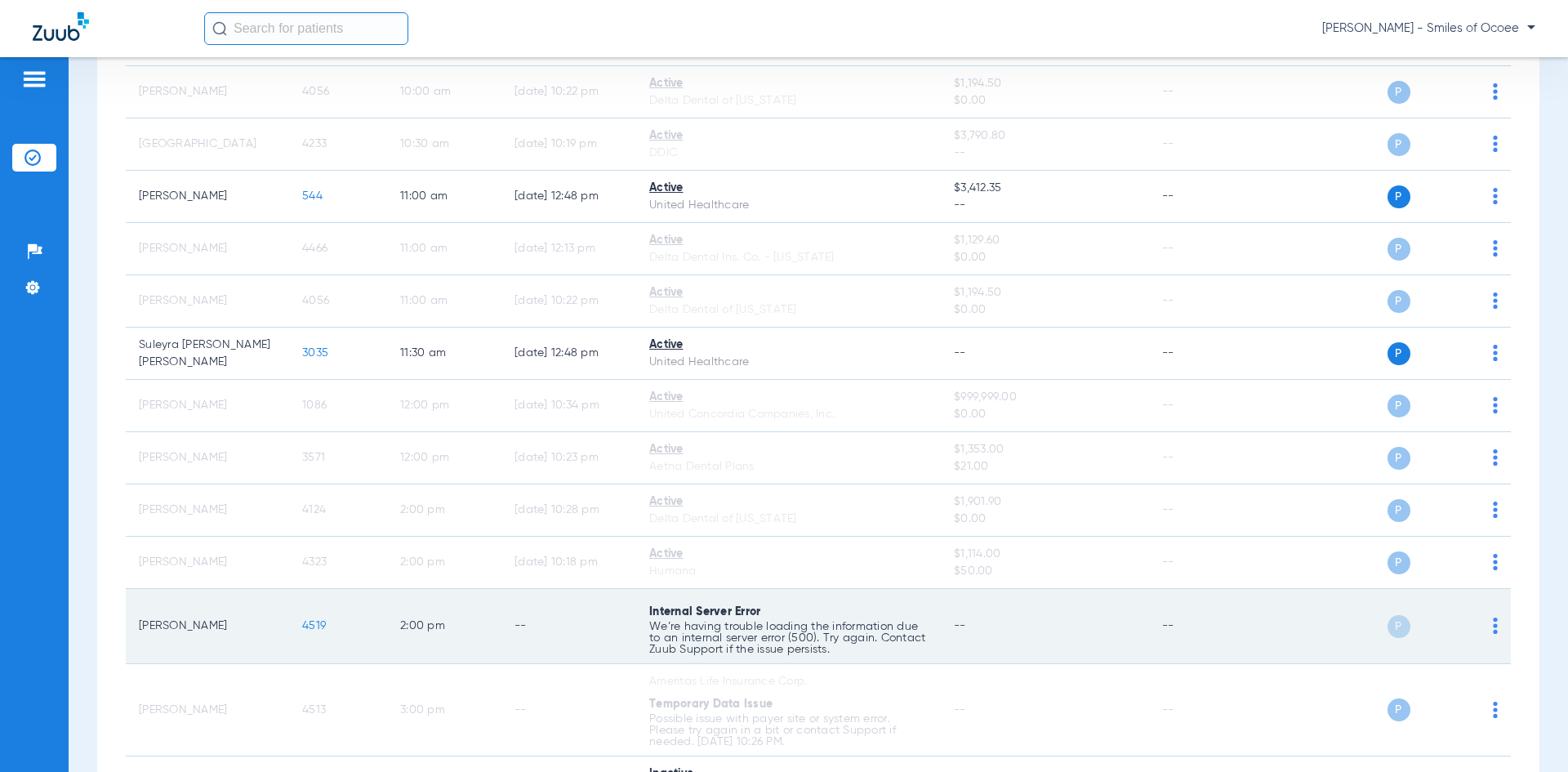
click at [314, 624] on span "4519" at bounding box center [314, 626] width 24 height 11
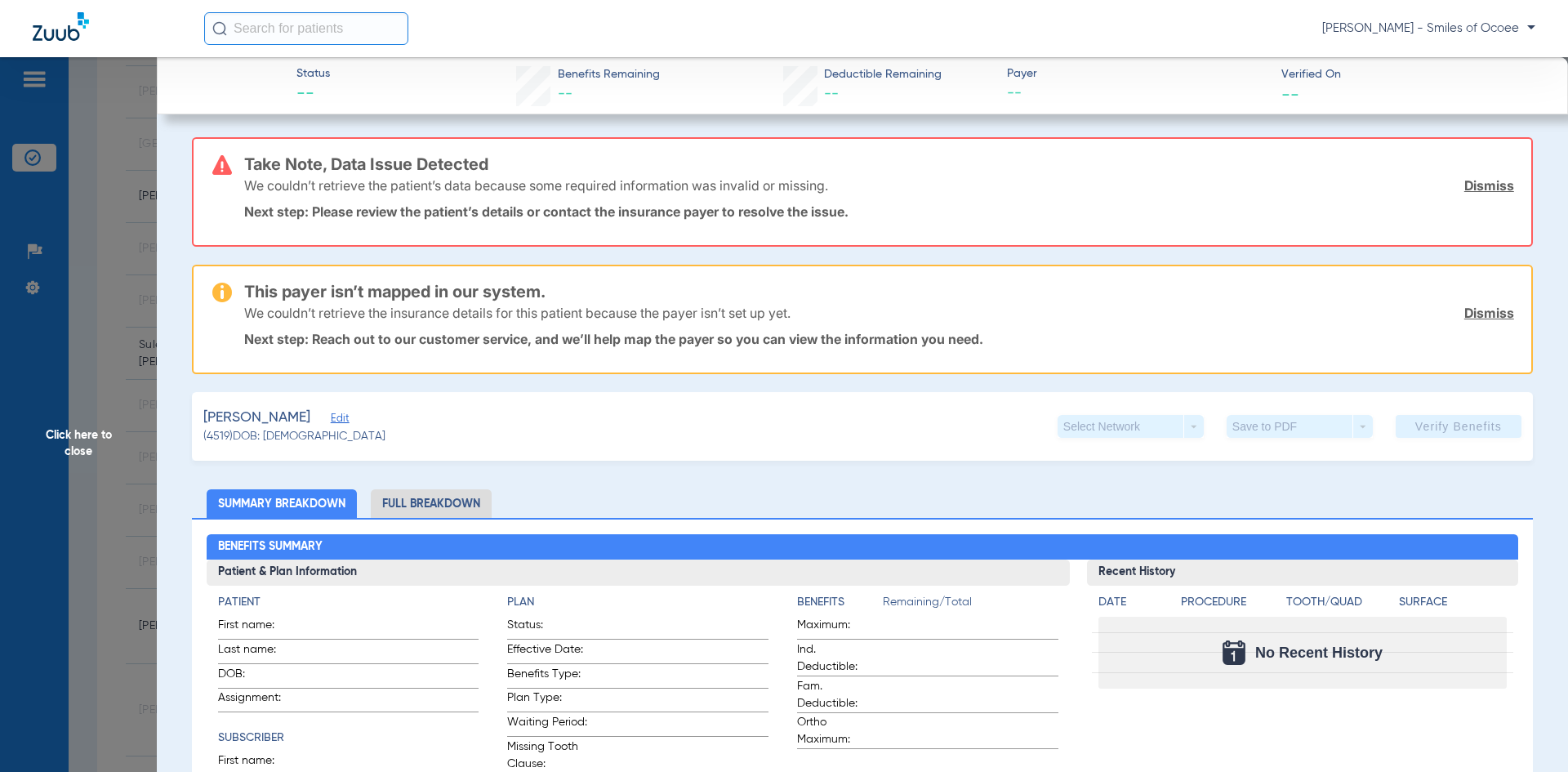
click at [1470, 183] on link "Dismiss" at bounding box center [1489, 186] width 50 height 16
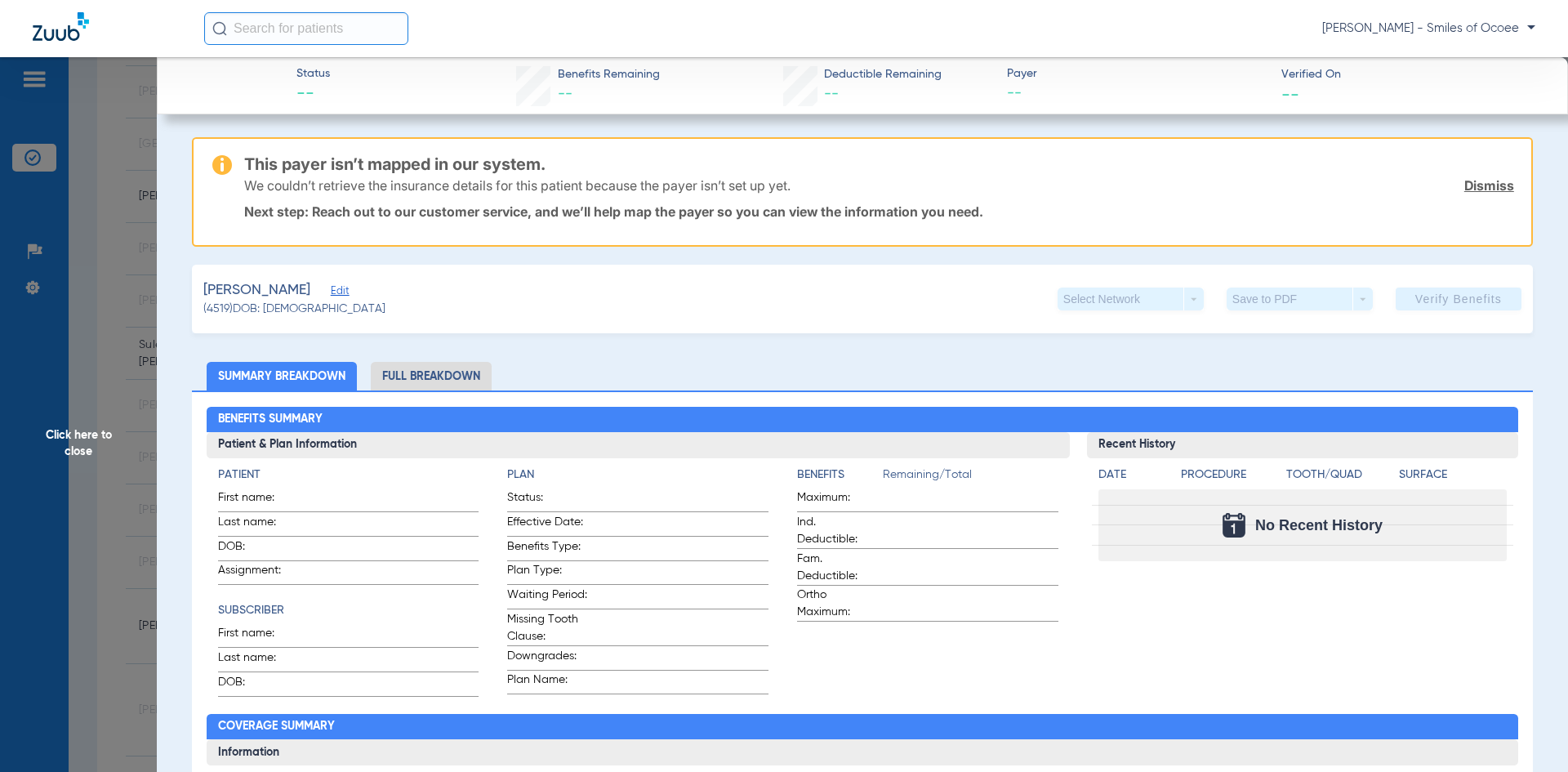
click at [1472, 190] on link "Dismiss" at bounding box center [1489, 186] width 50 height 16
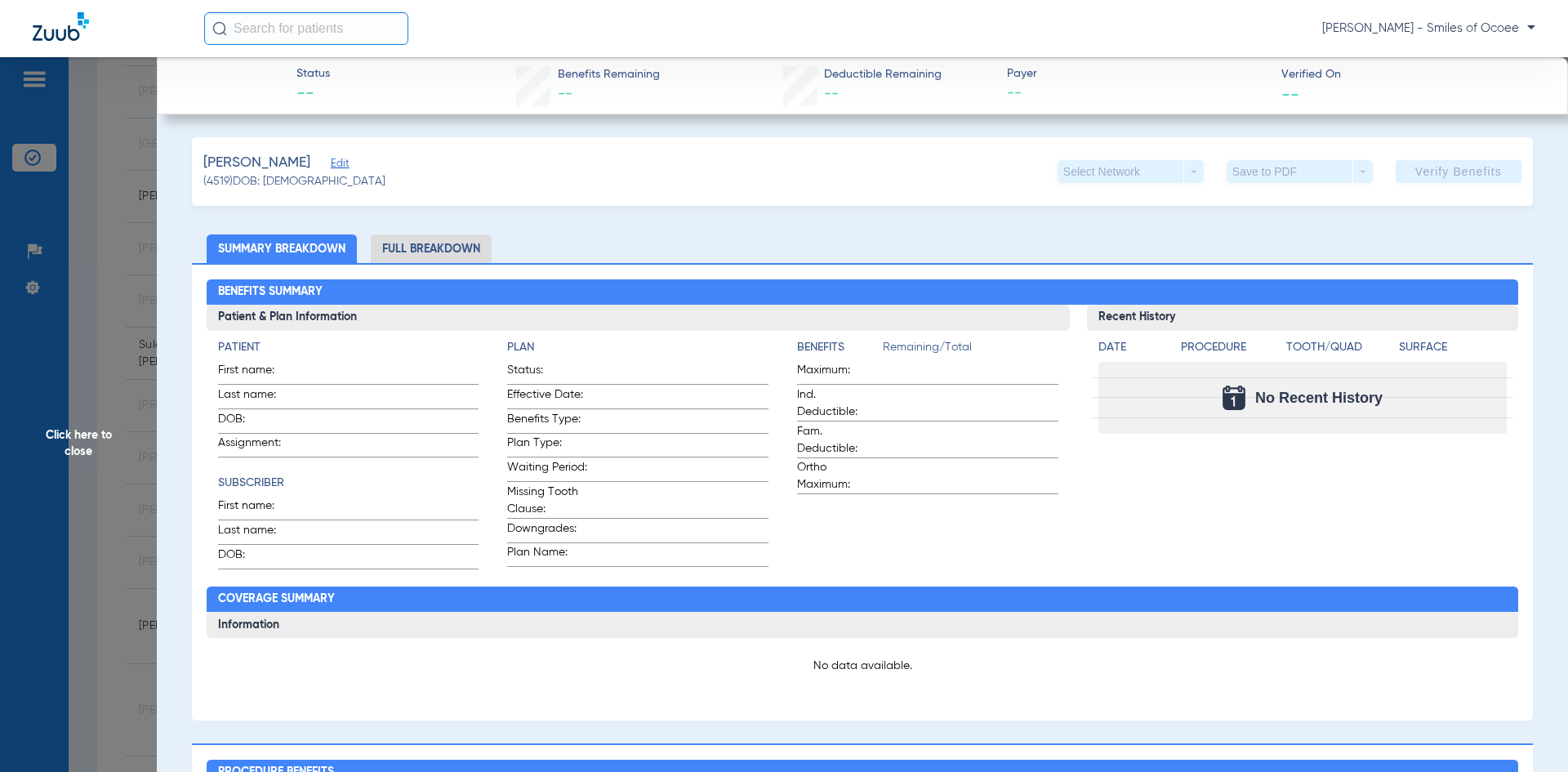
click at [330, 164] on span "Edit" at bounding box center [338, 165] width 15 height 16
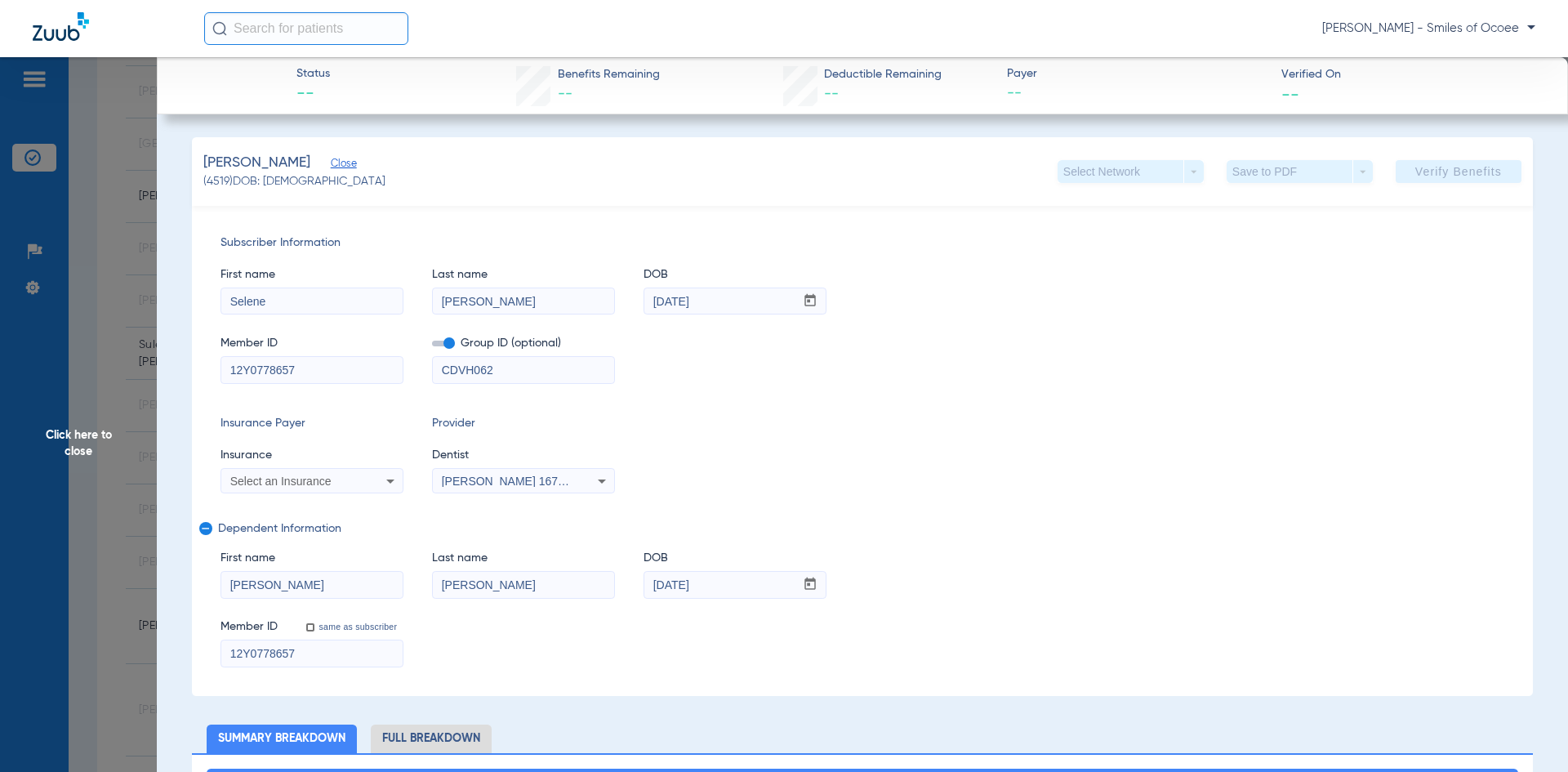
click at [93, 433] on span "Click here to close" at bounding box center [78, 443] width 157 height 772
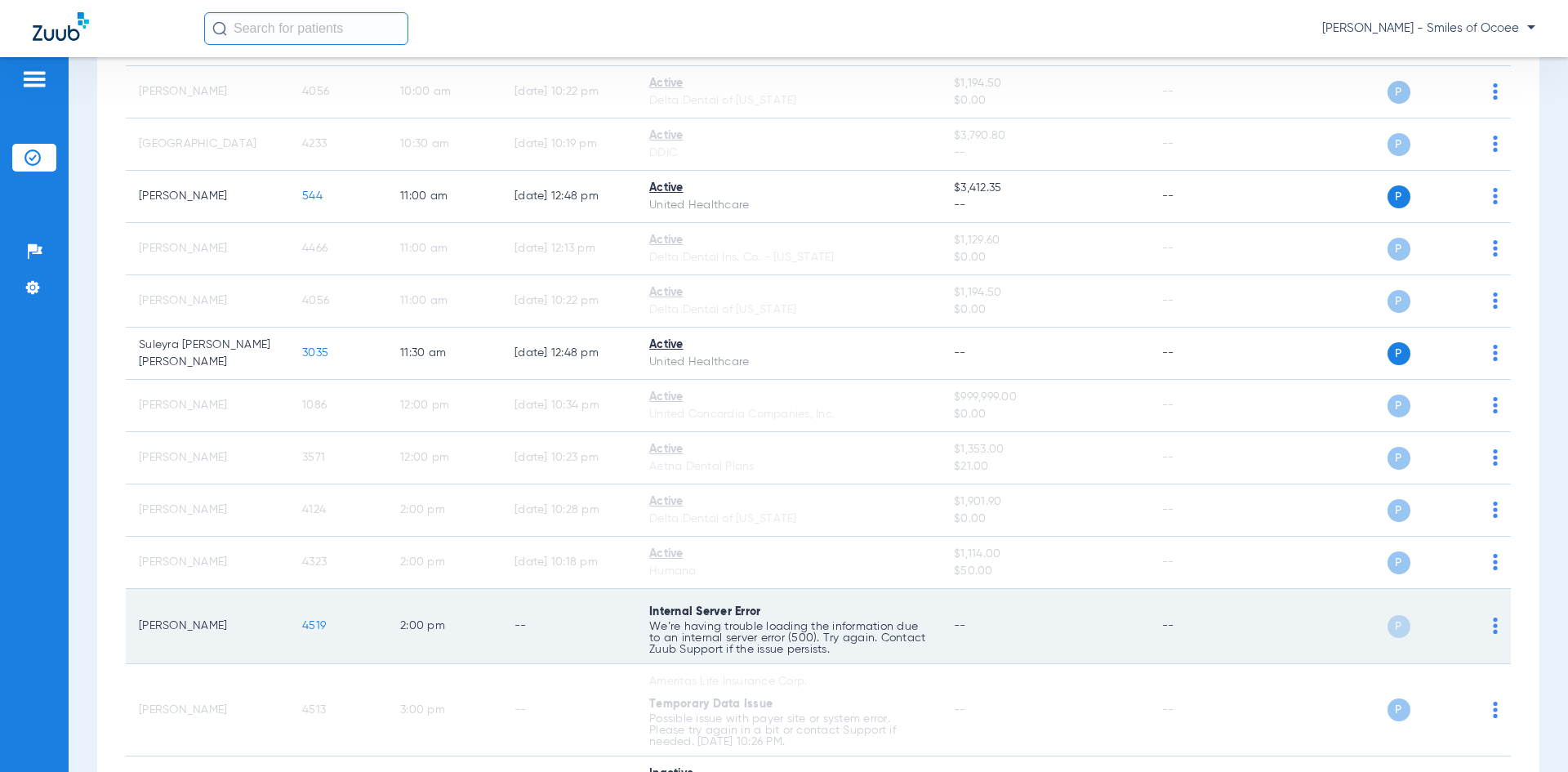
drag, startPoint x: 137, startPoint y: 632, endPoint x: 361, endPoint y: 629, distance: 224.0
click at [361, 629] on tr "[PERSON_NAME] 4519 2:00 PM -- Internal Server Error We’re having trouble loadin…" at bounding box center [818, 626] width 1385 height 75
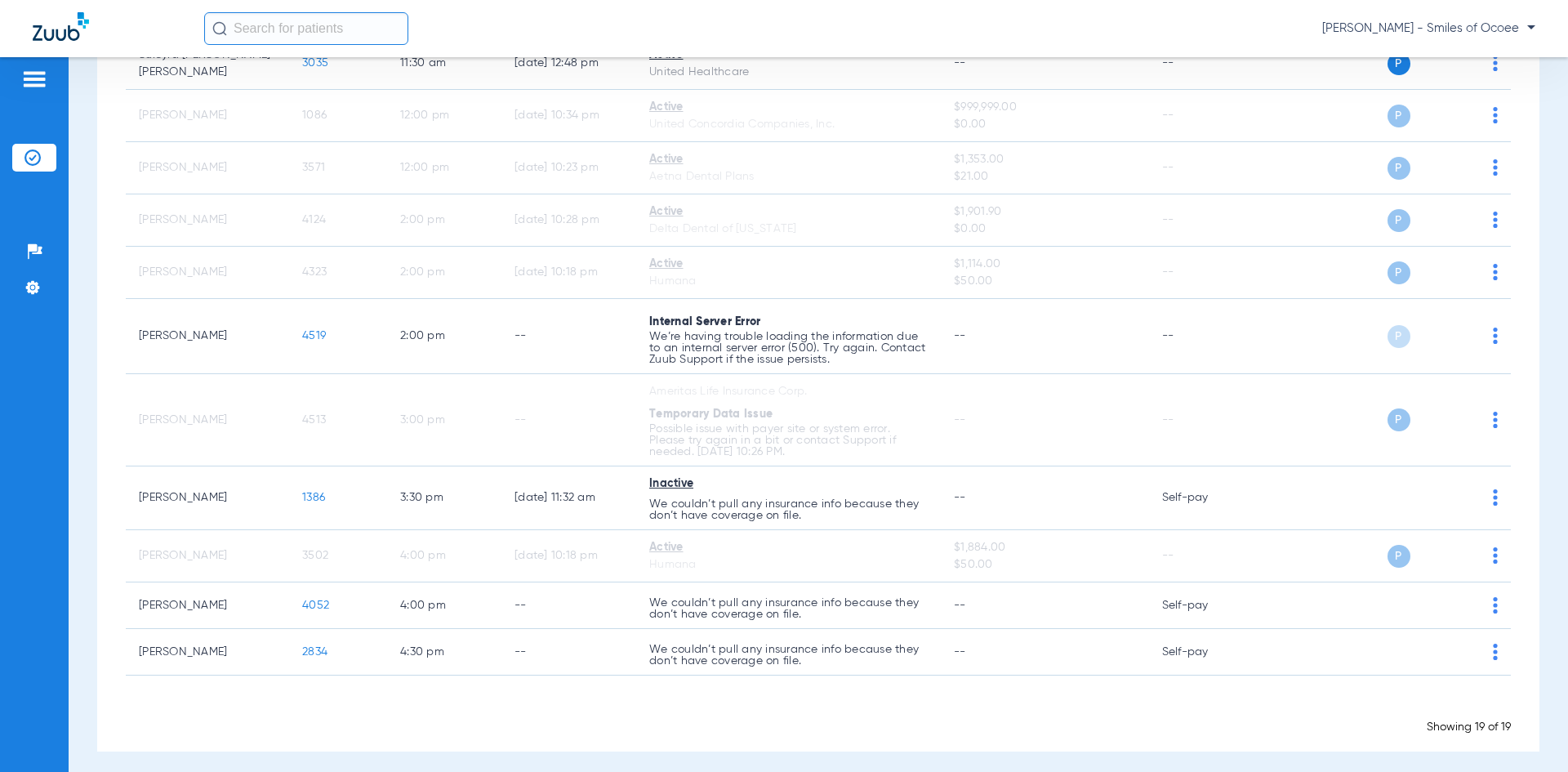
scroll to position [660, 0]
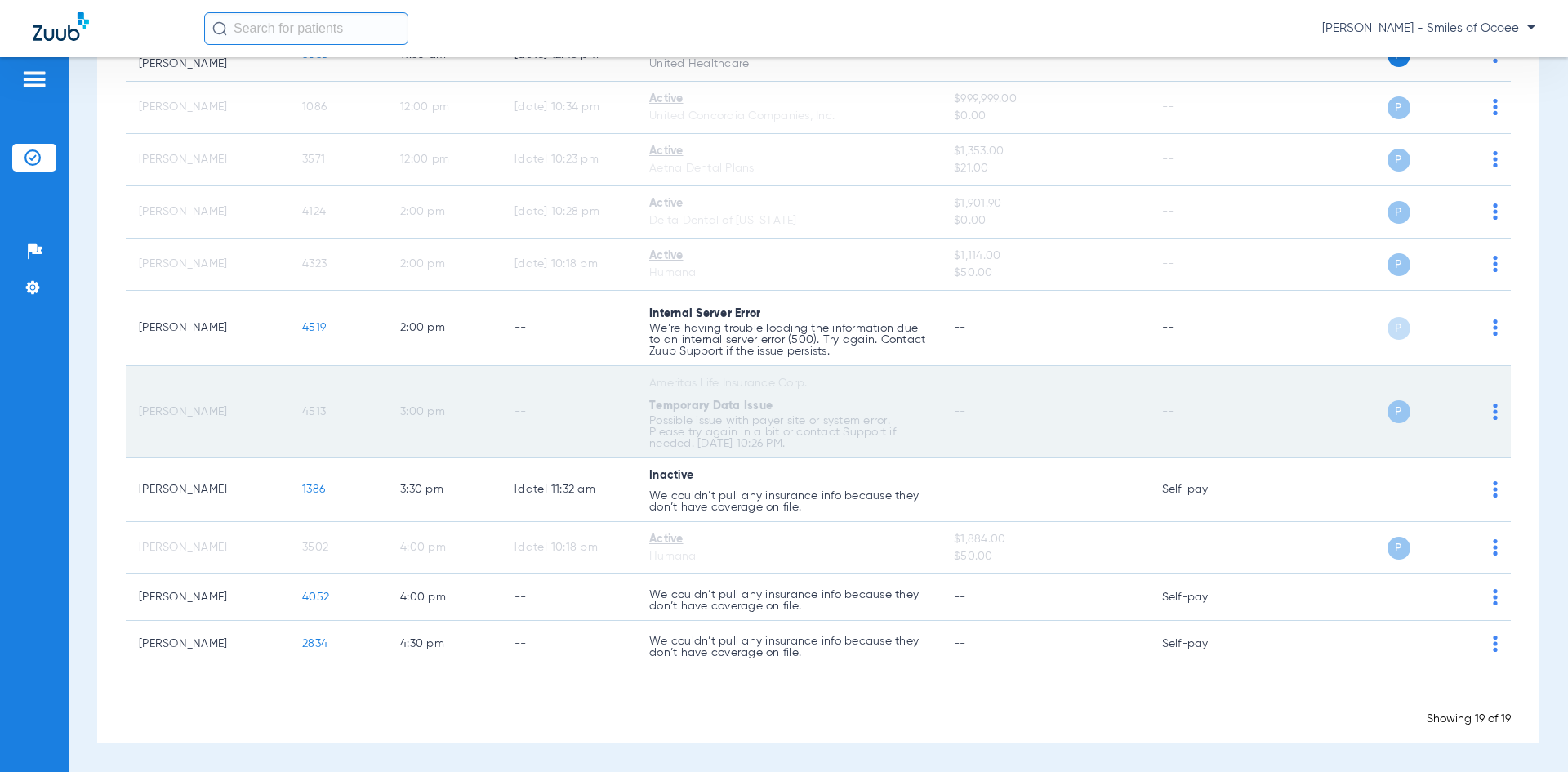
drag, startPoint x: 165, startPoint y: 415, endPoint x: 349, endPoint y: 415, distance: 184.0
click at [349, 415] on tr "[PERSON_NAME] 4513 3:00 PM -- Ameritas Life Insurance Corp. Temporary Data Issu…" at bounding box center [818, 411] width 1385 height 92
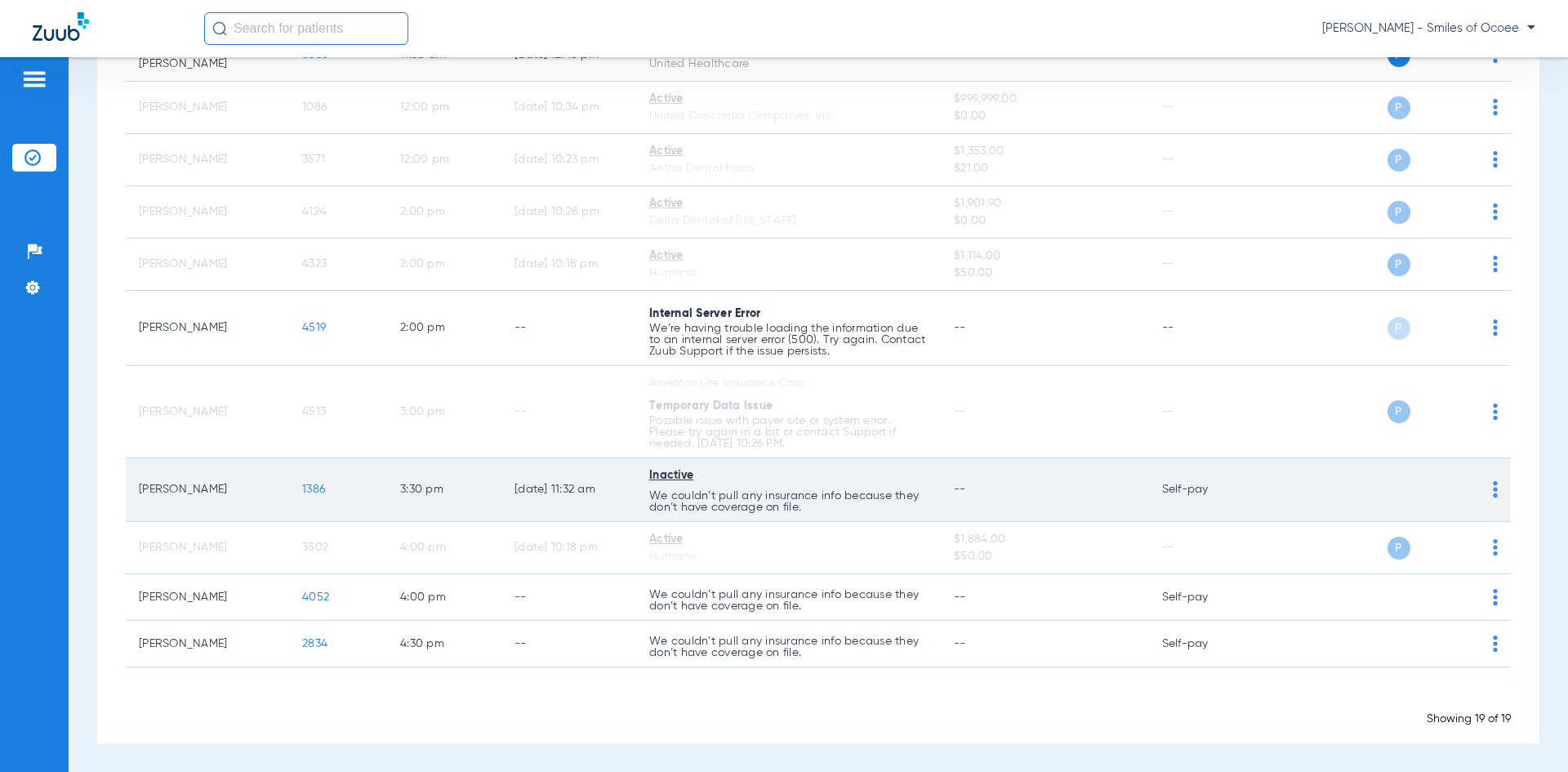
click at [318, 486] on span "1386" at bounding box center [314, 489] width 23 height 11
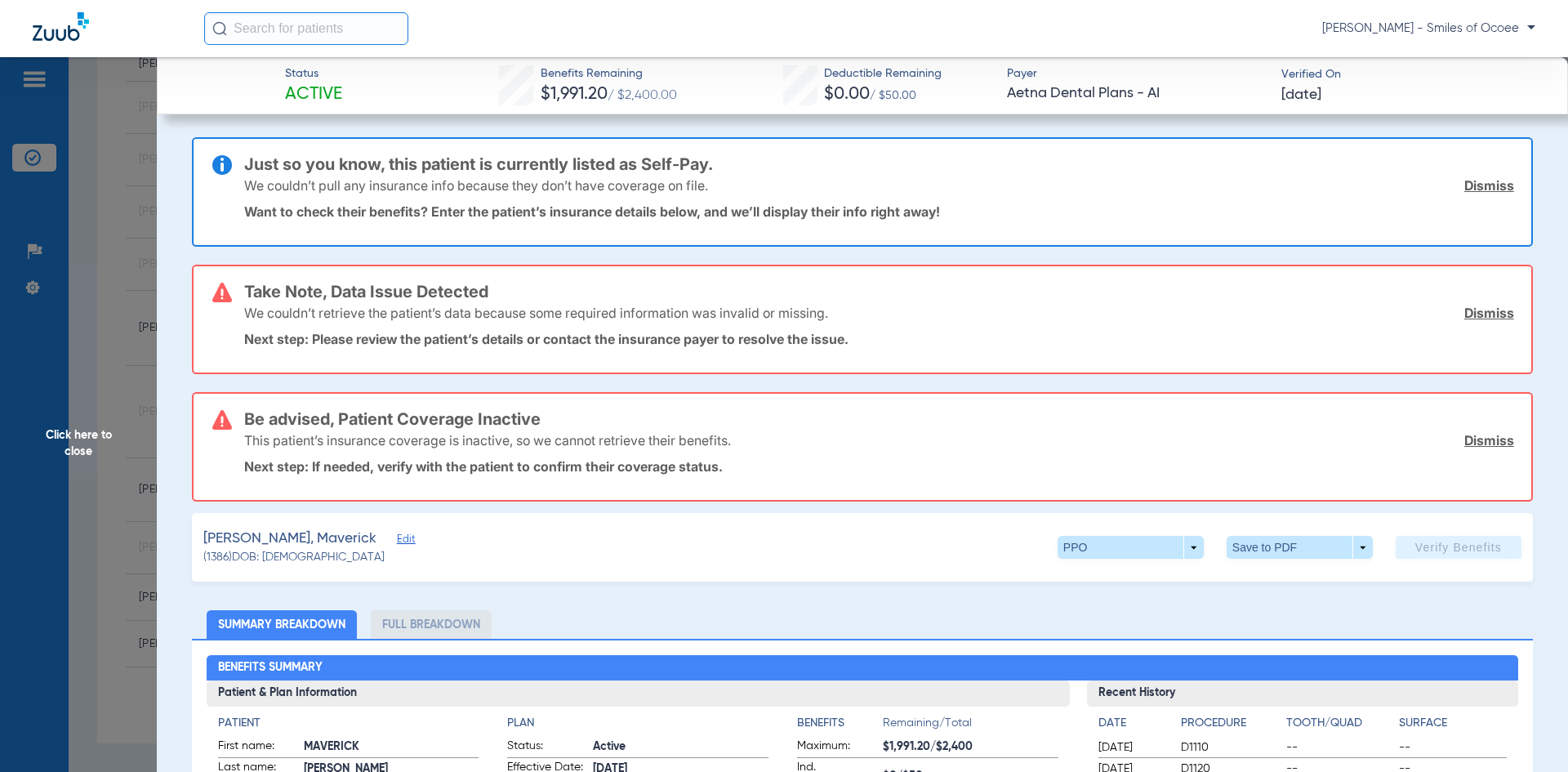
click at [101, 430] on span "Click here to close" at bounding box center [78, 443] width 157 height 772
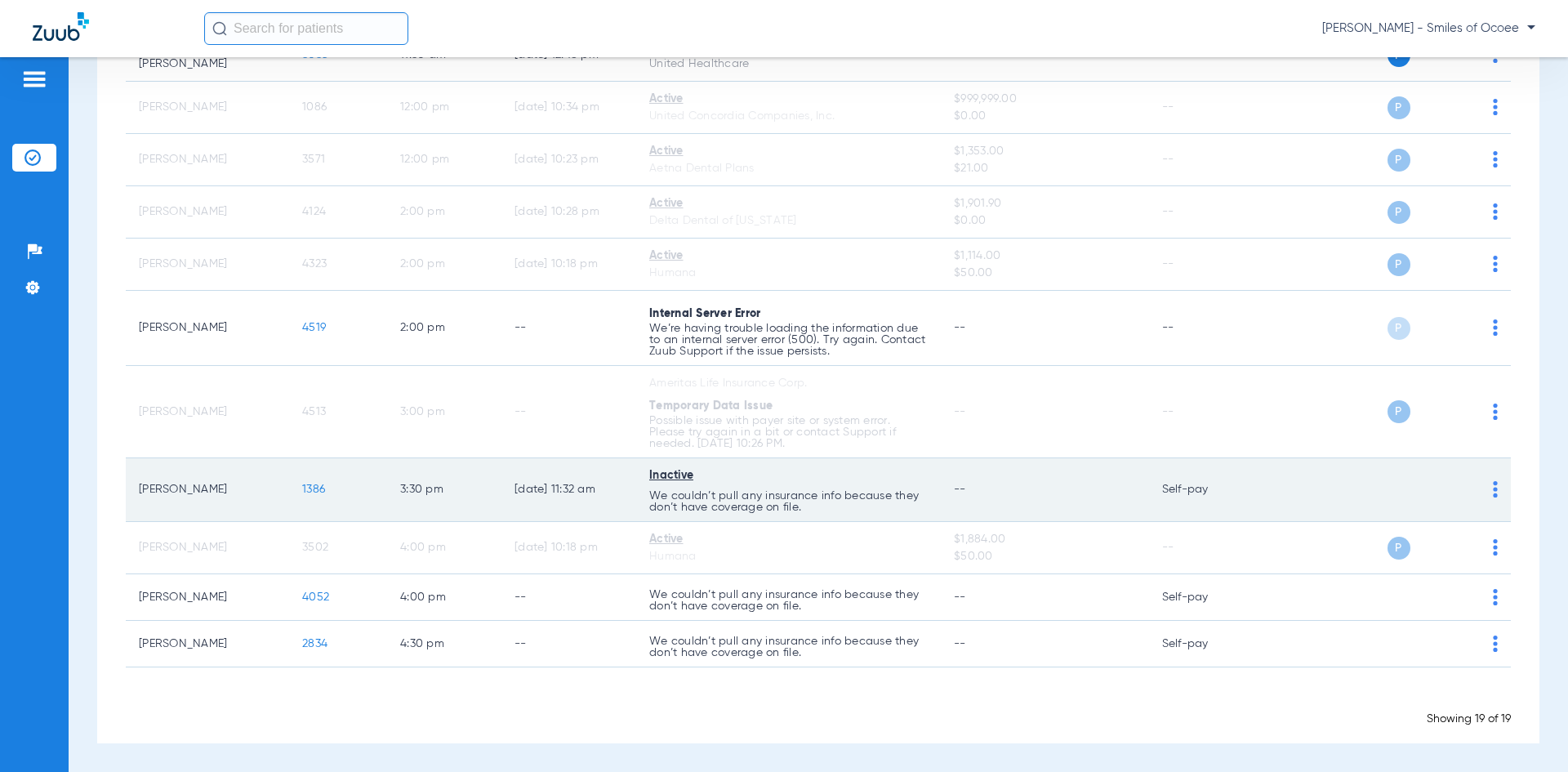
drag, startPoint x: 141, startPoint y: 487, endPoint x: 338, endPoint y: 485, distance: 197.0
click at [338, 485] on tr "[PERSON_NAME] 1386 3:30 PM [DATE] 11:32 AM Inactive We couldn’t pull any insura…" at bounding box center [818, 490] width 1385 height 64
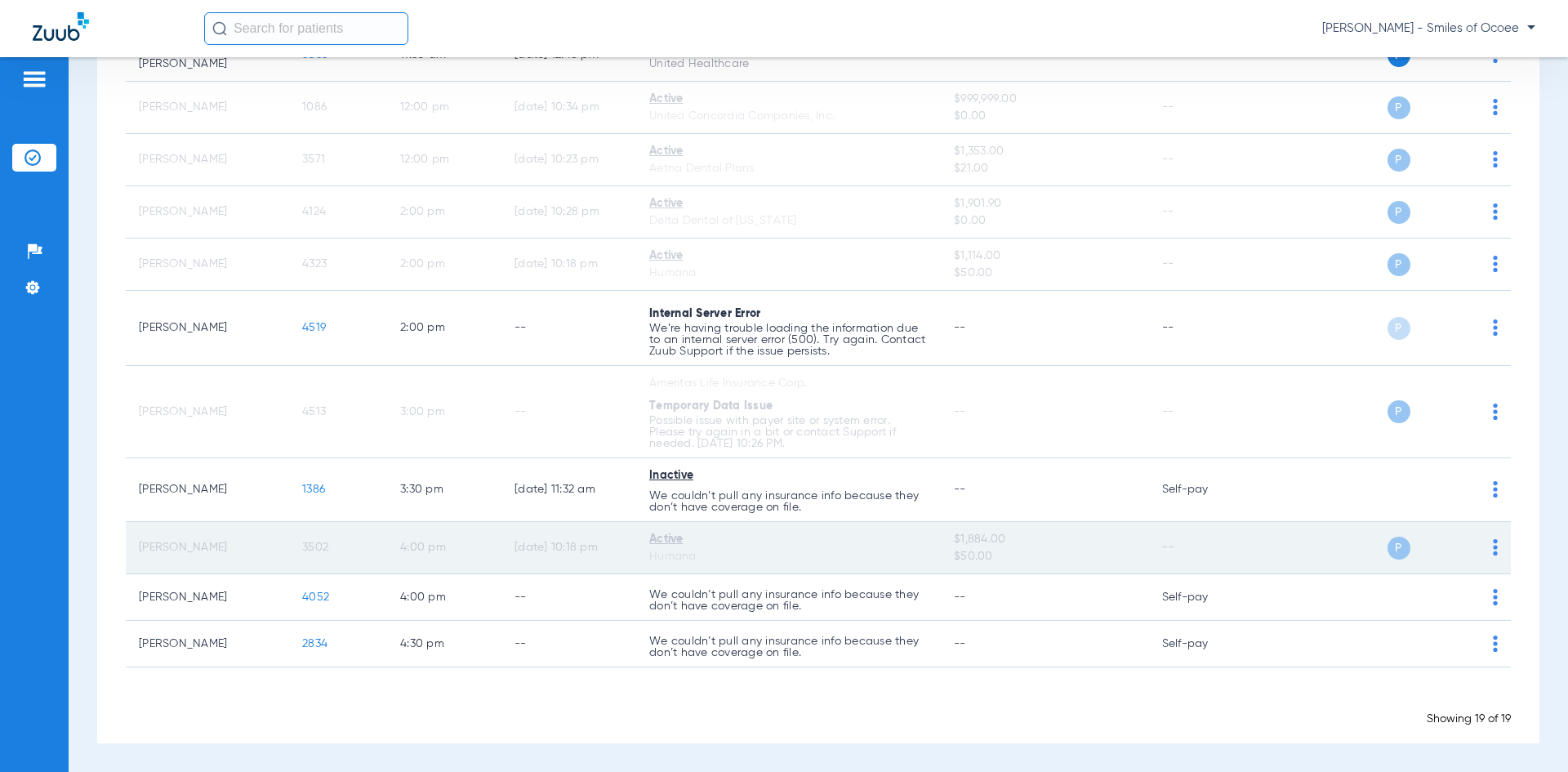
drag, startPoint x: 132, startPoint y: 552, endPoint x: 345, endPoint y: 560, distance: 213.2
click at [345, 560] on tr "[PERSON_NAME] 3502 4:00 PM [DATE] 10:18 PM Active Humana $1,884.00 $50.00 -- P S" at bounding box center [818, 548] width 1385 height 52
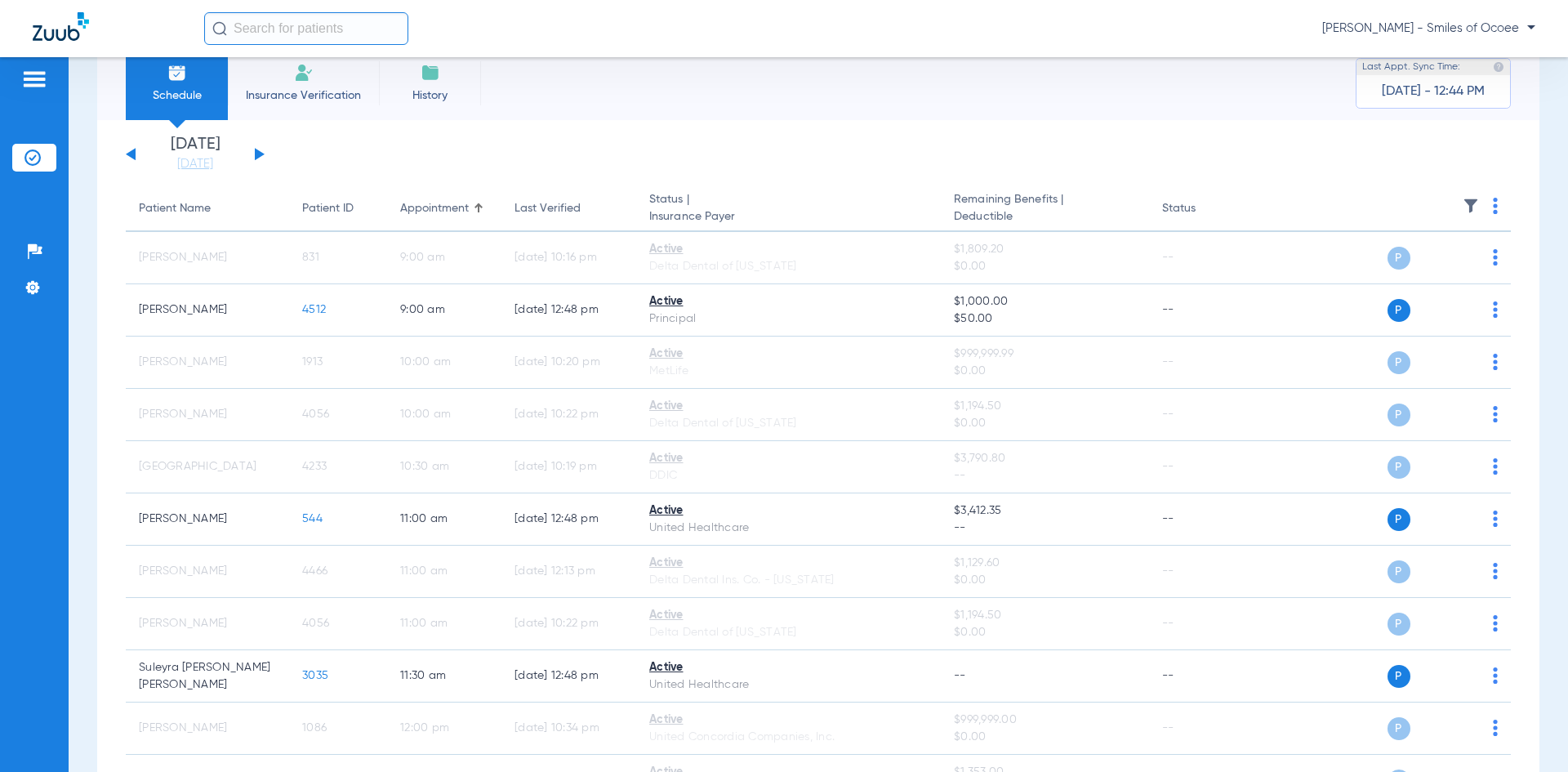
scroll to position [29, 0]
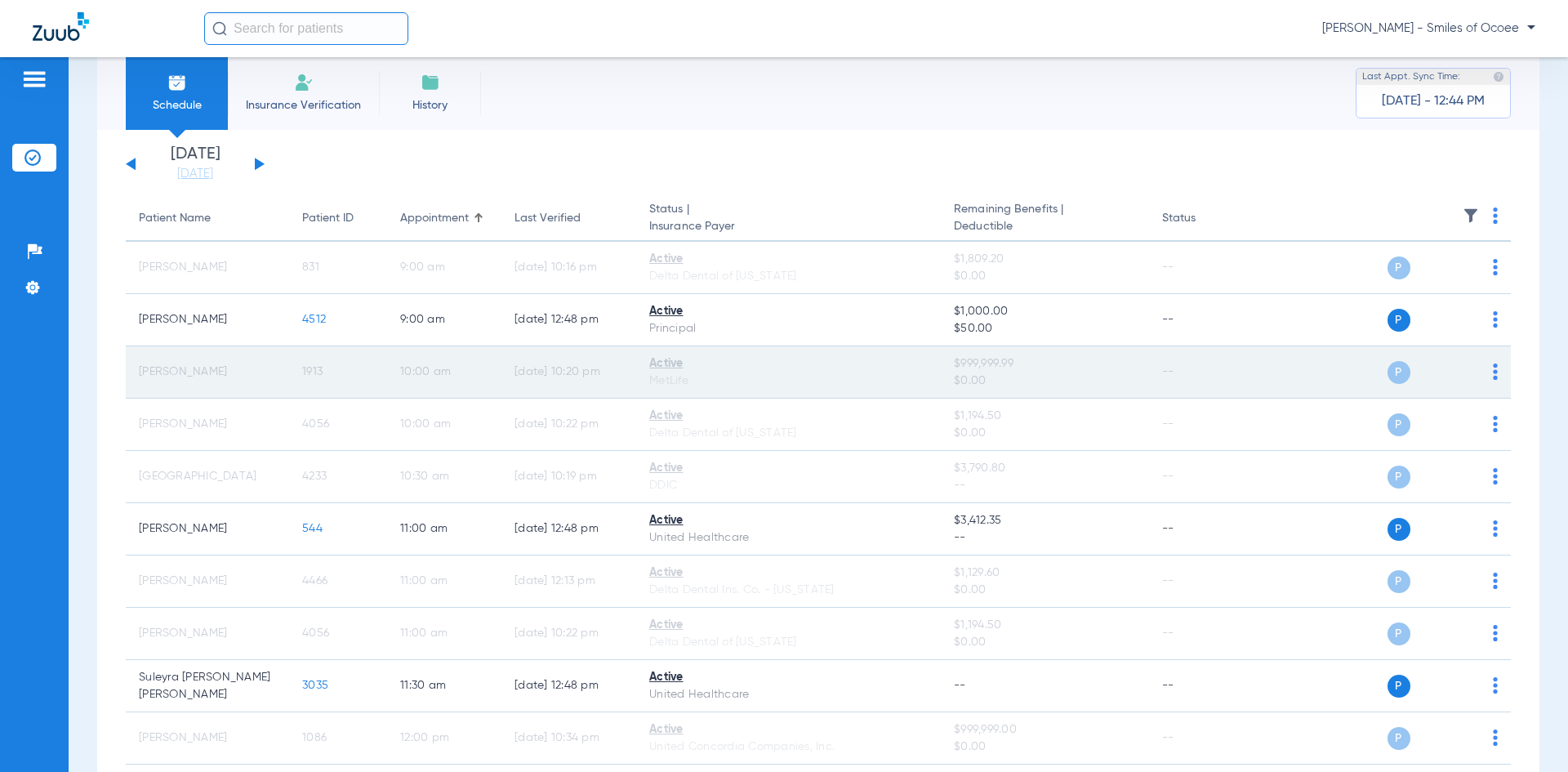
drag, startPoint x: 957, startPoint y: 365, endPoint x: 1011, endPoint y: 365, distance: 54.0
click at [1011, 365] on span "$999,999.99" at bounding box center [1045, 363] width 181 height 17
drag, startPoint x: 953, startPoint y: 359, endPoint x: 1025, endPoint y: 368, distance: 72.6
click at [1025, 368] on span "$999,999.99" at bounding box center [1045, 363] width 181 height 17
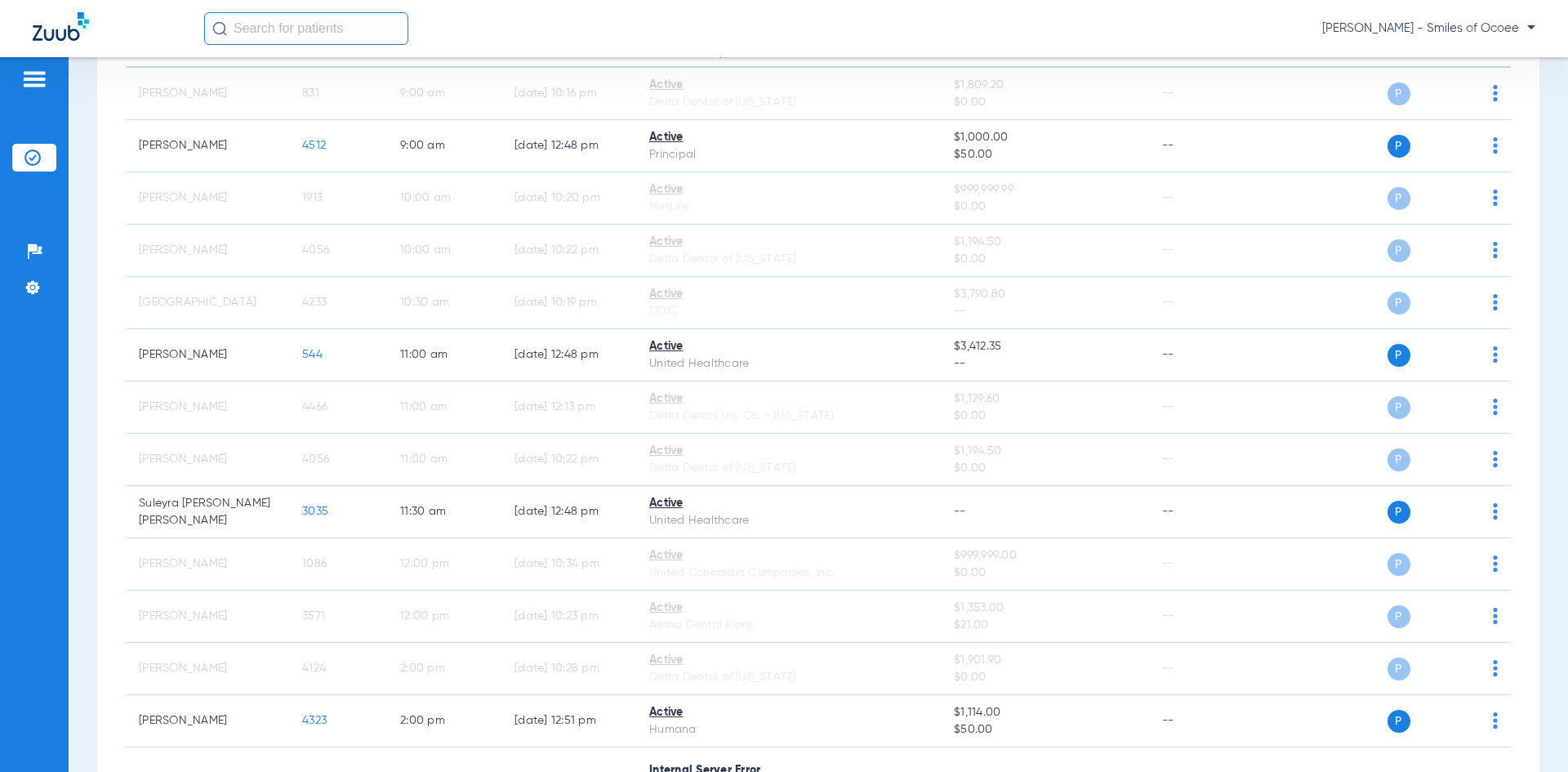
scroll to position [274, 0]
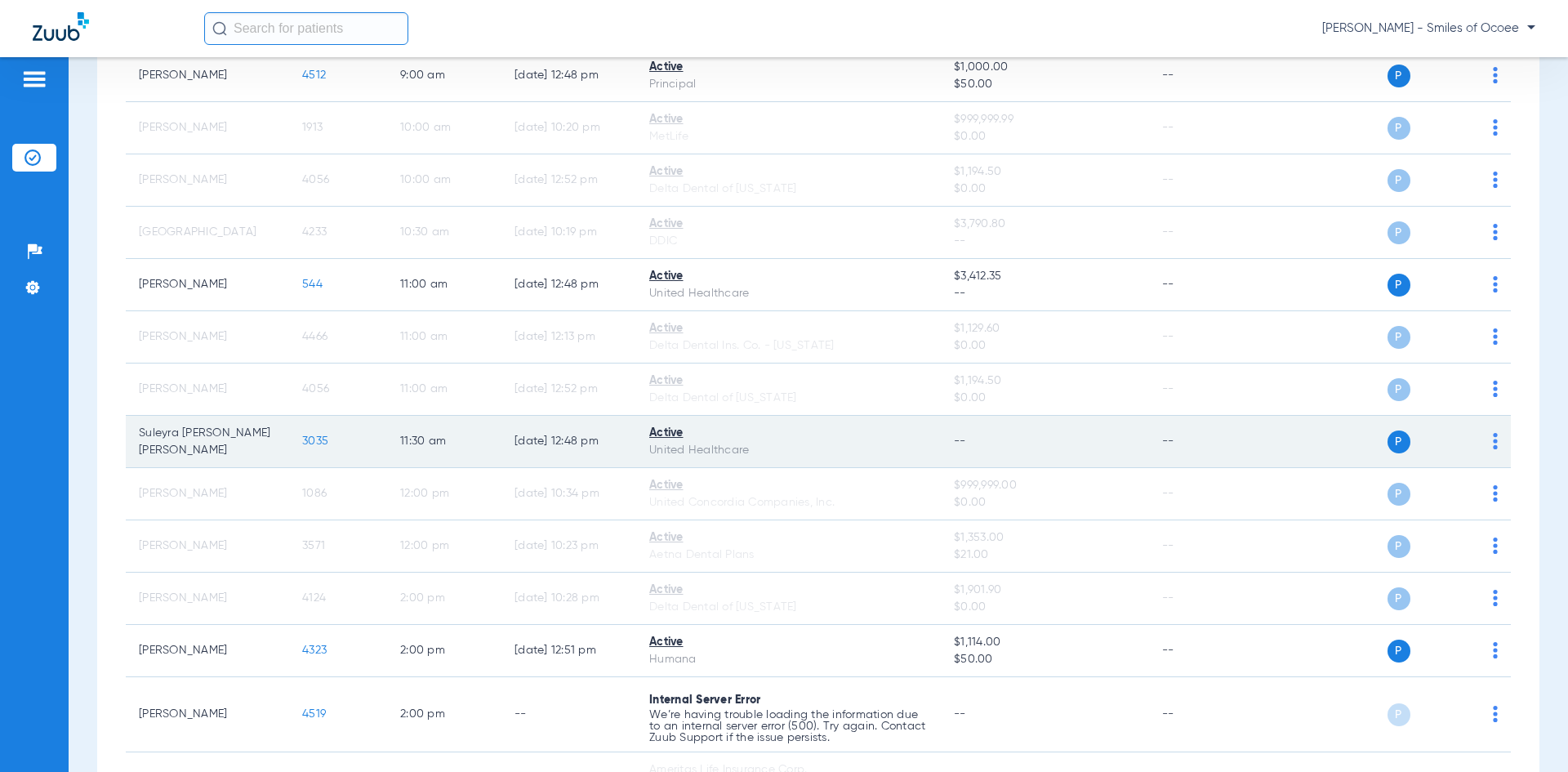
click at [316, 443] on span "3035" at bounding box center [316, 441] width 26 height 11
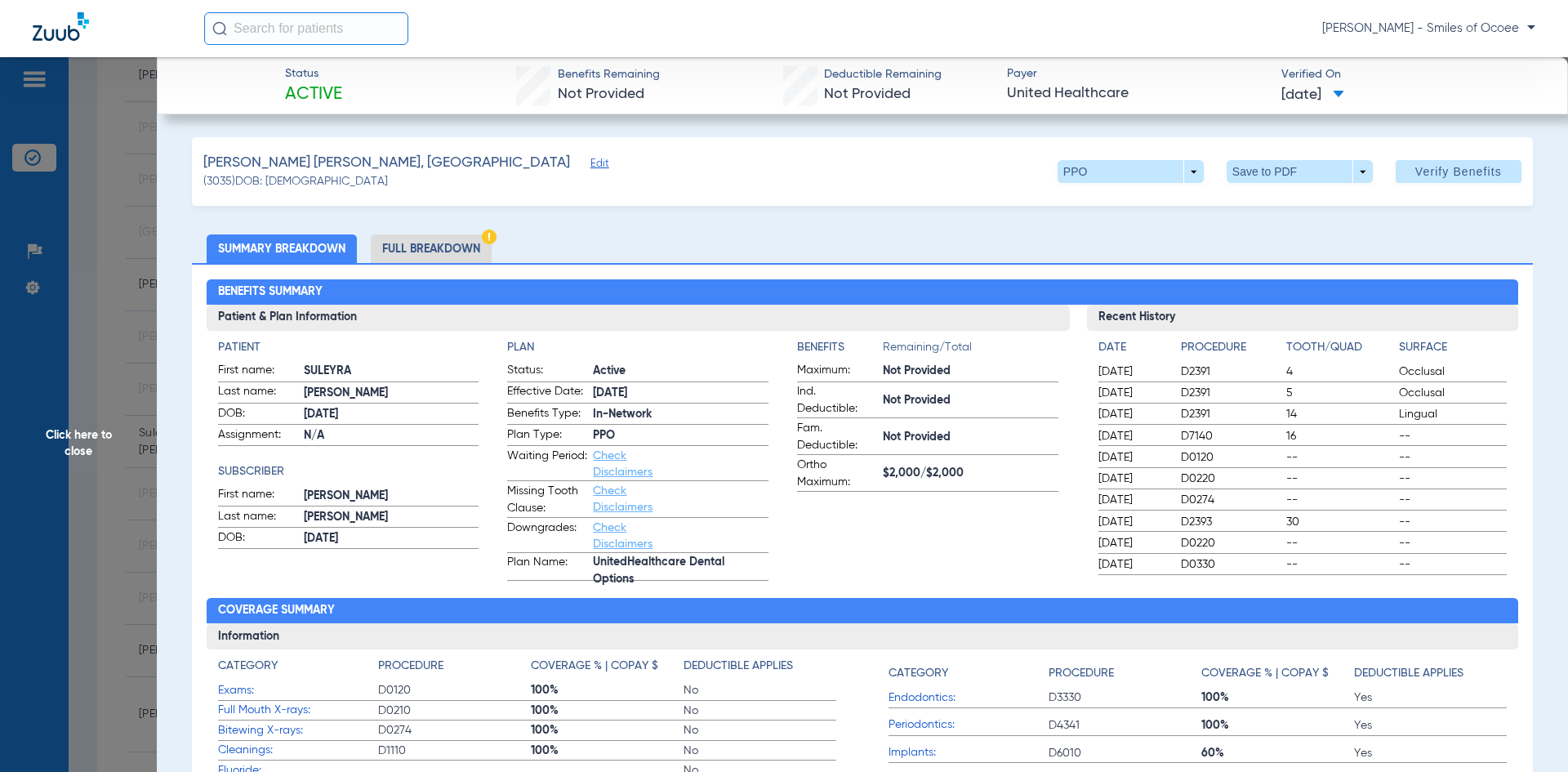
click at [459, 240] on li "Full Breakdown" at bounding box center [431, 249] width 121 height 29
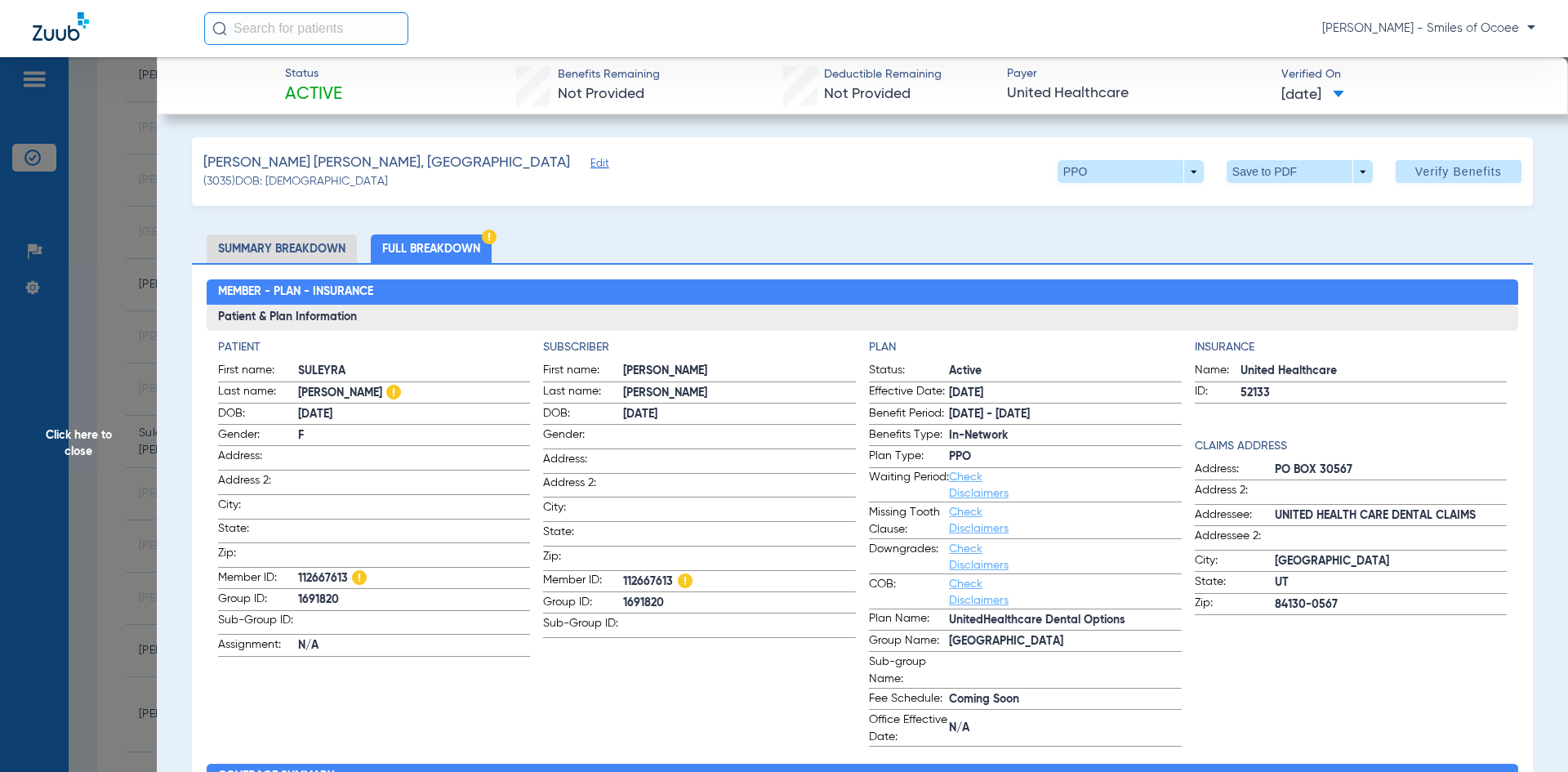
scroll to position [675, 0]
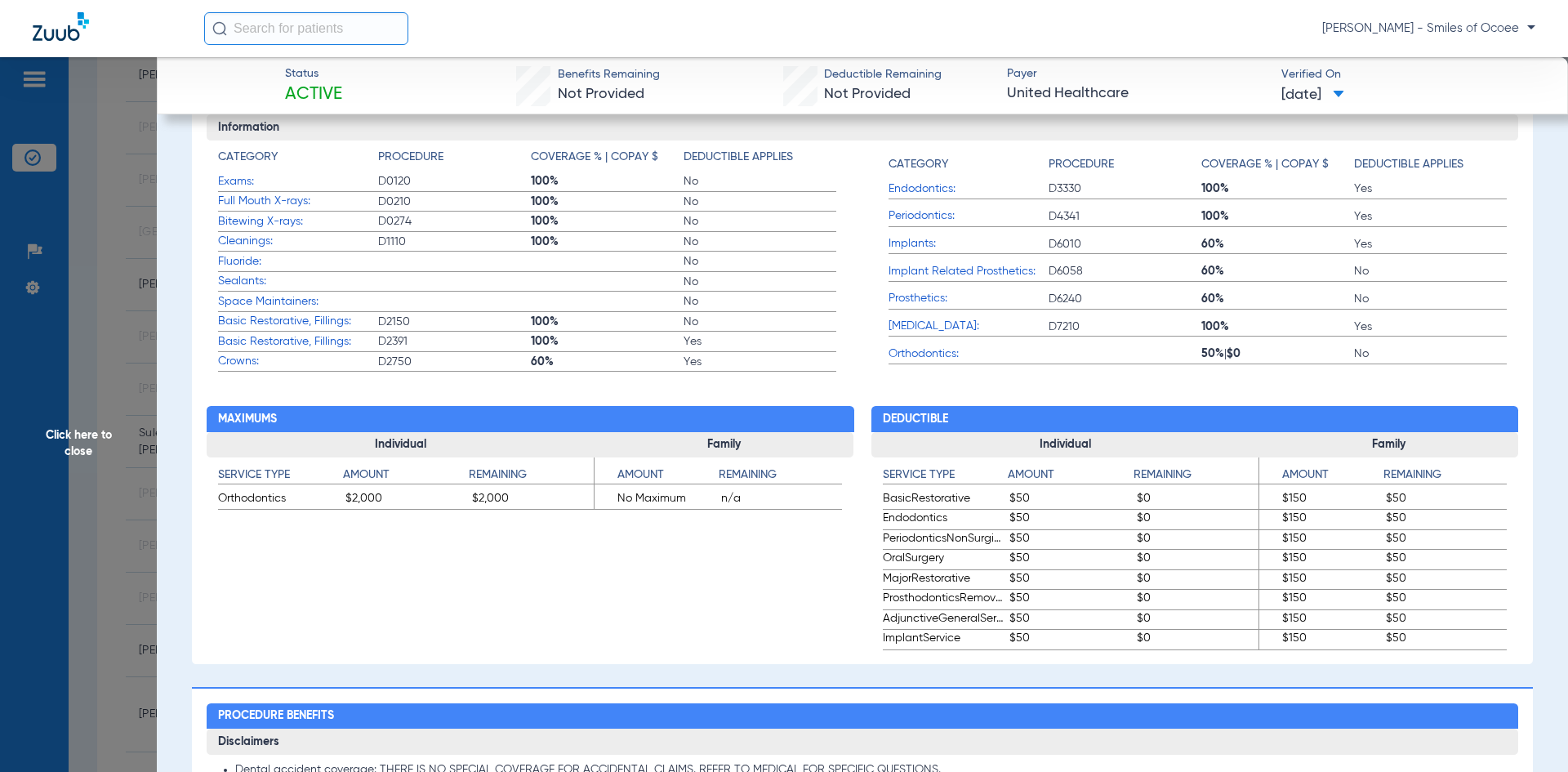
click at [87, 431] on span "Click here to close" at bounding box center [78, 443] width 157 height 772
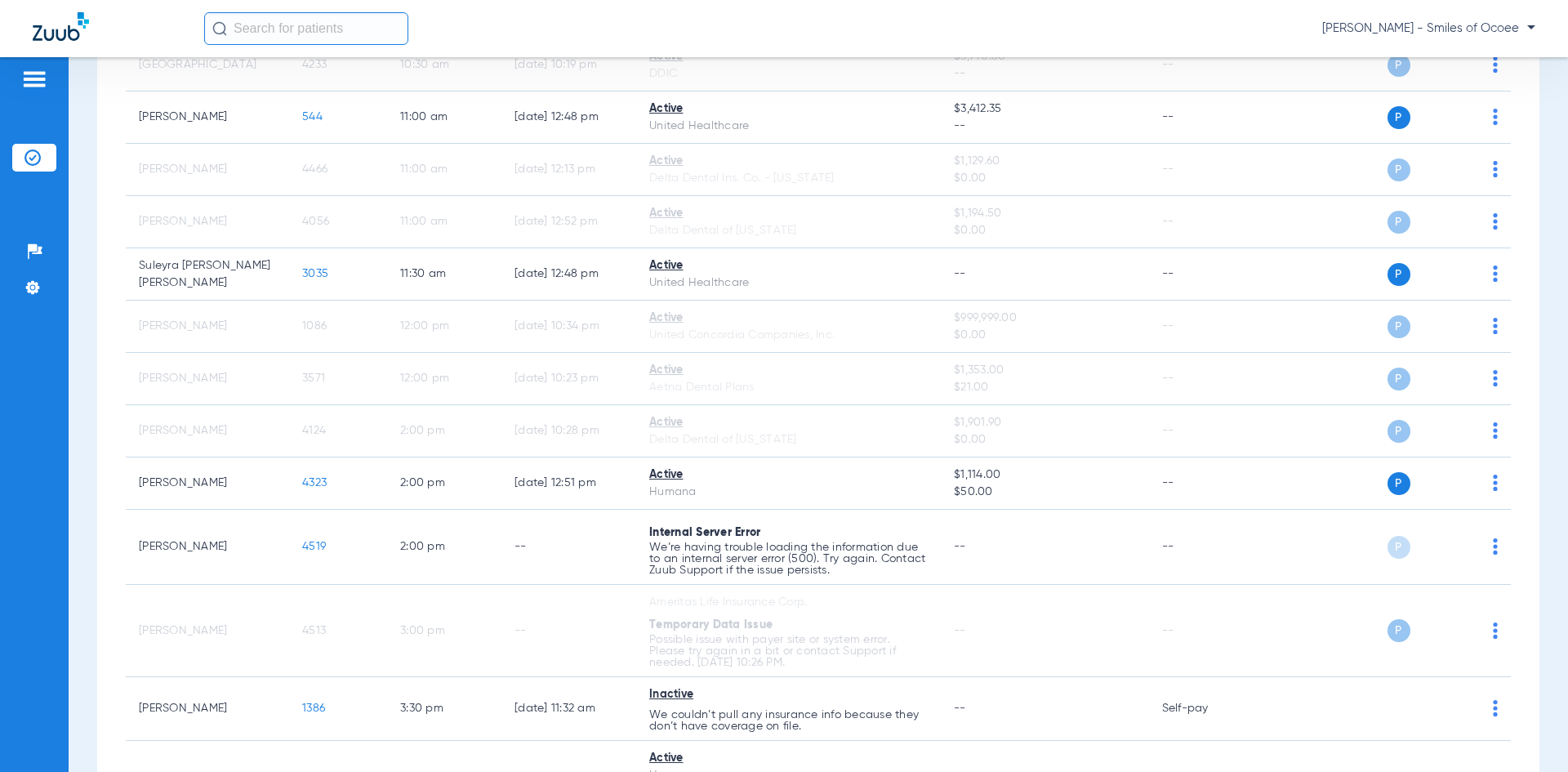
scroll to position [717, 0]
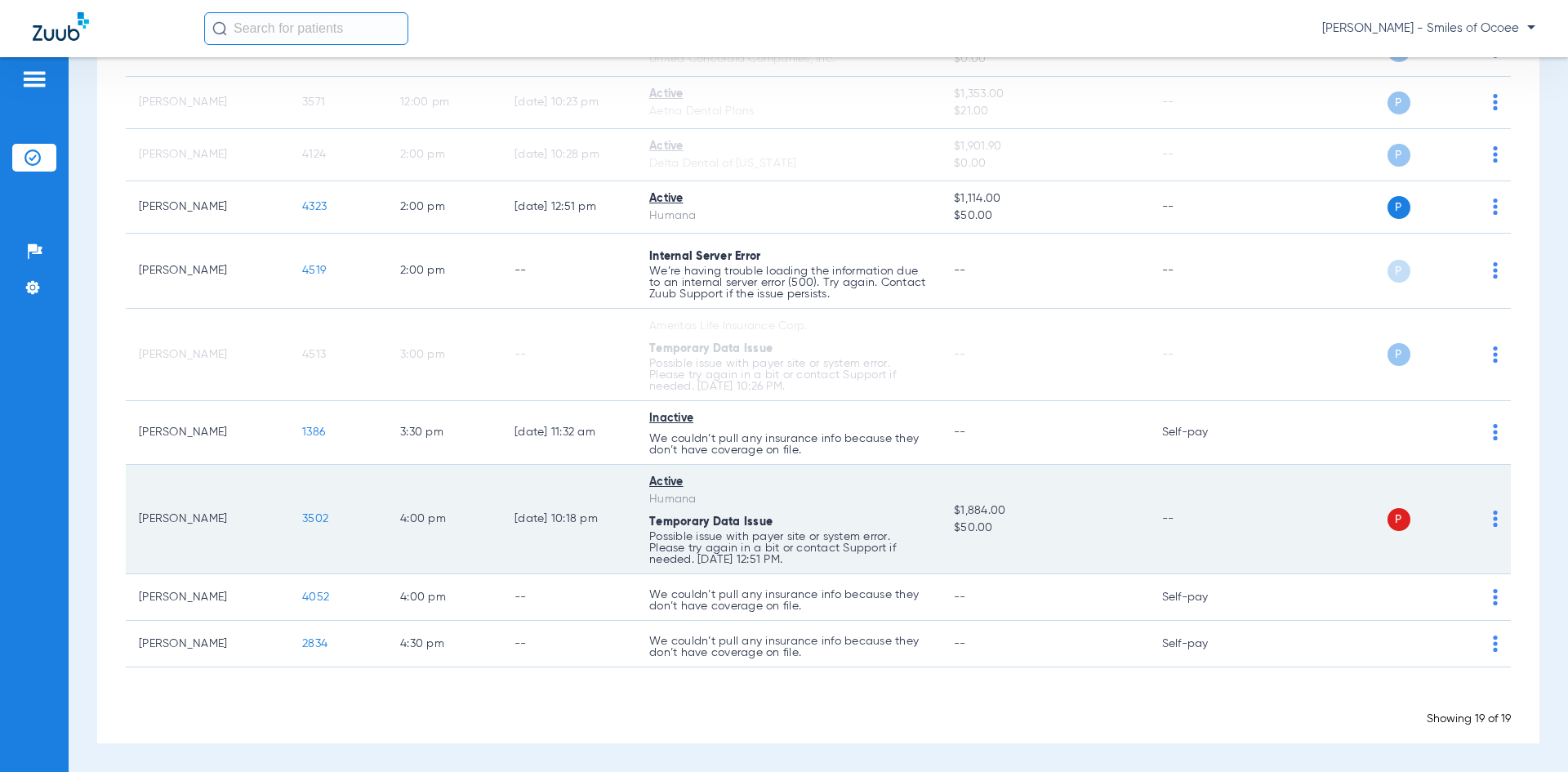
click at [1489, 514] on td "P S" at bounding box center [1385, 519] width 253 height 110
click at [1485, 518] on td "P S" at bounding box center [1385, 519] width 253 height 110
click at [1493, 518] on img at bounding box center [1495, 518] width 5 height 16
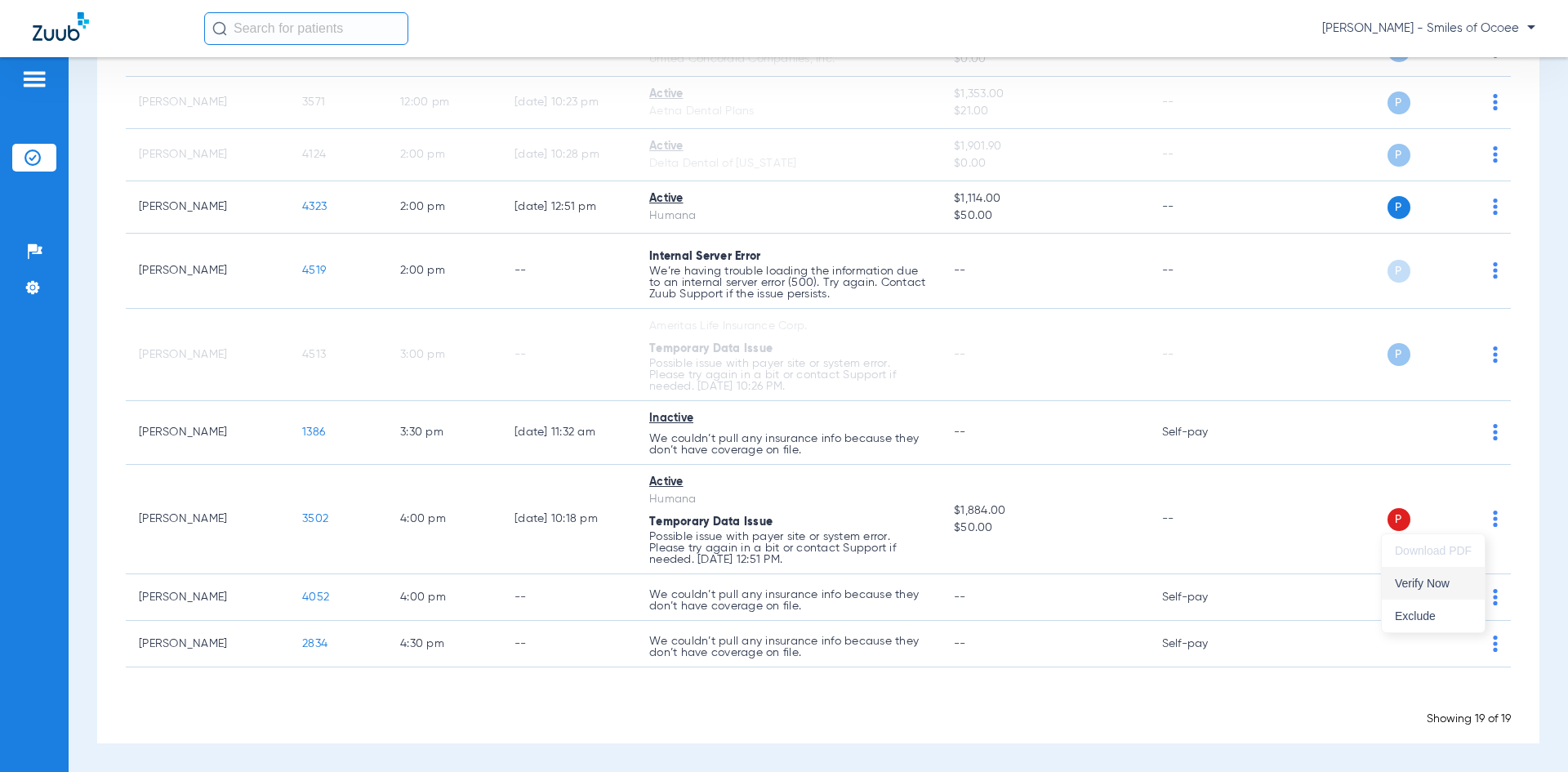
click at [1441, 577] on span "Verify Now" at bounding box center [1433, 583] width 77 height 11
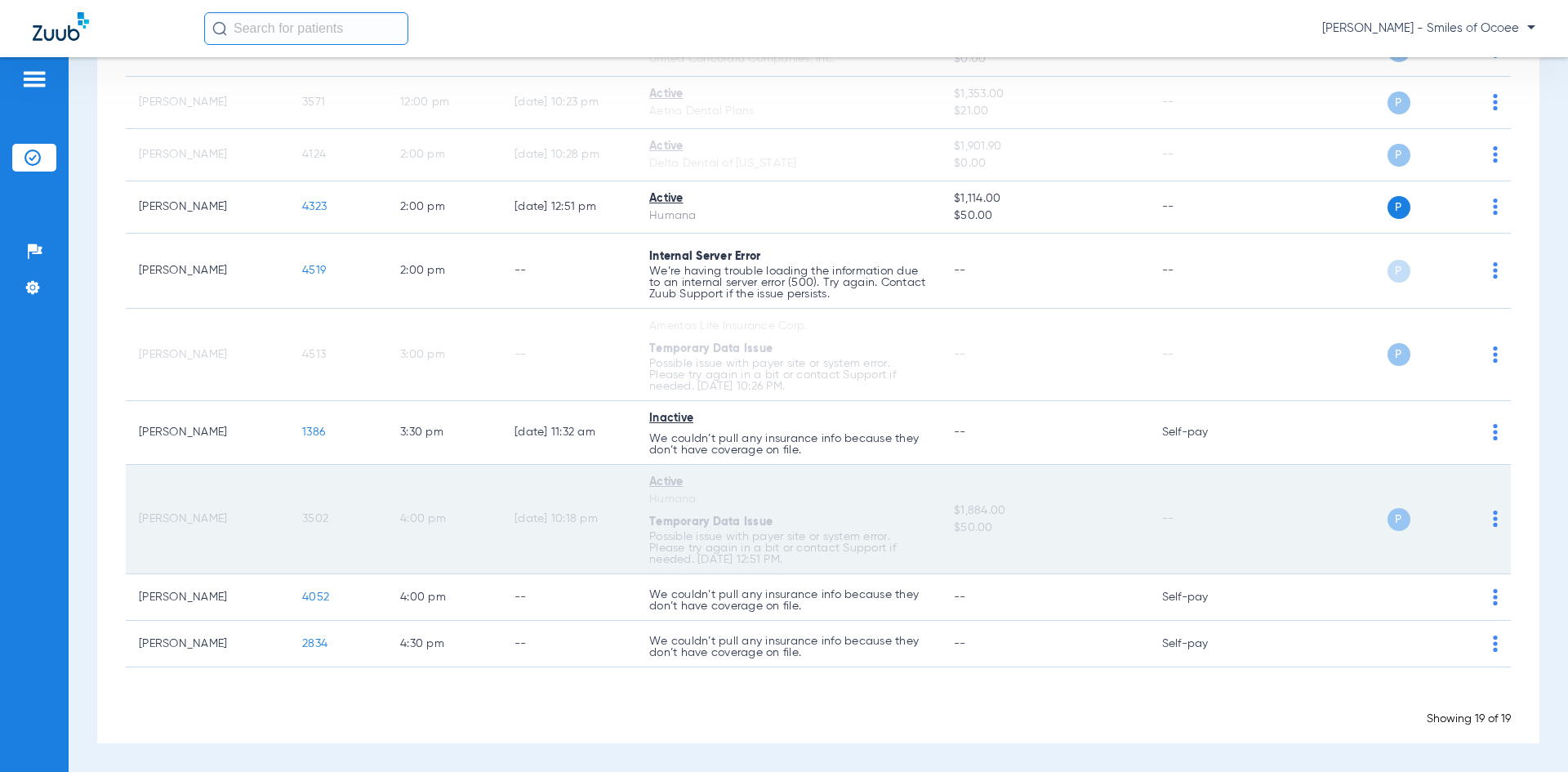
click at [311, 518] on span "3502" at bounding box center [316, 518] width 26 height 11
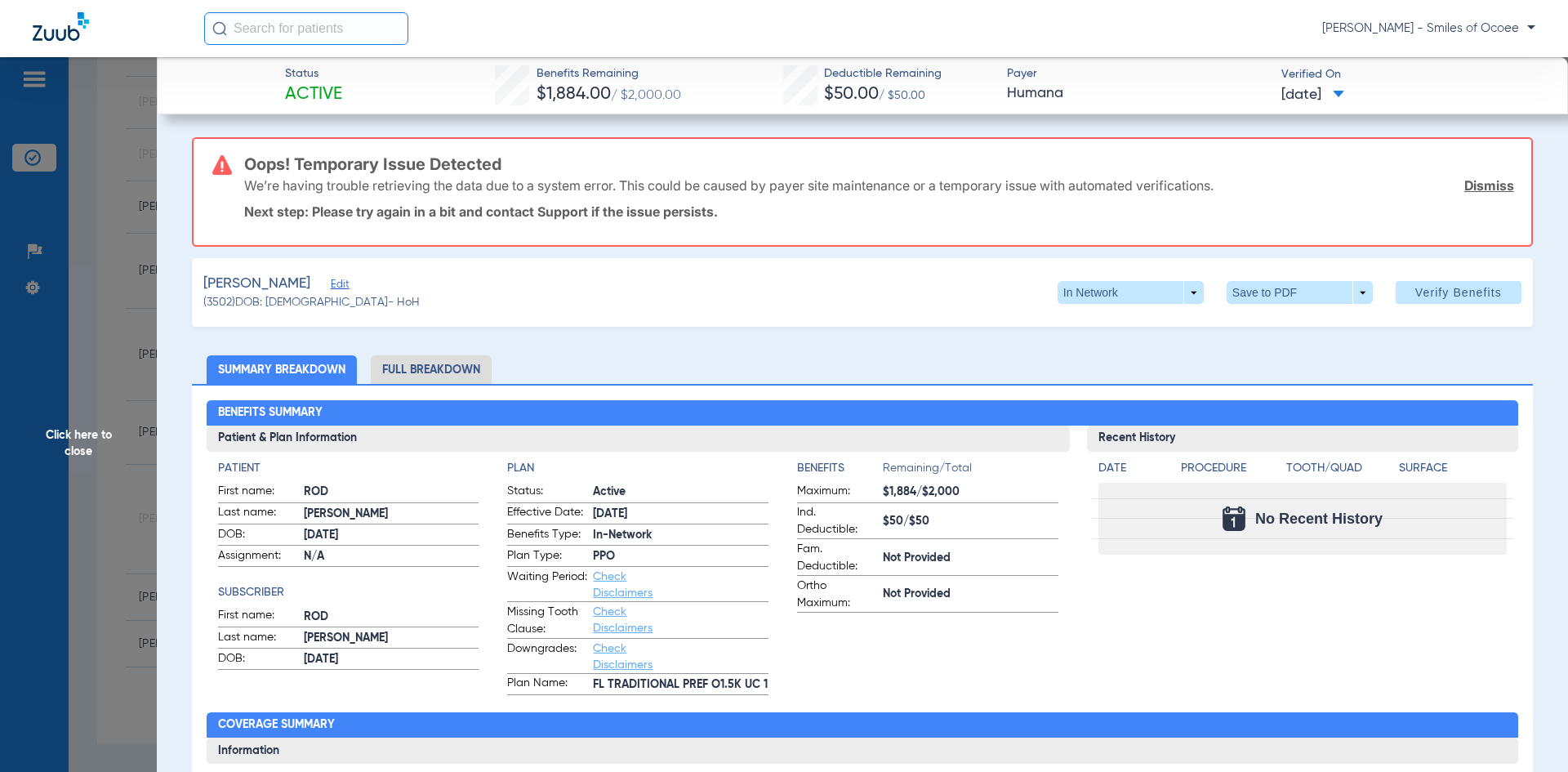
click at [1471, 186] on link "Dismiss" at bounding box center [1489, 186] width 50 height 16
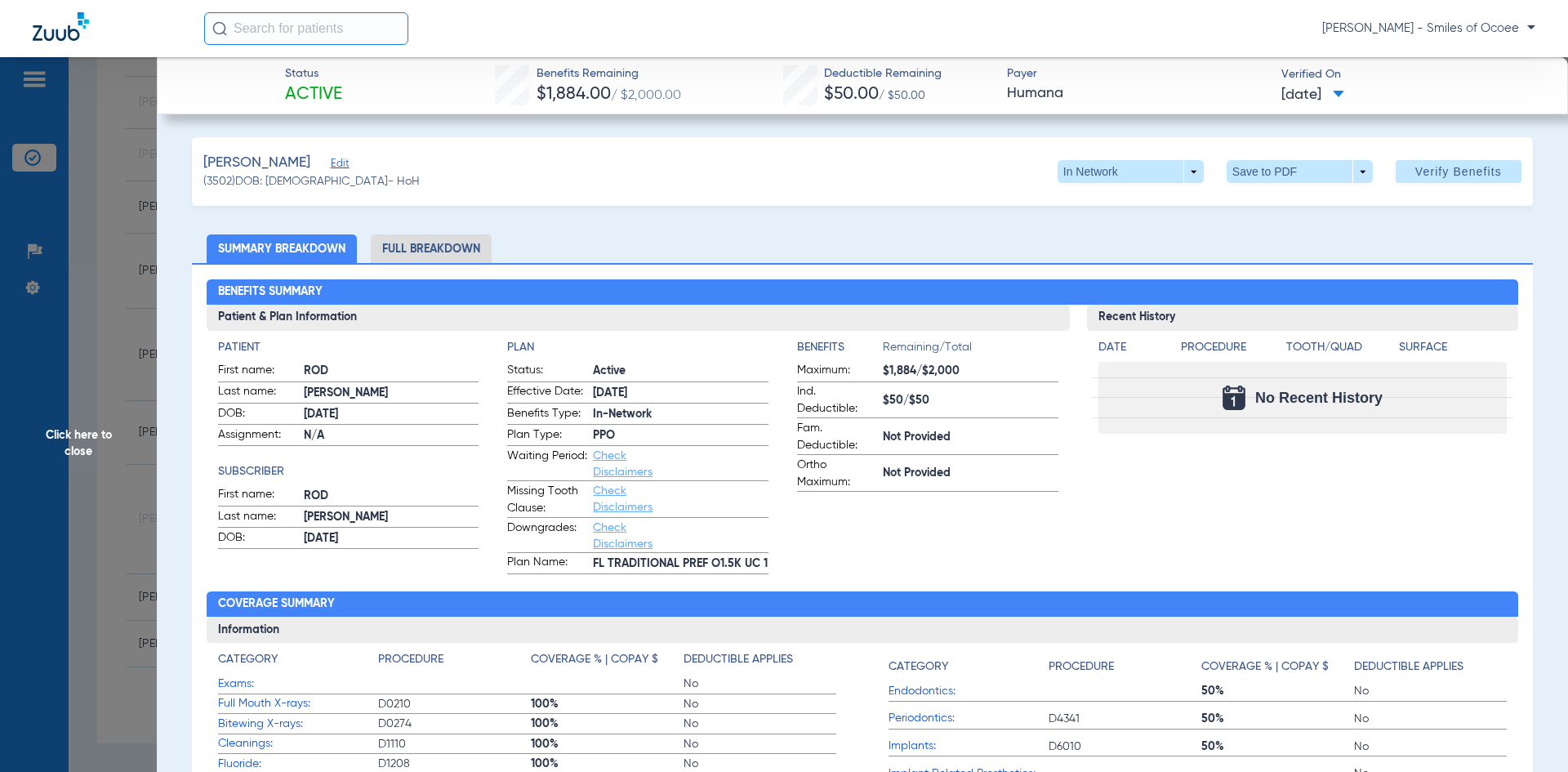
click at [79, 437] on span "Click here to close" at bounding box center [78, 443] width 157 height 772
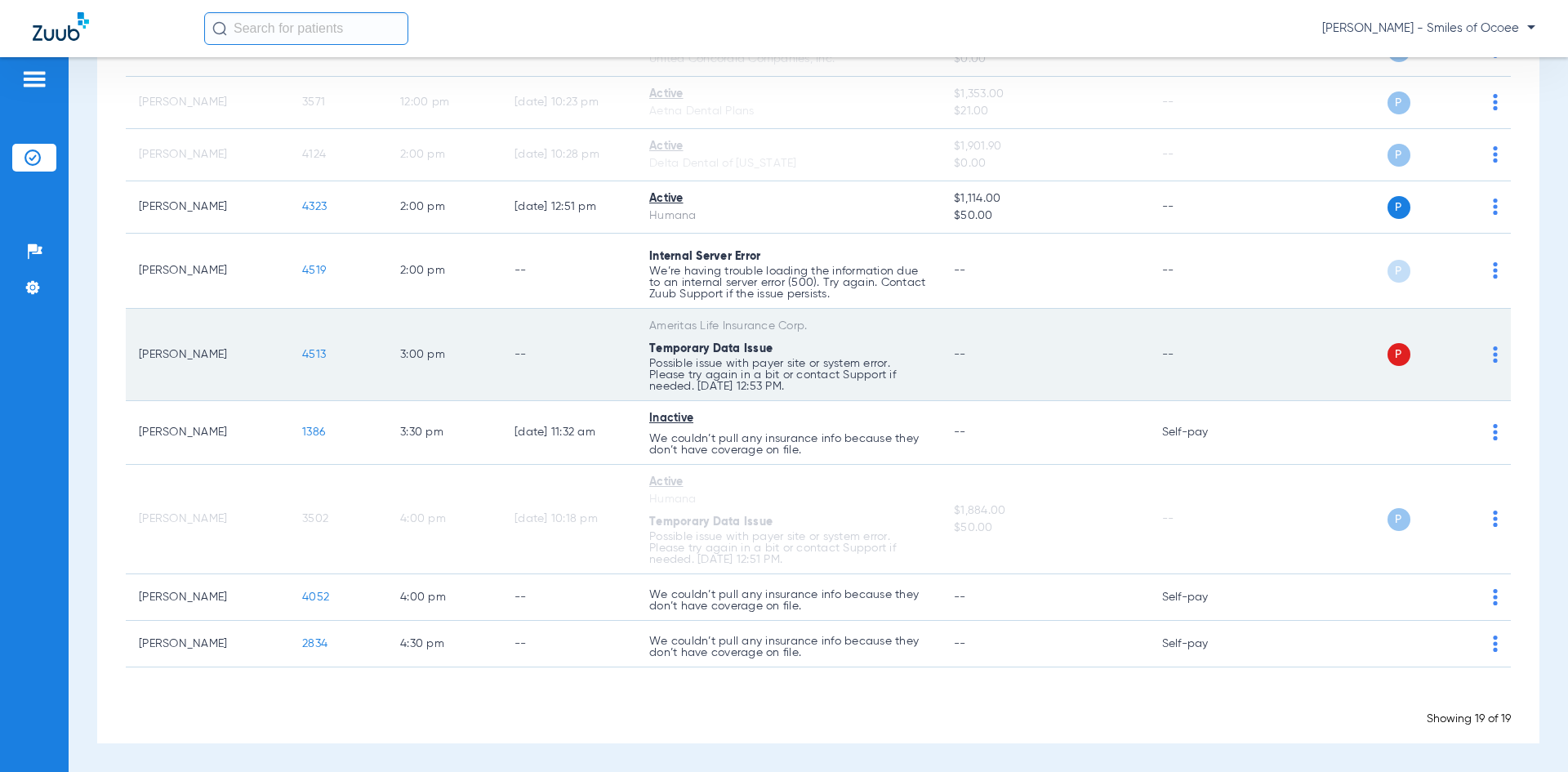
click at [1493, 349] on img at bounding box center [1495, 354] width 5 height 16
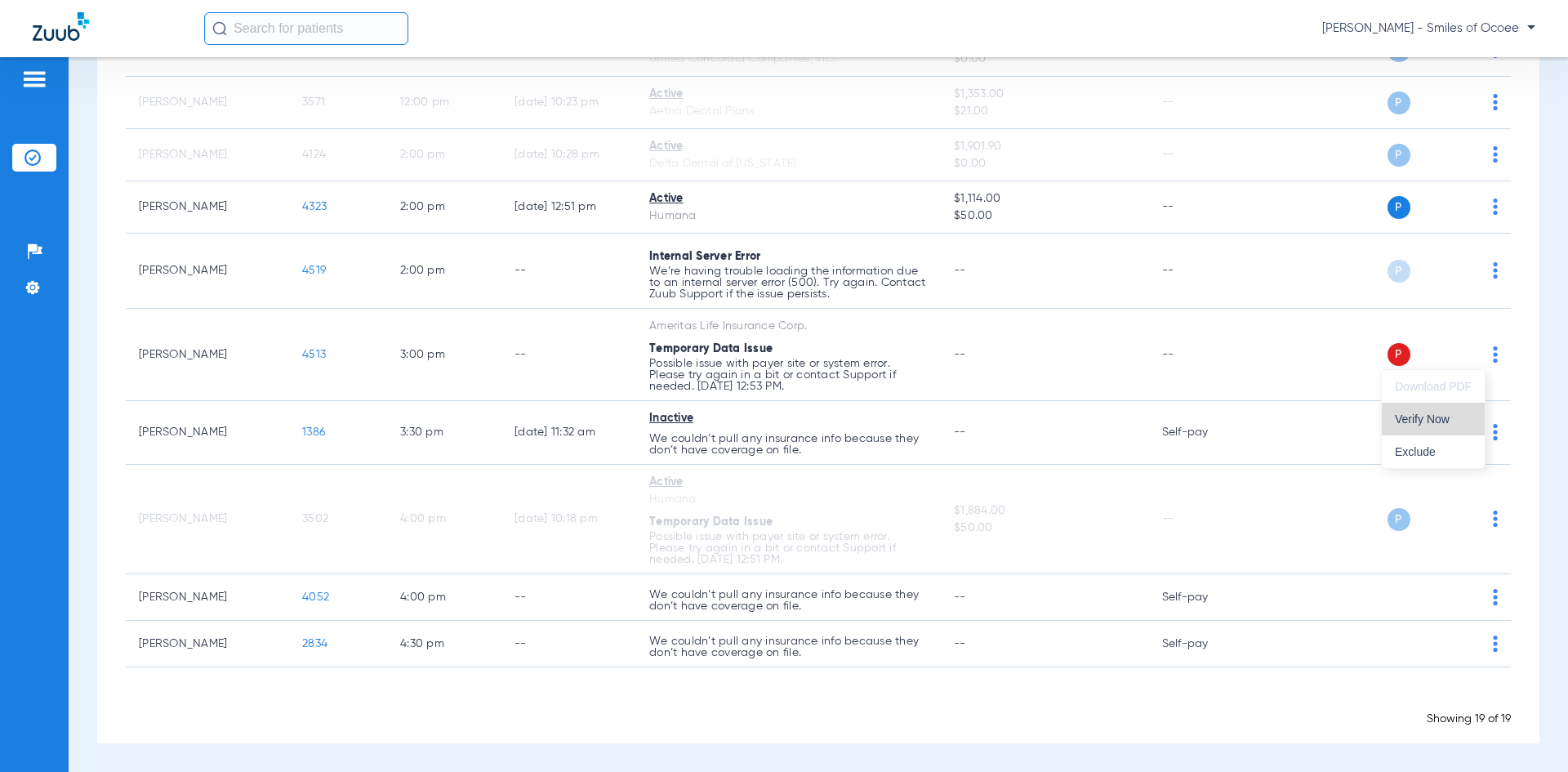
click at [1435, 416] on span "Verify Now" at bounding box center [1433, 419] width 77 height 11
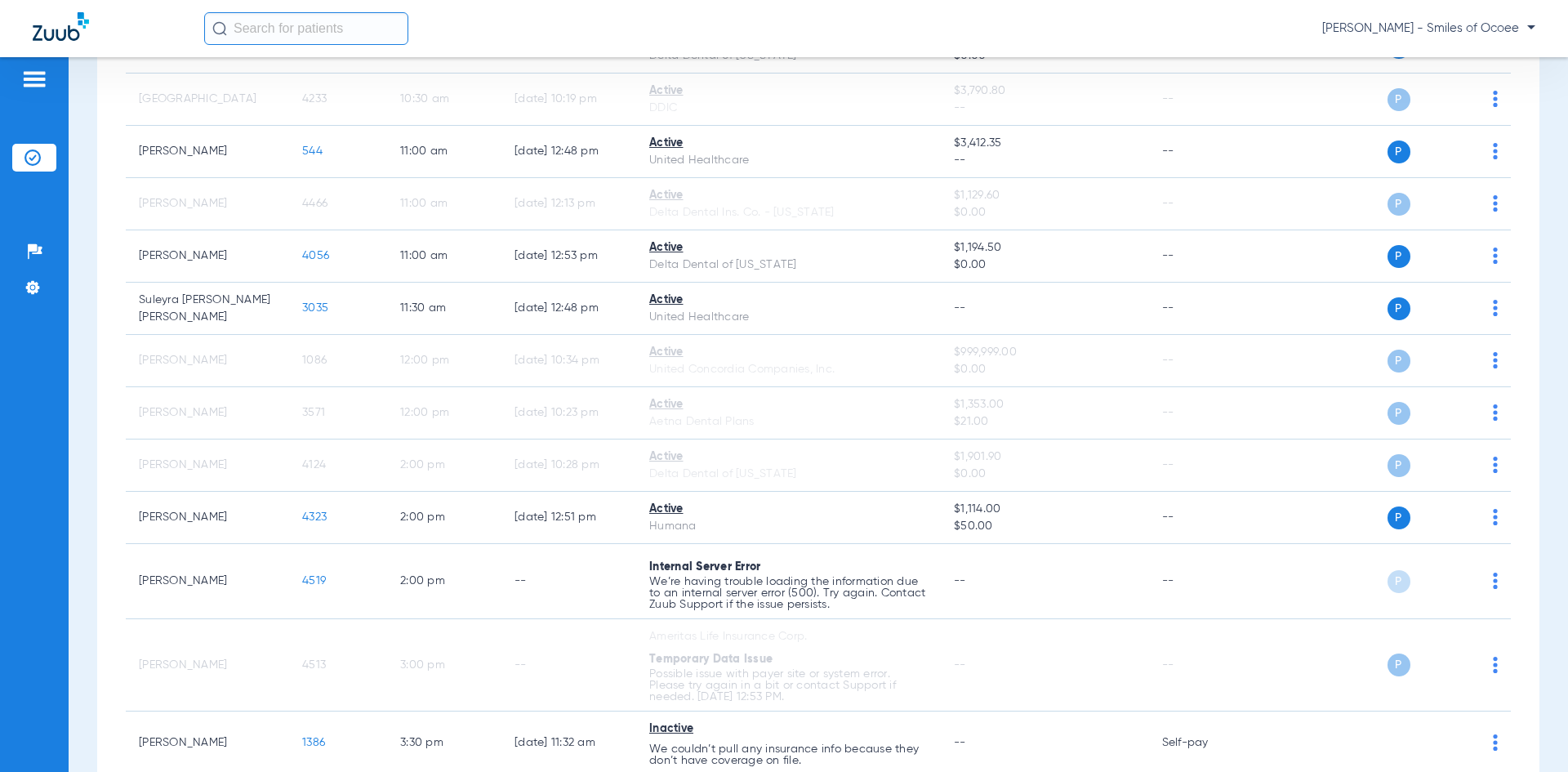
scroll to position [411, 0]
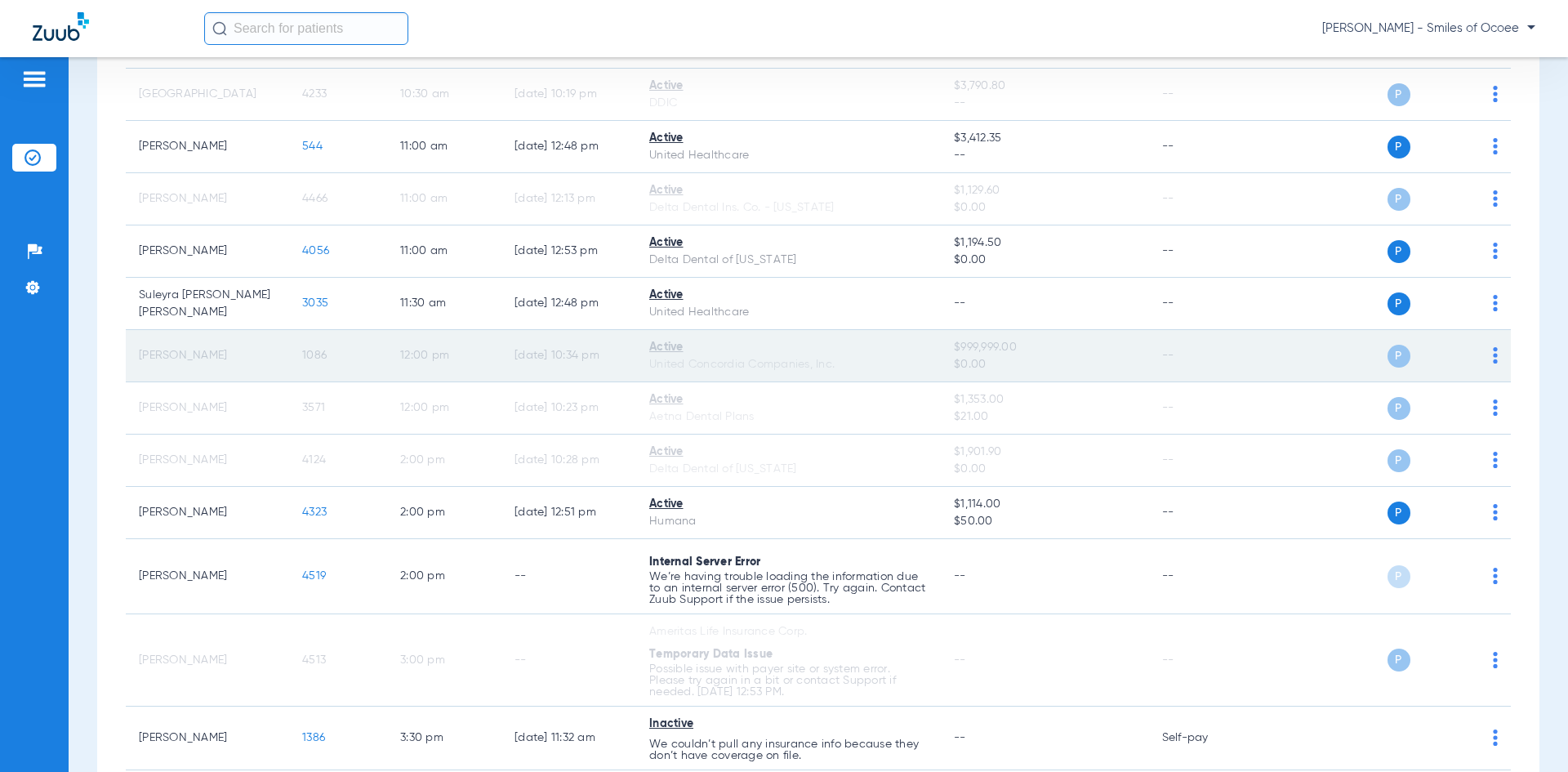
drag, startPoint x: 950, startPoint y: 347, endPoint x: 1033, endPoint y: 347, distance: 83.0
click at [1033, 347] on td "$999,999.00 $0.00" at bounding box center [1045, 356] width 208 height 52
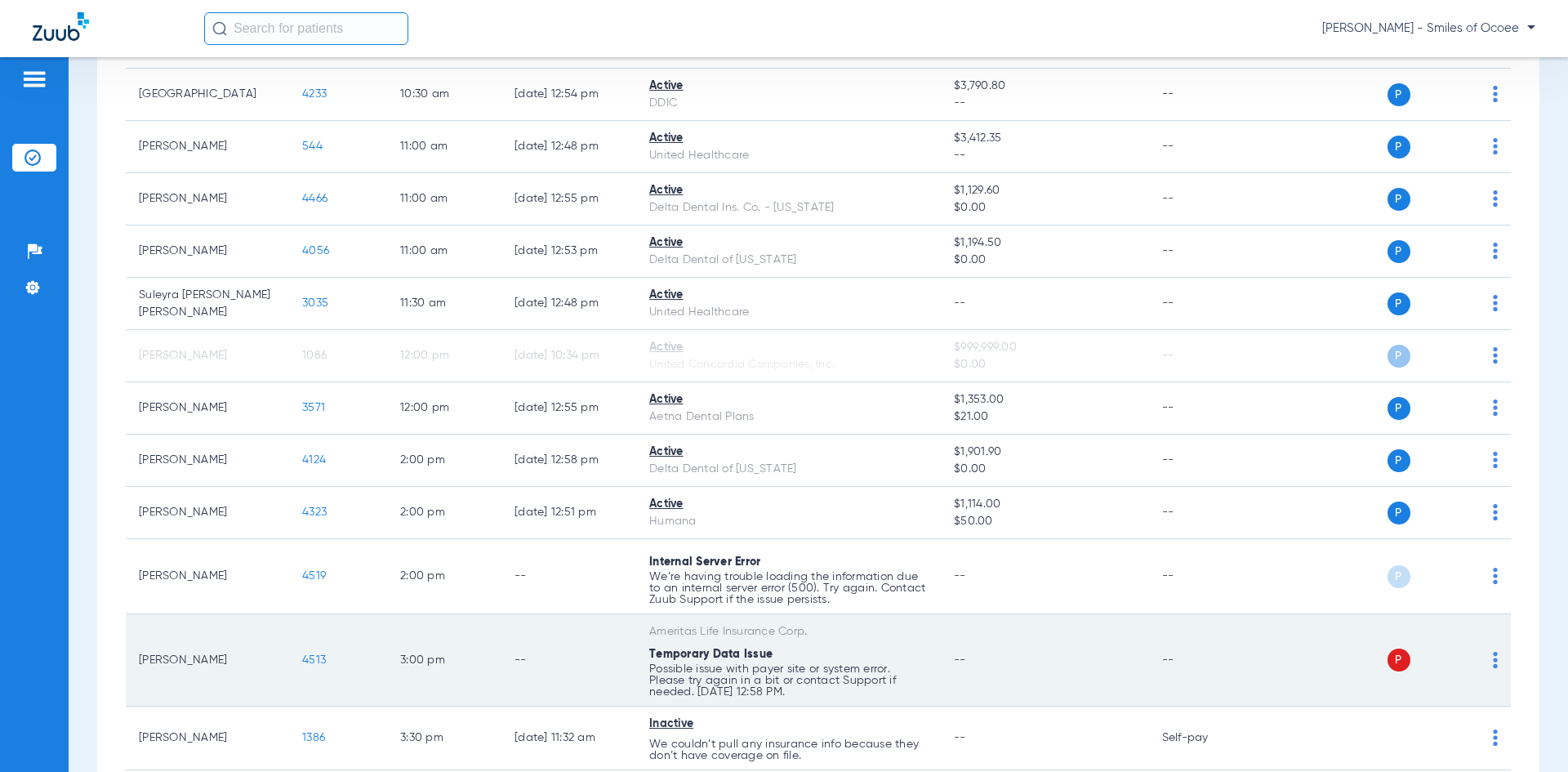
click at [317, 657] on span "4513" at bounding box center [314, 660] width 24 height 11
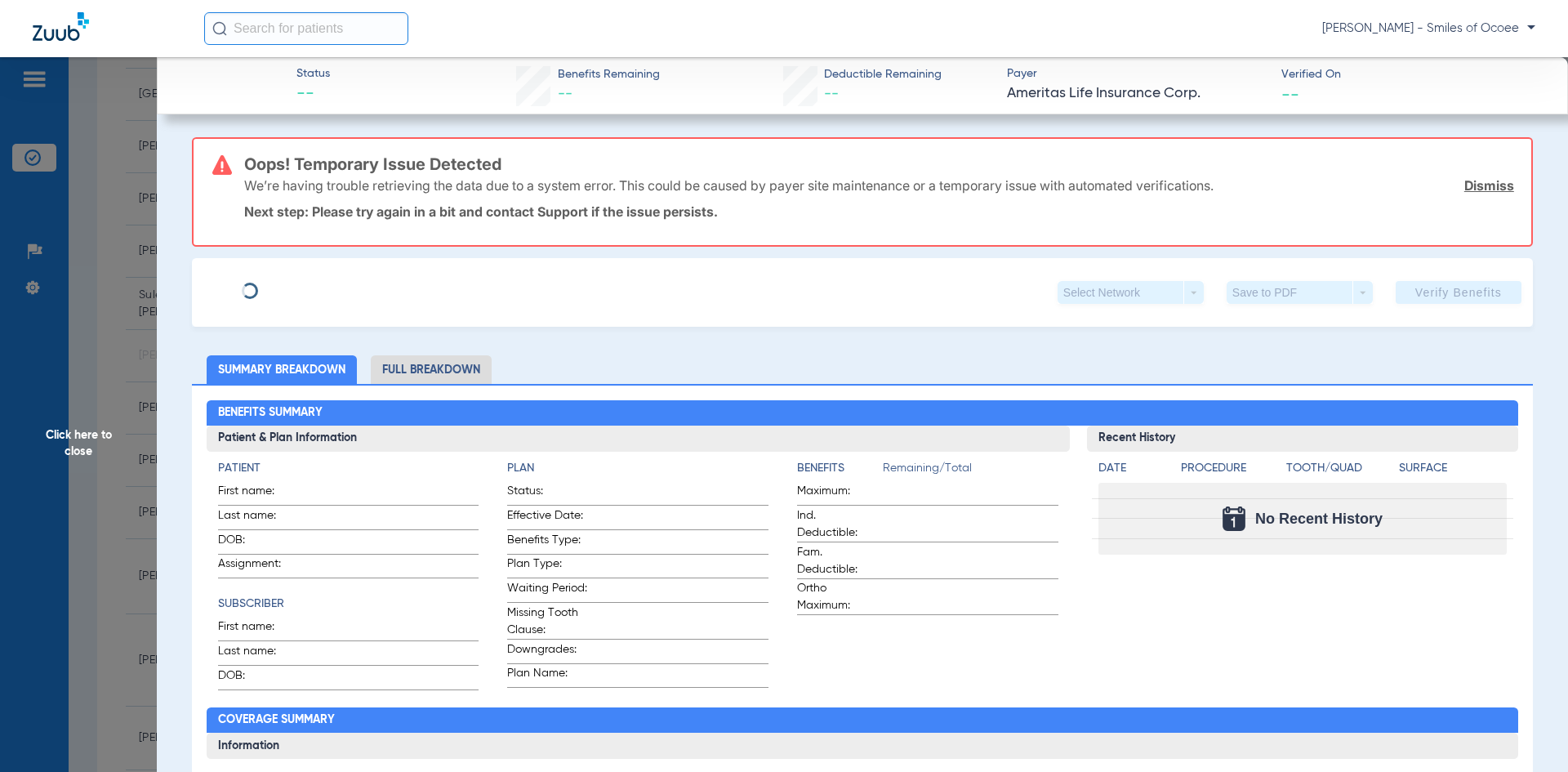
type input "[PERSON_NAME]"
type input "Shemony"
type input "[DATE]"
type input "460014872"
type input "02521223741"
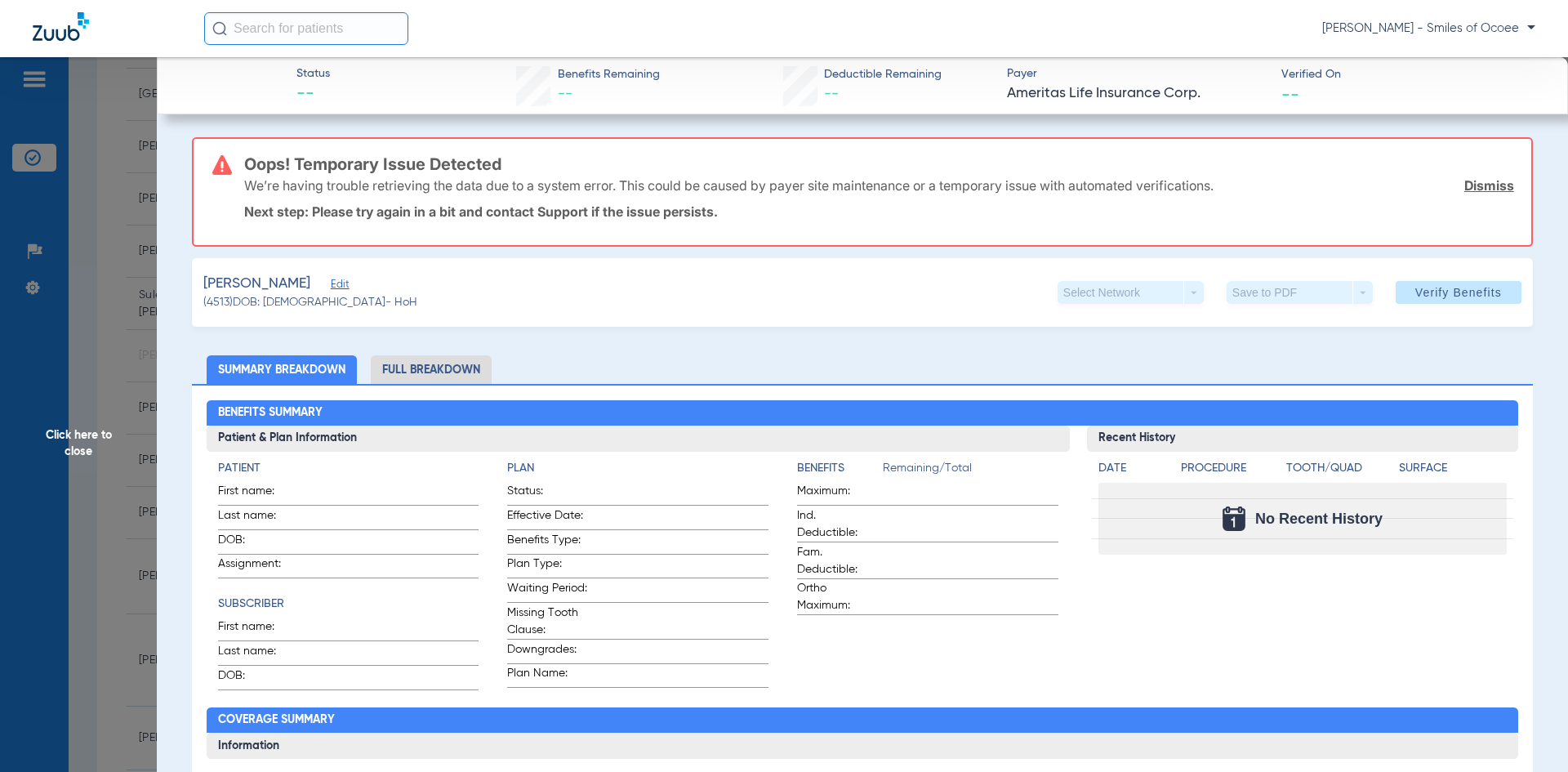
click at [1481, 187] on link "Dismiss" at bounding box center [1489, 186] width 50 height 16
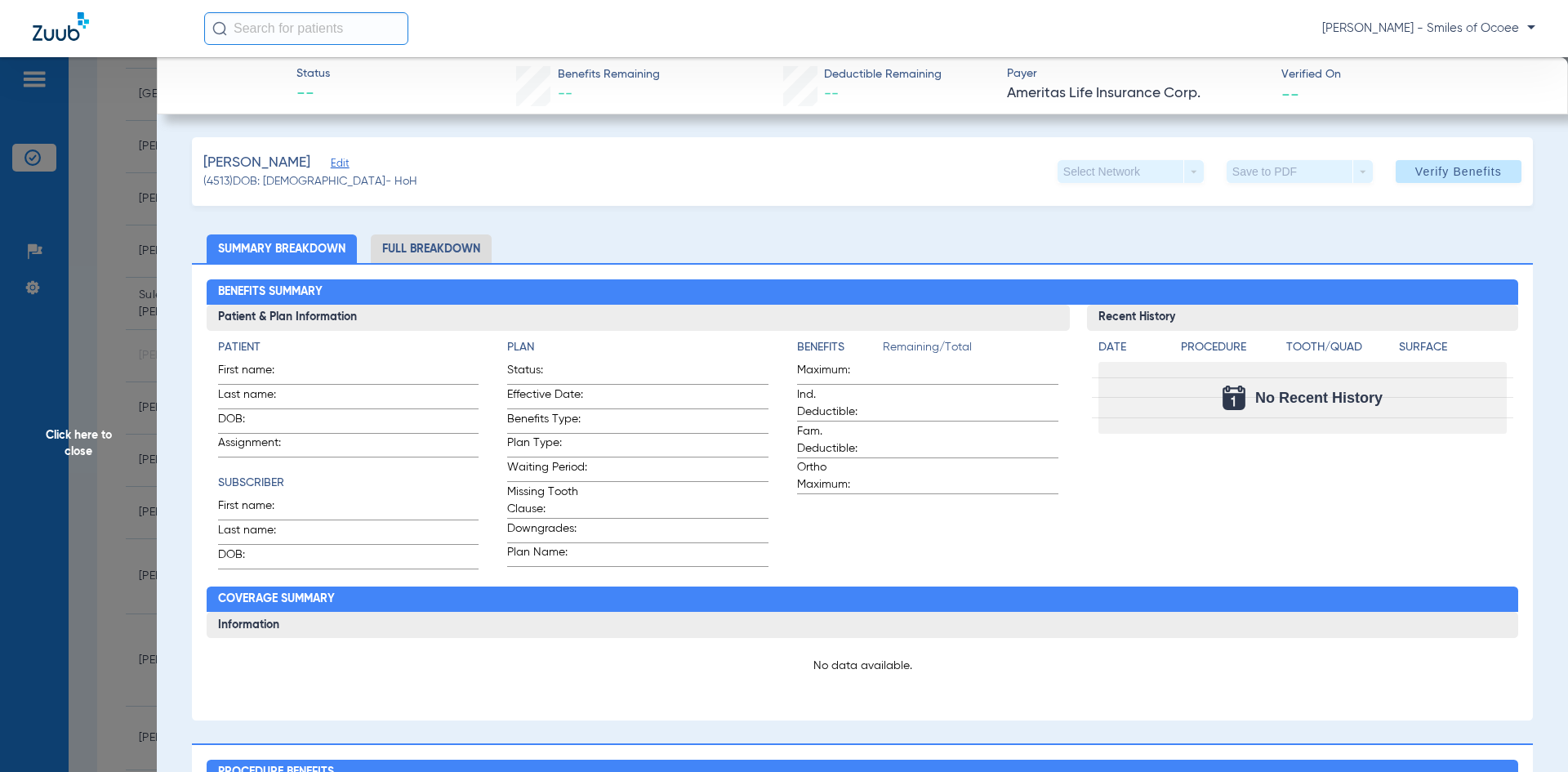
click at [335, 164] on span "Edit" at bounding box center [338, 165] width 15 height 16
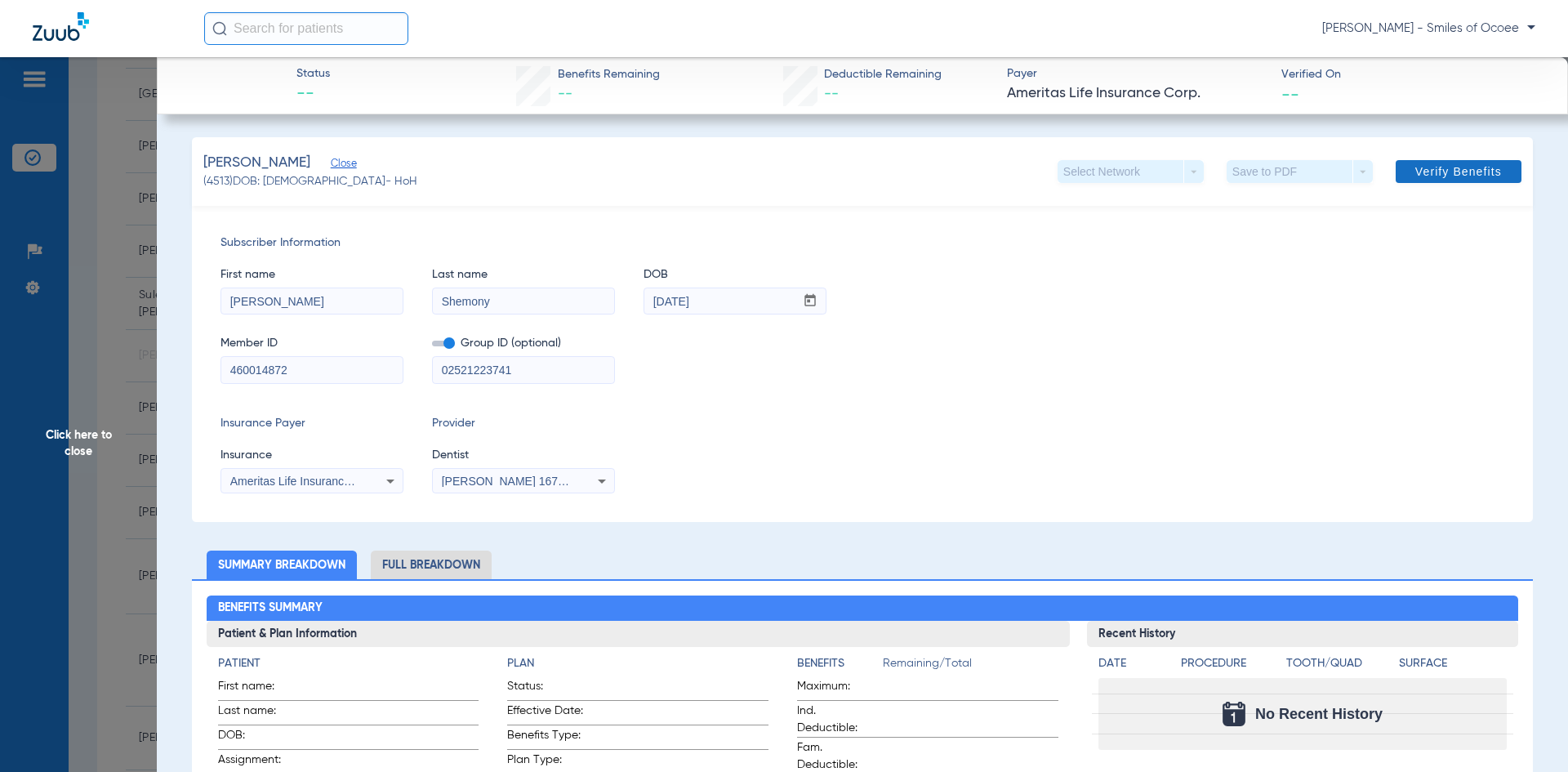
click at [1454, 177] on span "Verify Benefits" at bounding box center [1458, 172] width 87 height 13
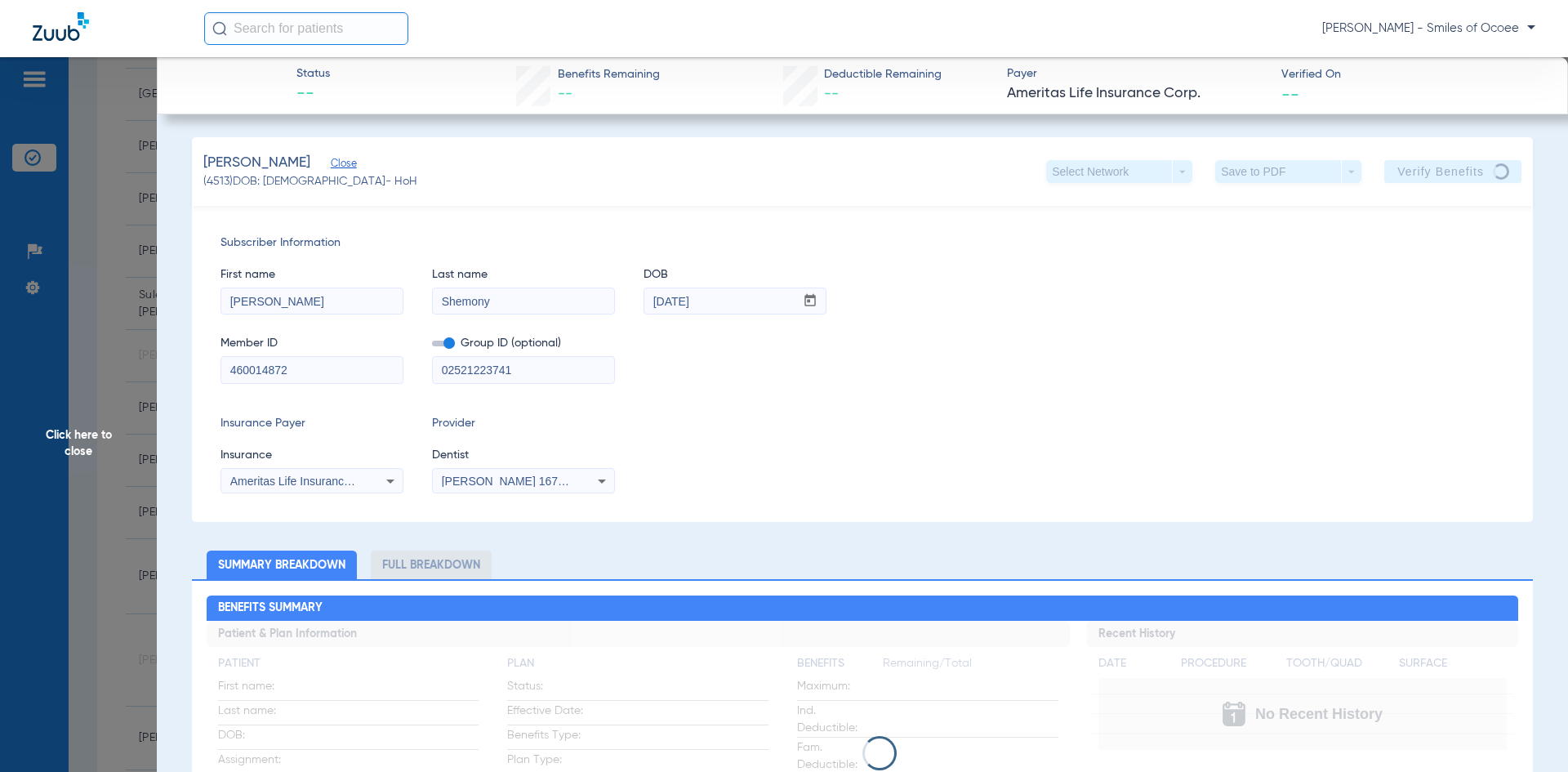
click at [92, 436] on span "Click here to close" at bounding box center [78, 443] width 157 height 772
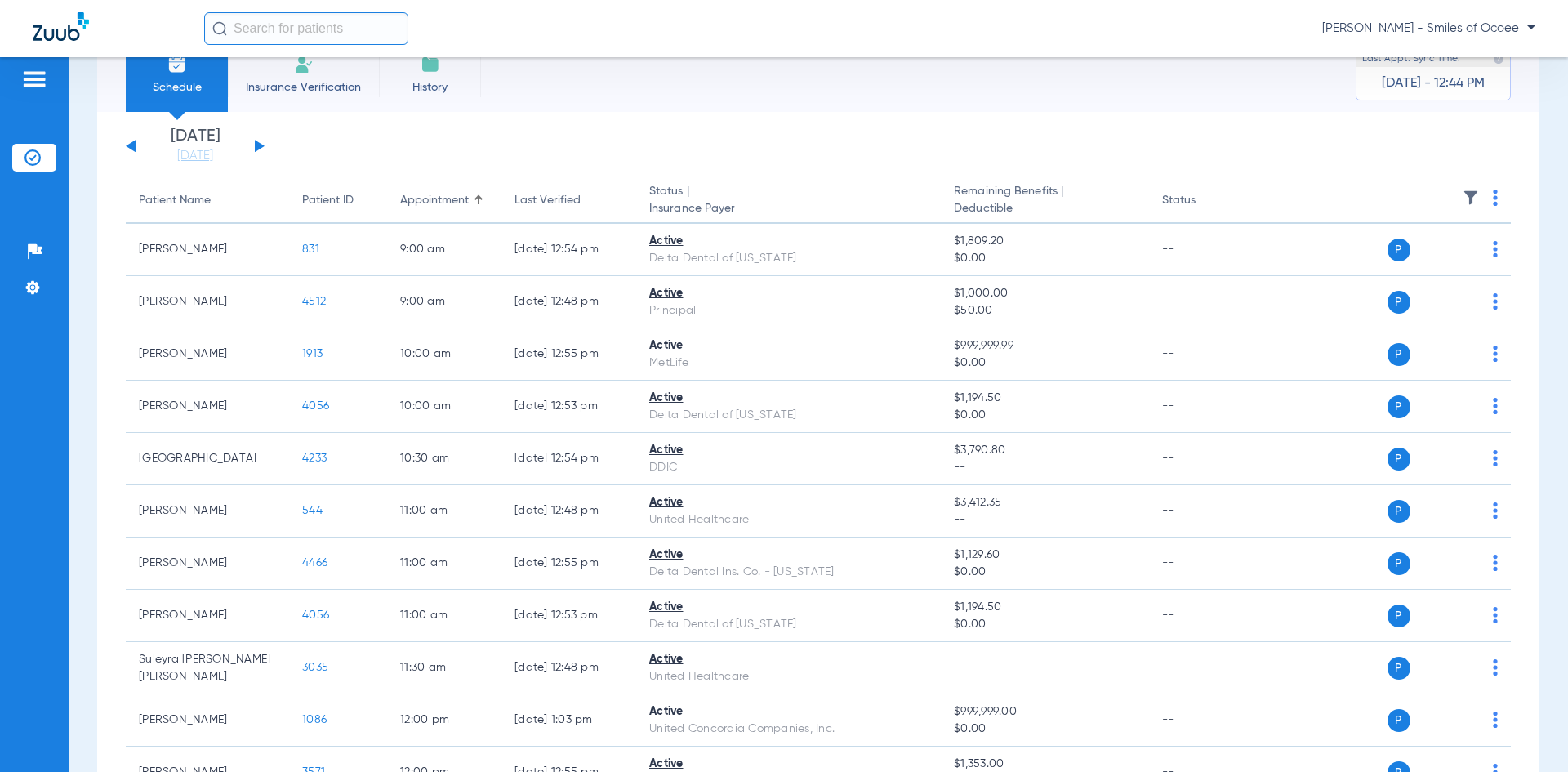
scroll to position [0, 0]
